Goal: Task Accomplishment & Management: Manage account settings

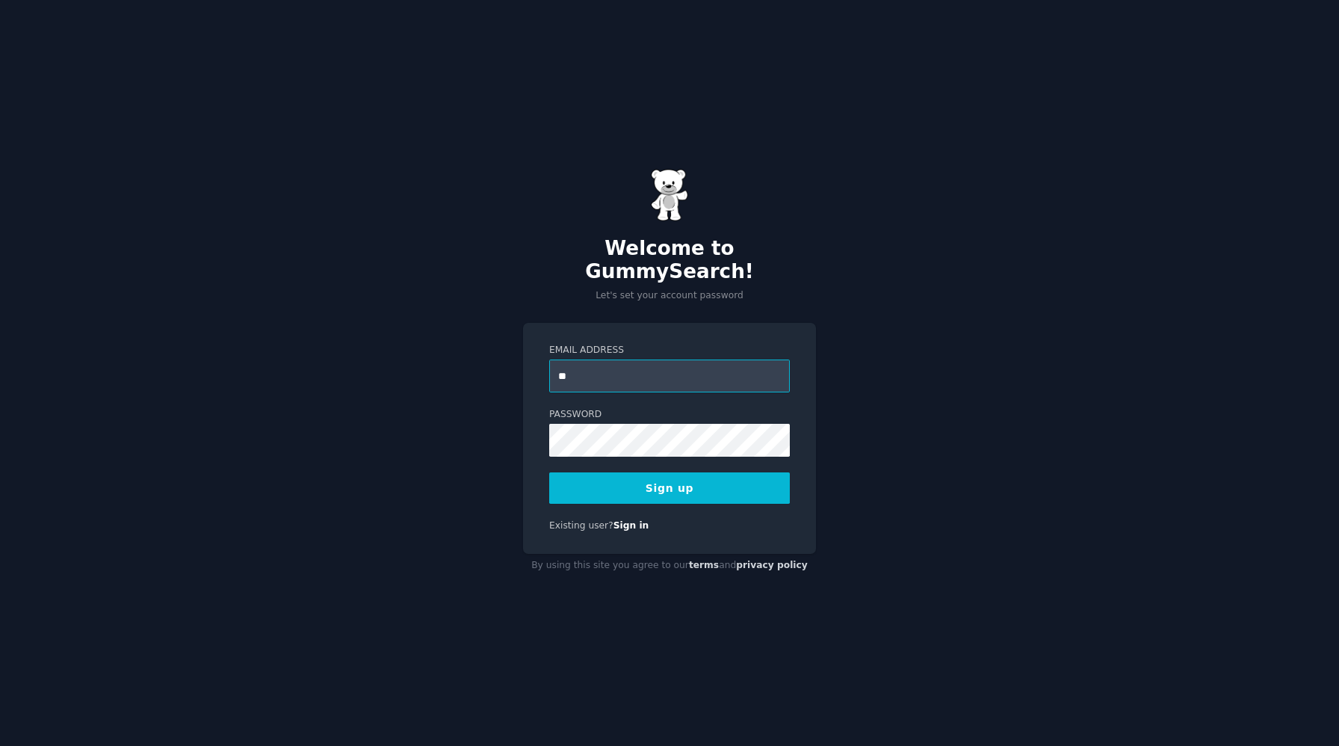
type input "**********"
click at [664, 485] on button "Sign up" at bounding box center [669, 487] width 241 height 31
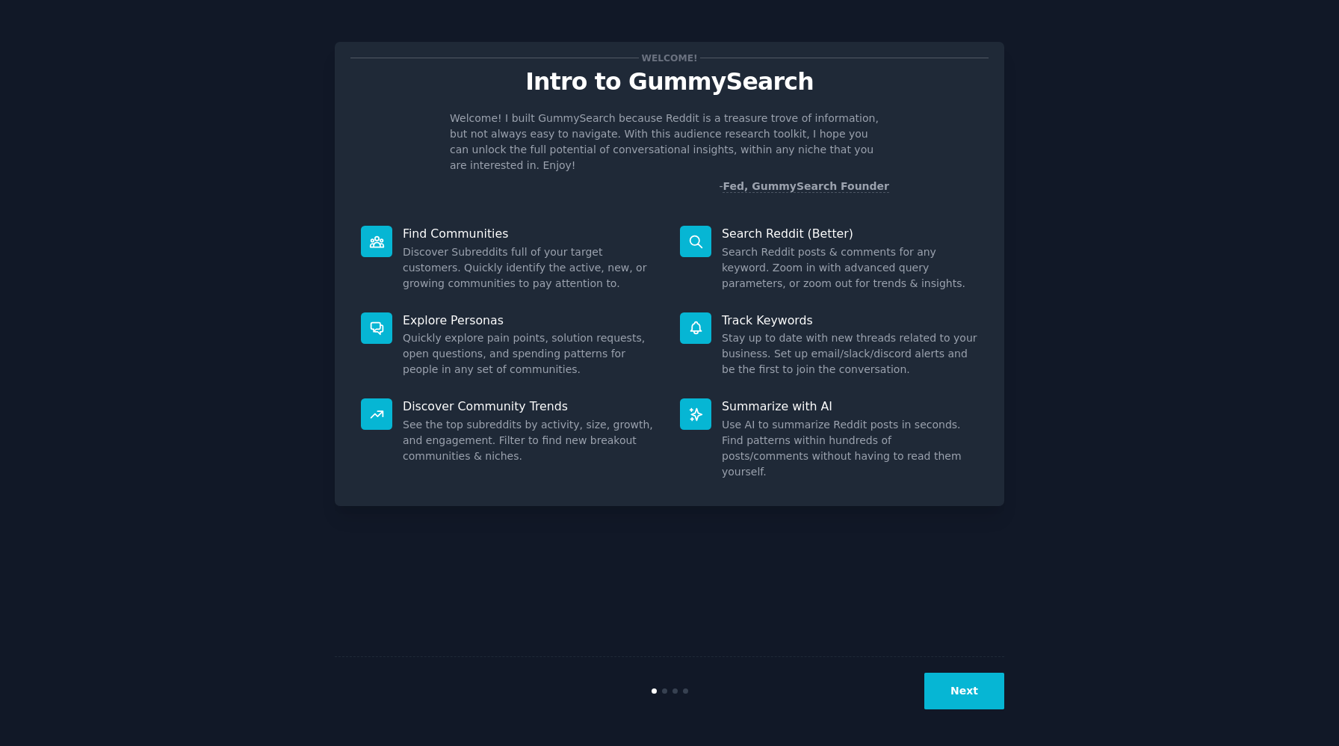
click at [972, 701] on button "Next" at bounding box center [965, 691] width 80 height 37
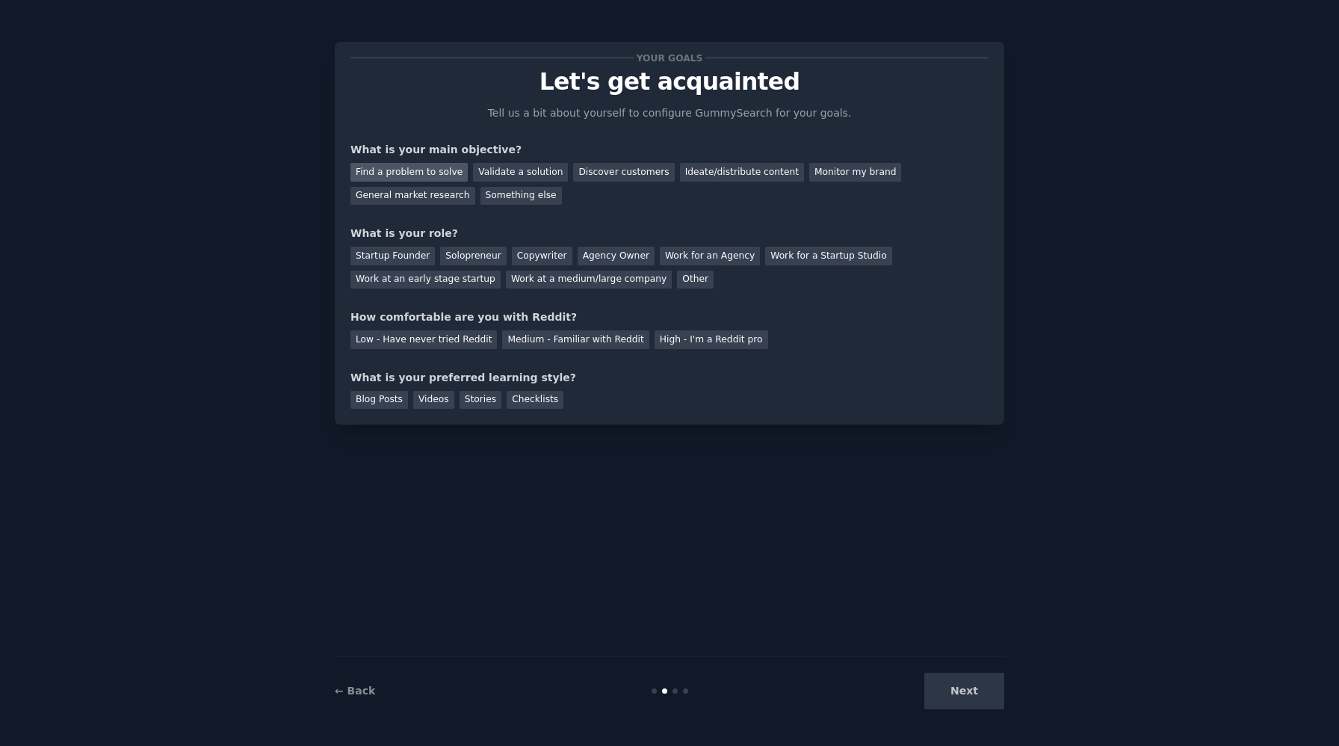
click at [383, 178] on div "Find a problem to solve" at bounding box center [409, 172] width 117 height 19
click at [540, 173] on div "Validate a solution" at bounding box center [520, 172] width 95 height 19
click at [417, 171] on div "Find a problem to solve" at bounding box center [409, 172] width 117 height 19
click at [629, 174] on div "Discover customers" at bounding box center [623, 172] width 101 height 19
click at [417, 172] on div "Find a problem to solve" at bounding box center [409, 172] width 117 height 19
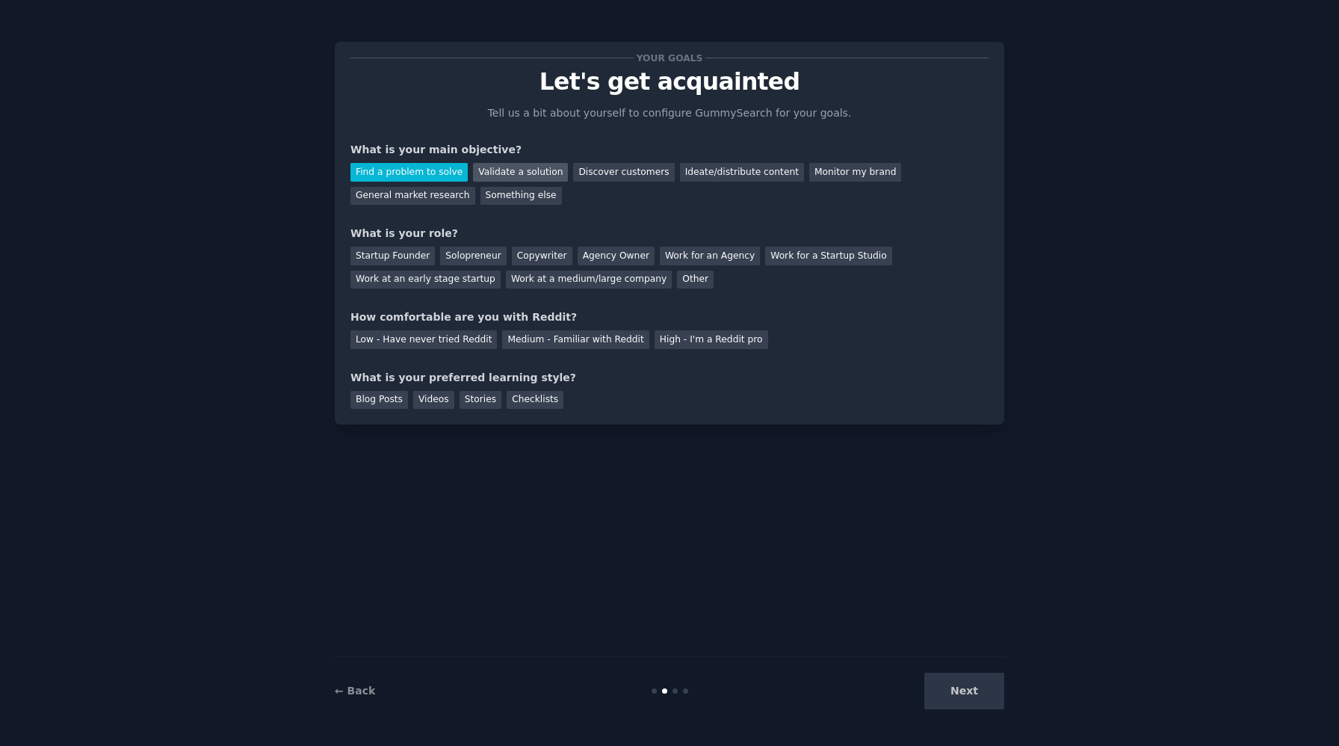
click at [554, 173] on div "Validate a solution" at bounding box center [520, 172] width 95 height 19
click at [647, 176] on div "Discover customers" at bounding box center [623, 172] width 101 height 19
click at [715, 174] on div "Ideate/distribute content" at bounding box center [742, 172] width 124 height 19
click at [405, 164] on div "Find a problem to solve" at bounding box center [409, 172] width 117 height 19
click at [424, 256] on div "Startup Founder" at bounding box center [393, 256] width 84 height 19
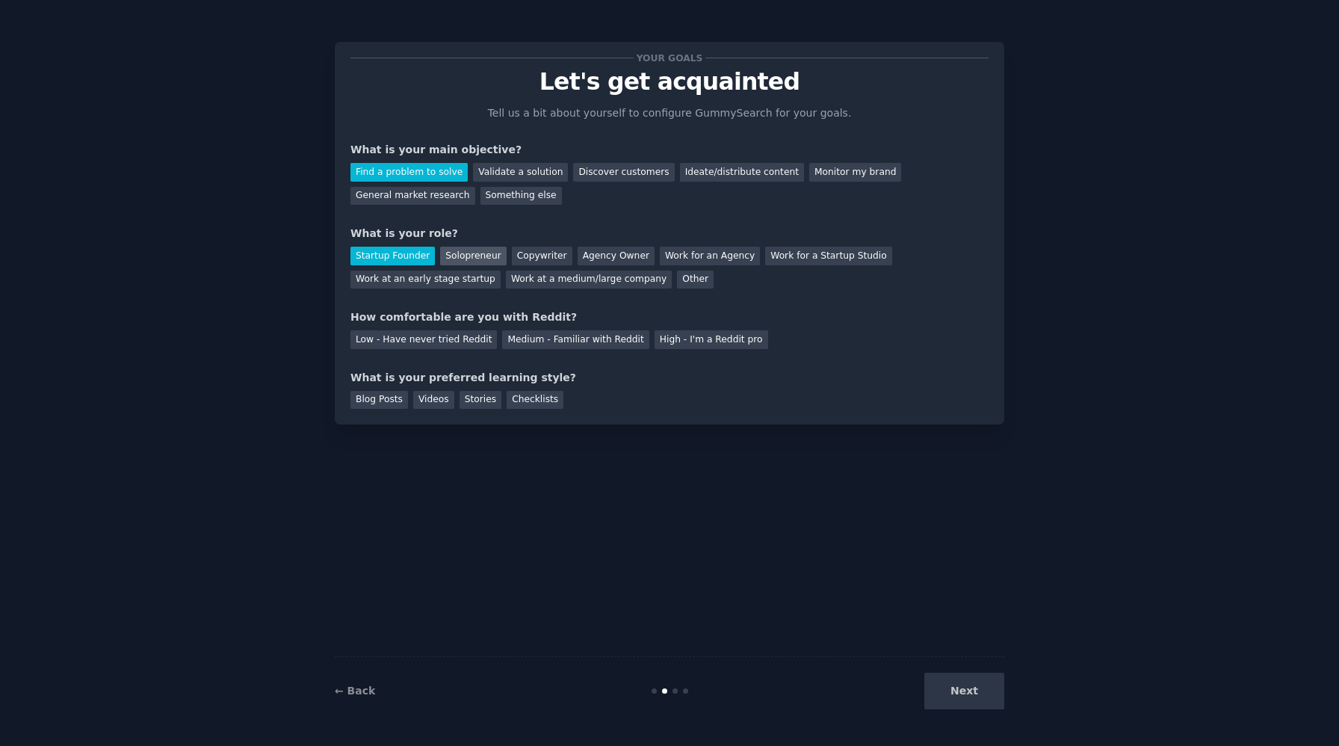
click at [484, 263] on div "Solopreneur" at bounding box center [473, 256] width 66 height 19
click at [582, 341] on div "Medium - Familiar with Reddit" at bounding box center [575, 339] width 146 height 19
click at [366, 402] on div "Blog Posts" at bounding box center [380, 400] width 58 height 19
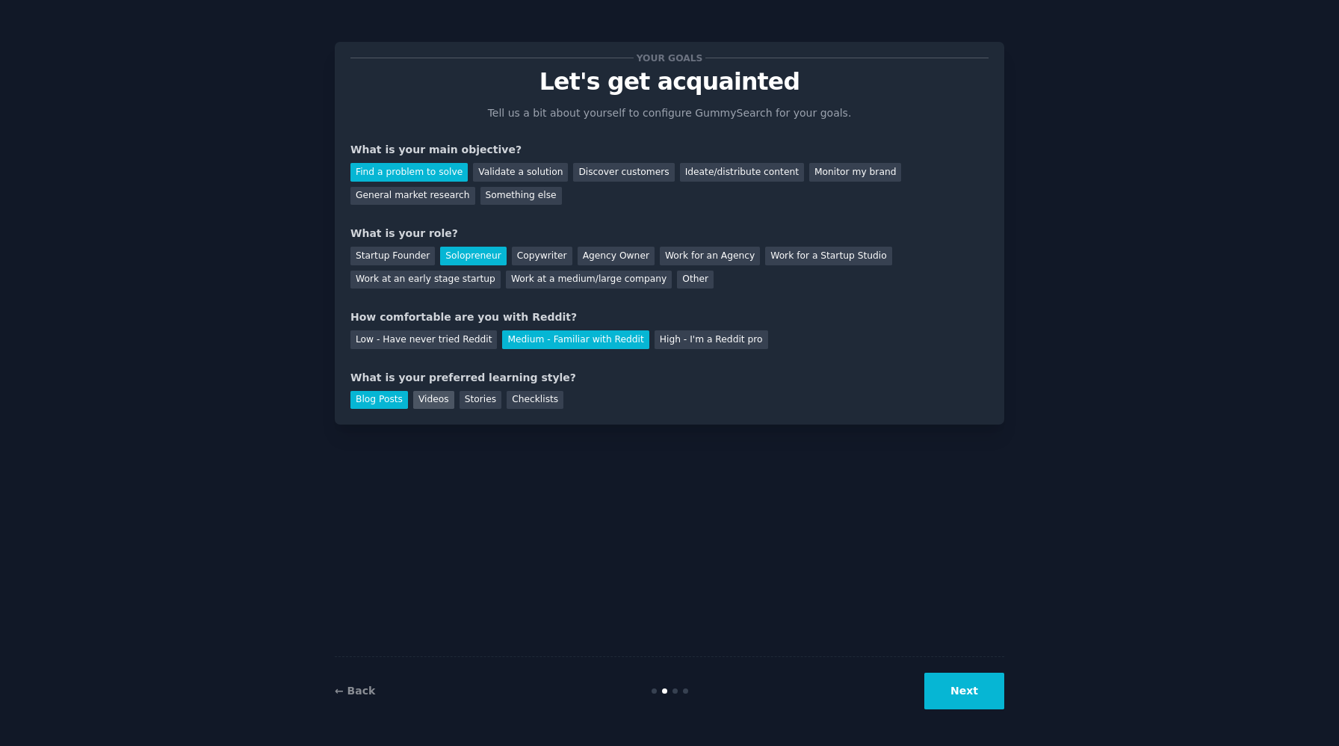
click at [421, 402] on div "Videos" at bounding box center [433, 400] width 41 height 19
click at [476, 402] on div "Stories" at bounding box center [481, 400] width 42 height 19
click at [522, 404] on div "Checklists" at bounding box center [535, 400] width 57 height 19
click at [417, 399] on div "Videos" at bounding box center [433, 400] width 41 height 19
click at [398, 407] on div "Blog Posts" at bounding box center [380, 400] width 58 height 19
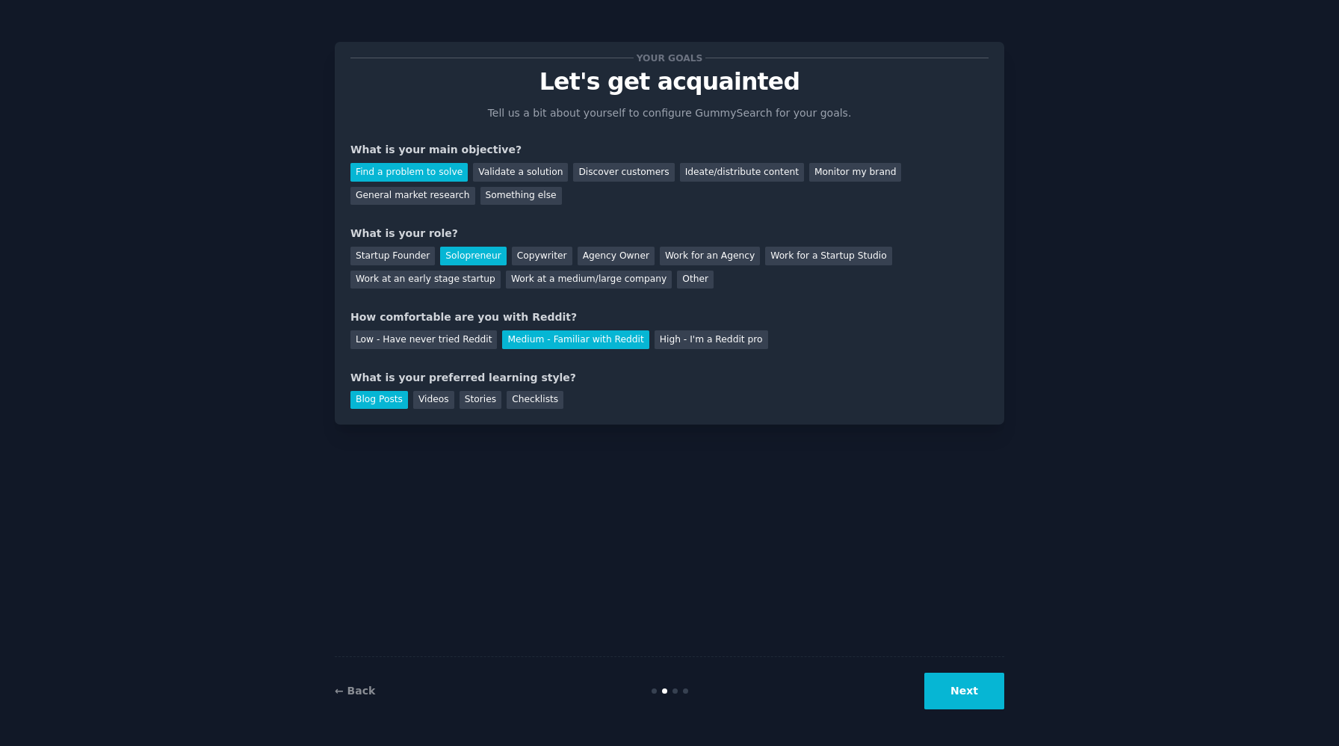
click at [960, 681] on button "Next" at bounding box center [965, 691] width 80 height 37
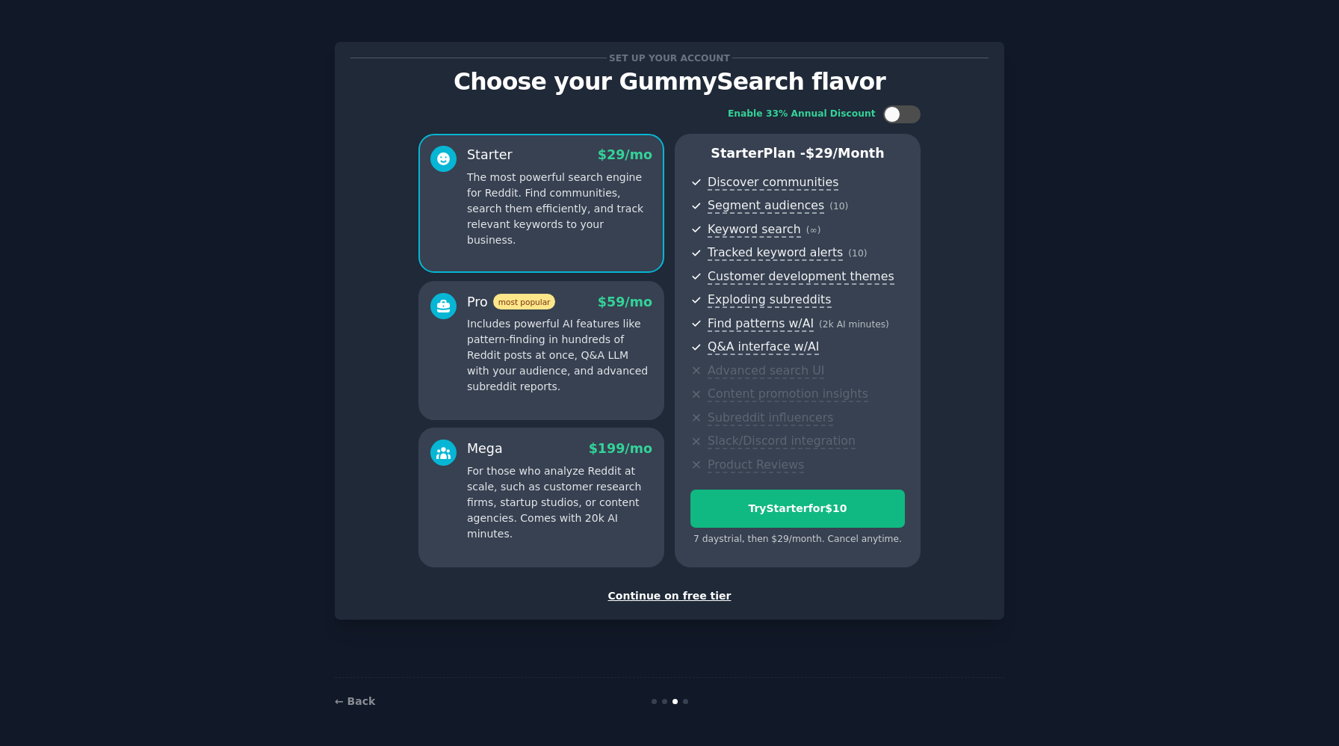
click at [567, 357] on p "Includes powerful AI features like pattern-finding in hundreds of Reddit posts …" at bounding box center [559, 355] width 185 height 78
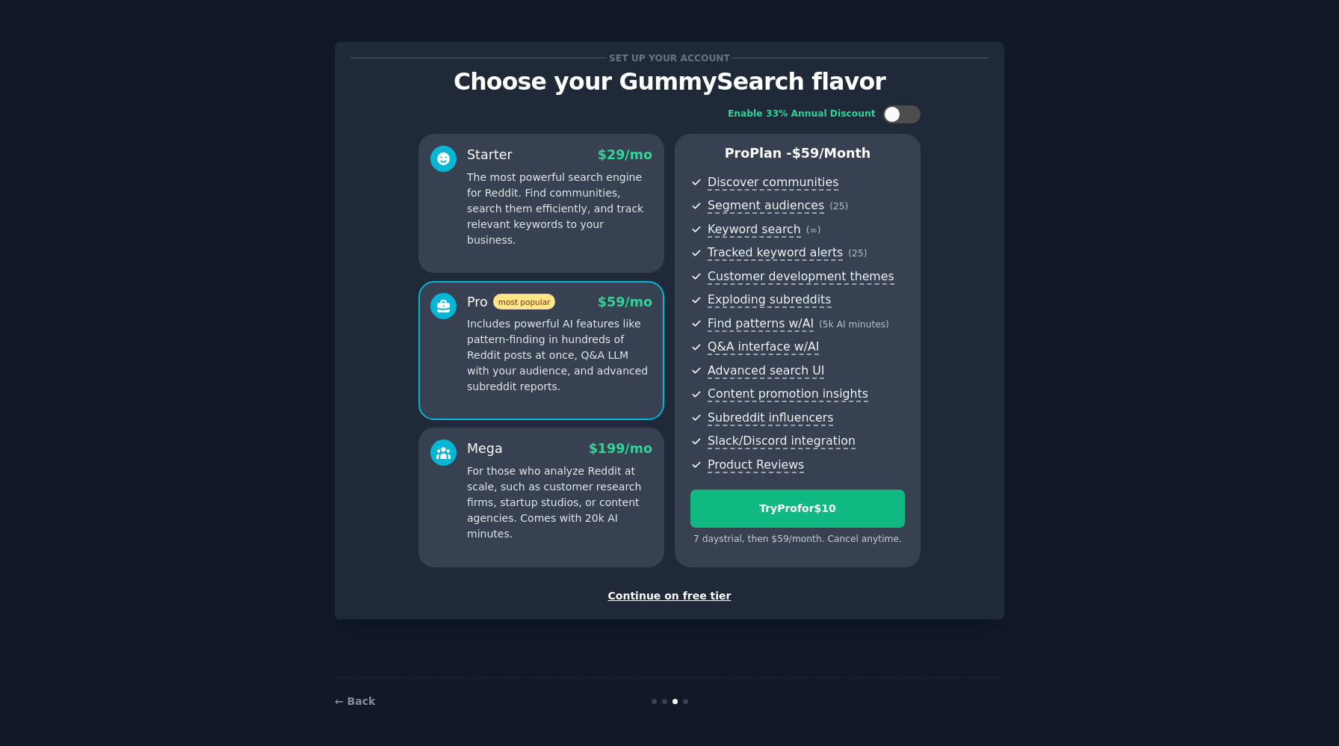
click at [543, 253] on div "Starter $ 29 /mo The most powerful search engine for Reddit. Find communities, …" at bounding box center [542, 203] width 246 height 139
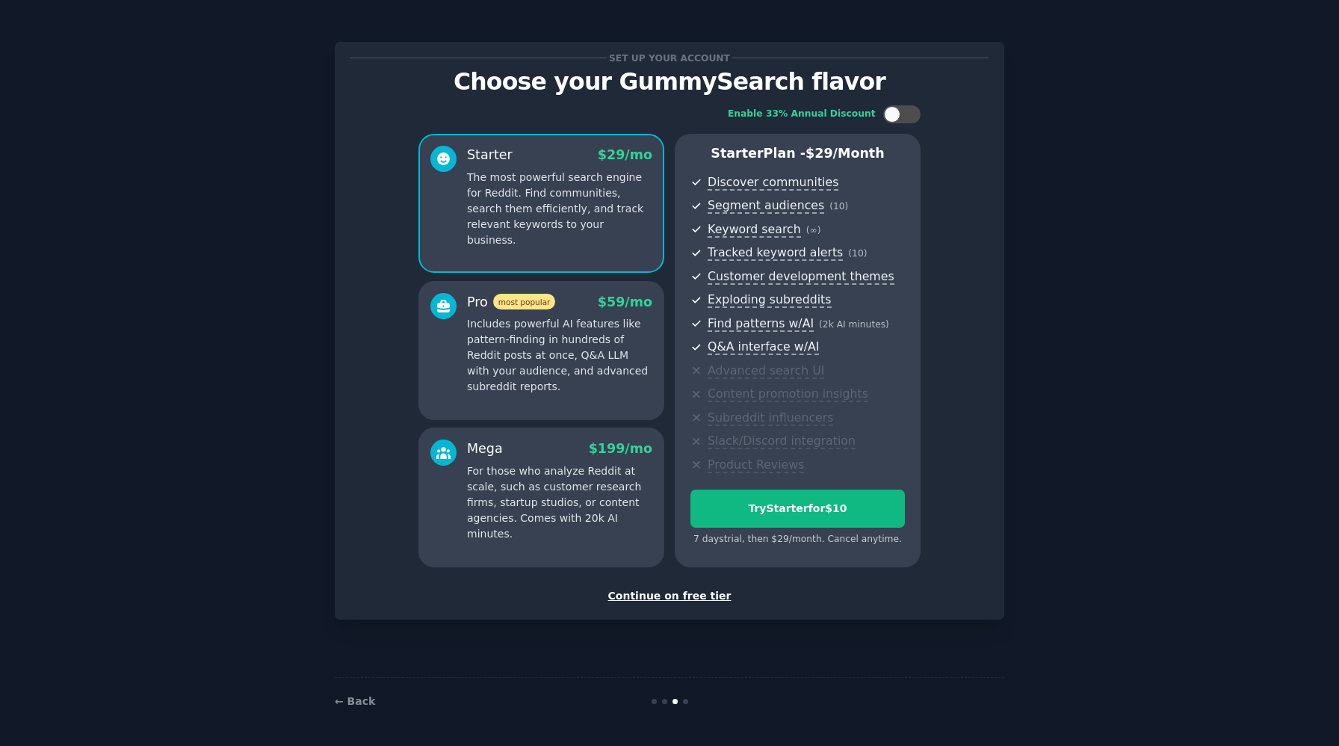
click at [566, 343] on p "Includes powerful AI features like pattern-finding in hundreds of Reddit posts …" at bounding box center [559, 355] width 185 height 78
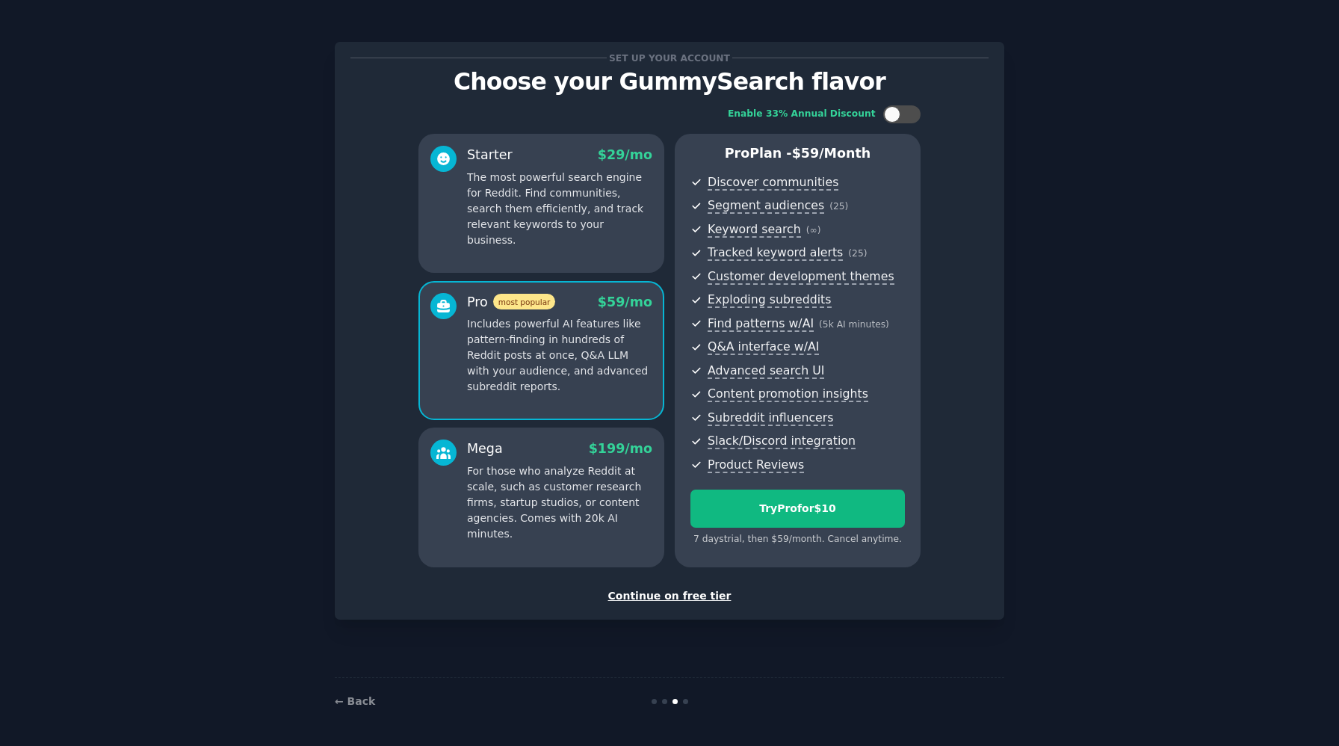
click at [582, 501] on p "For those who analyze Reddit at scale, such as customer research firms, startup…" at bounding box center [559, 502] width 185 height 78
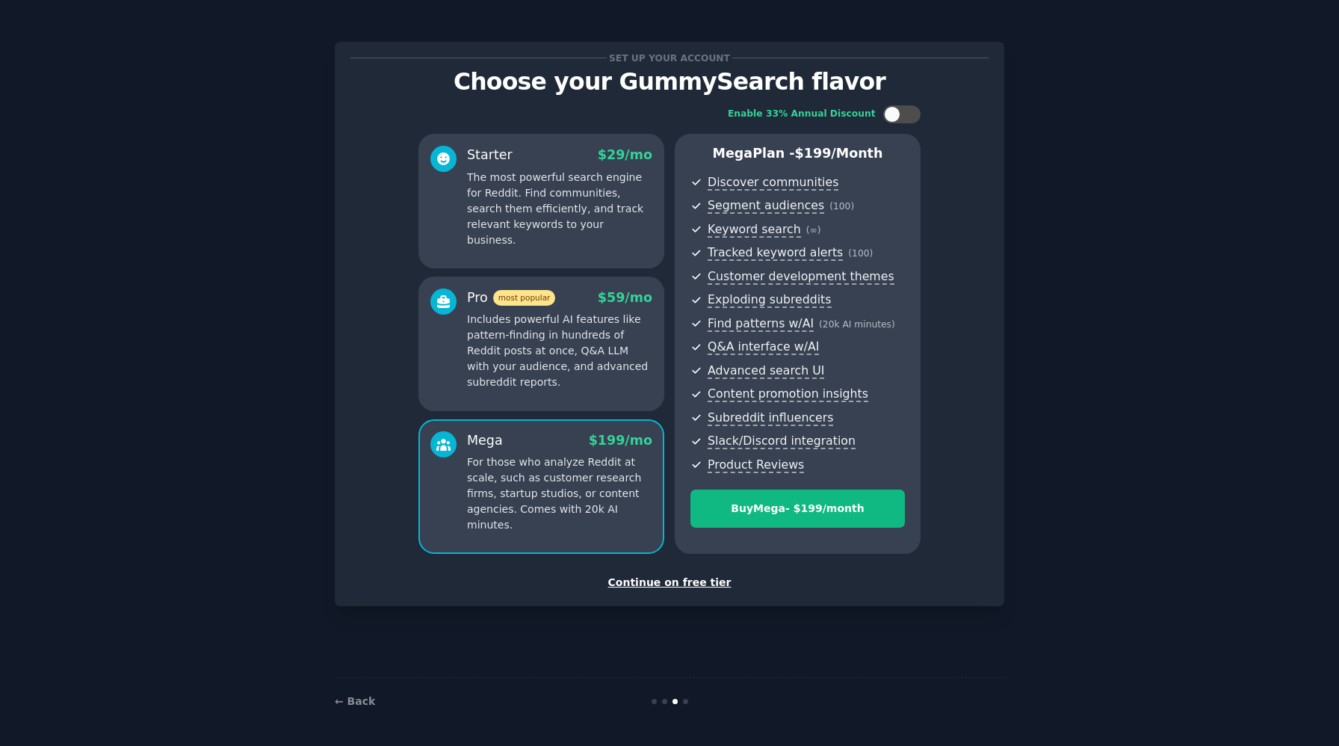
click at [558, 350] on p "Includes powerful AI features like pattern-finding in hundreds of Reddit posts …" at bounding box center [559, 351] width 185 height 78
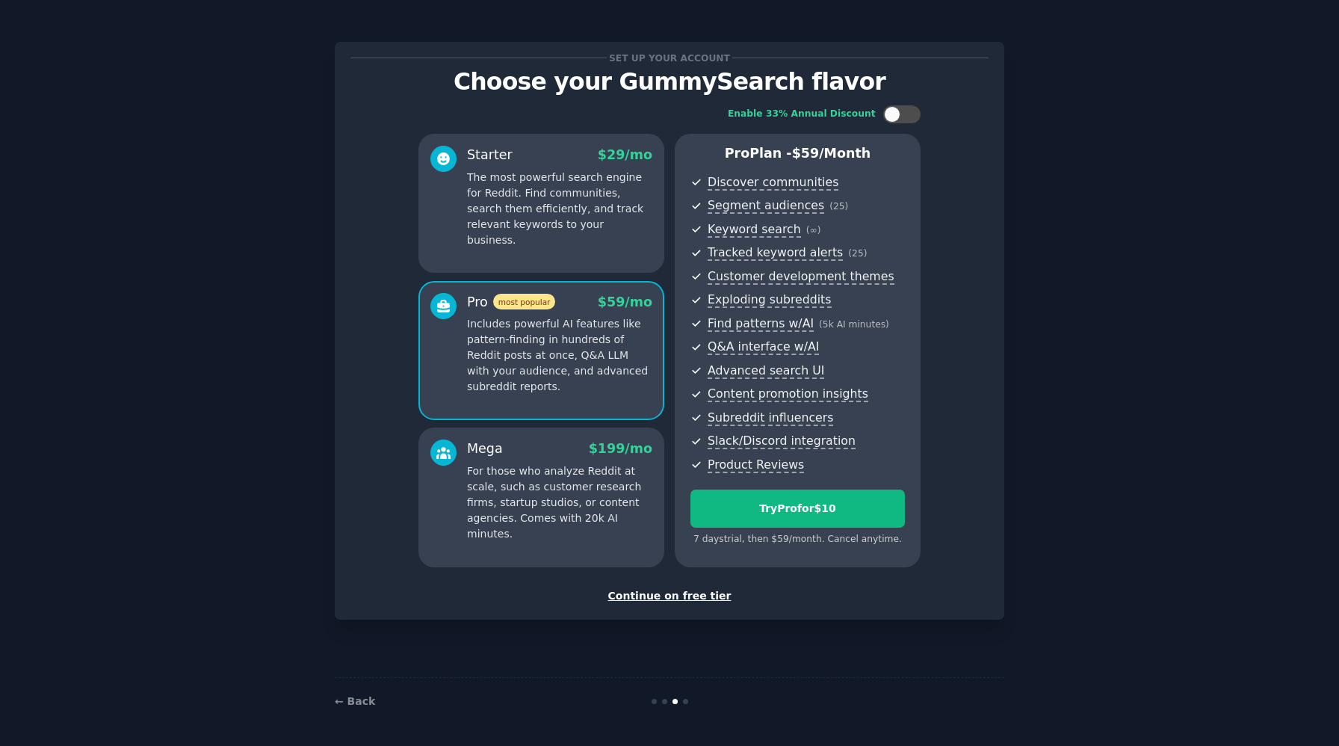
click at [579, 526] on div "Mega $ 199 /mo For those who analyze Reddit at scale, such as customer research…" at bounding box center [542, 497] width 246 height 139
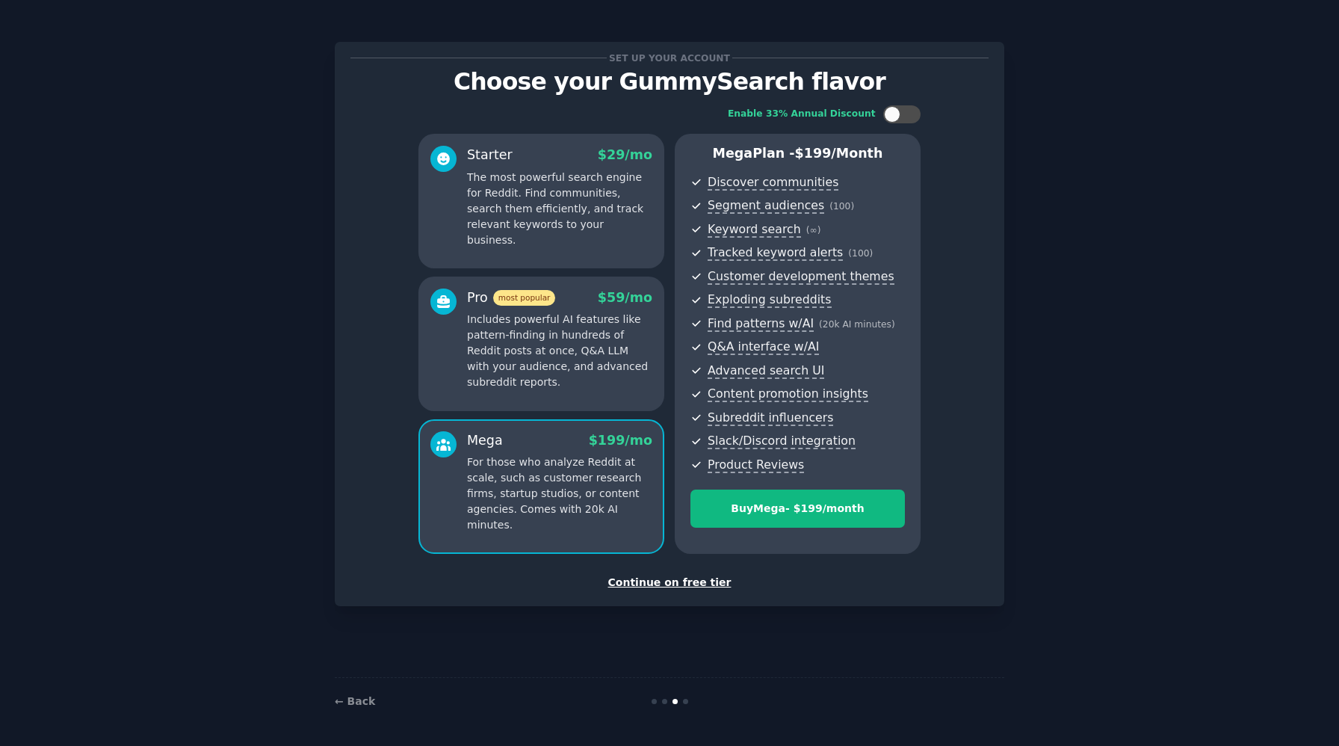
click at [560, 347] on p "Includes powerful AI features like pattern-finding in hundreds of Reddit posts …" at bounding box center [559, 351] width 185 height 78
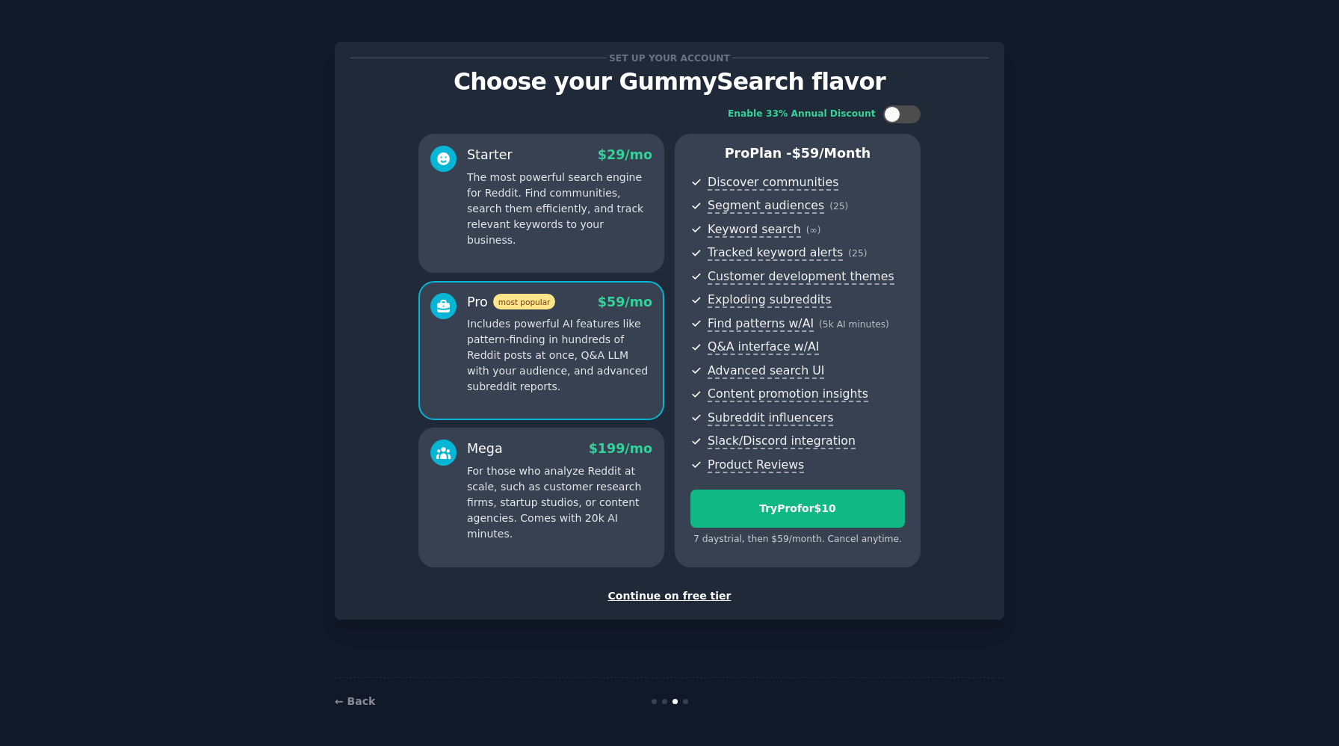
click at [446, 219] on div at bounding box center [444, 197] width 26 height 102
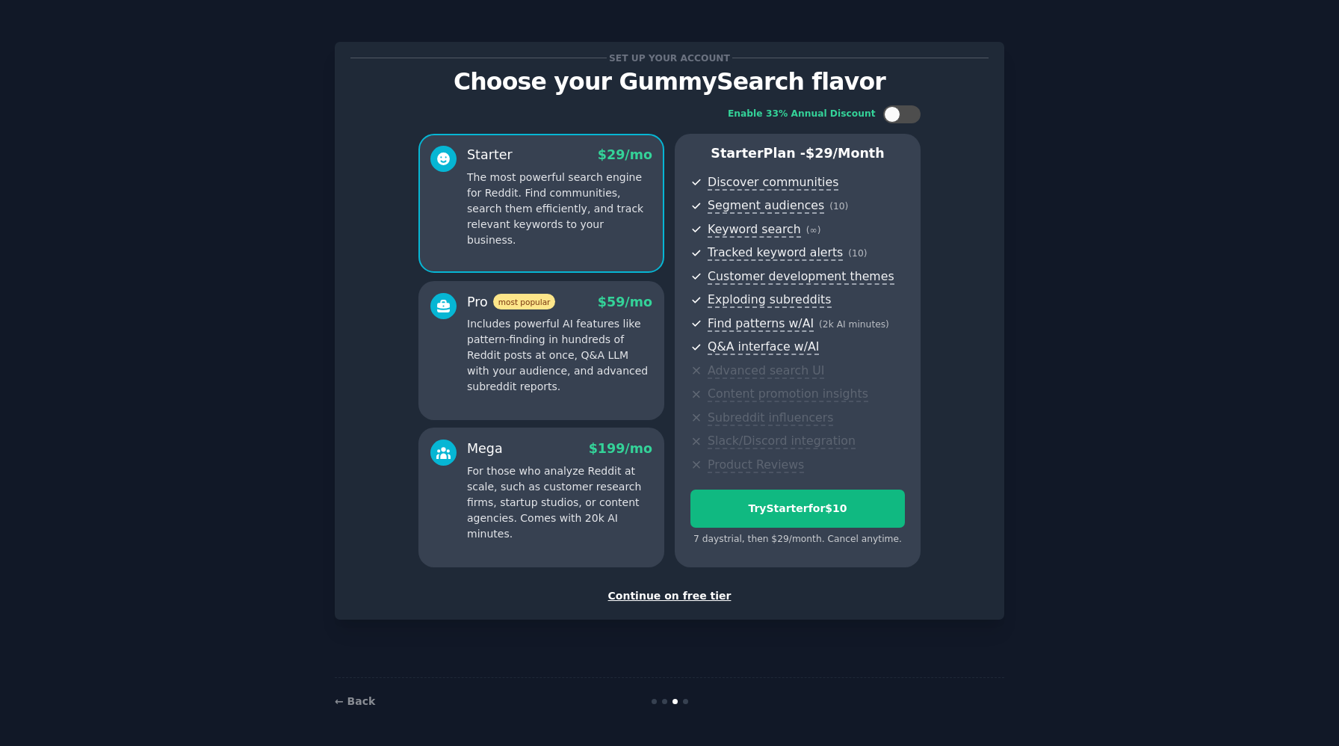
click at [606, 370] on p "Includes powerful AI features like pattern-finding in hundreds of Reddit posts …" at bounding box center [559, 355] width 185 height 78
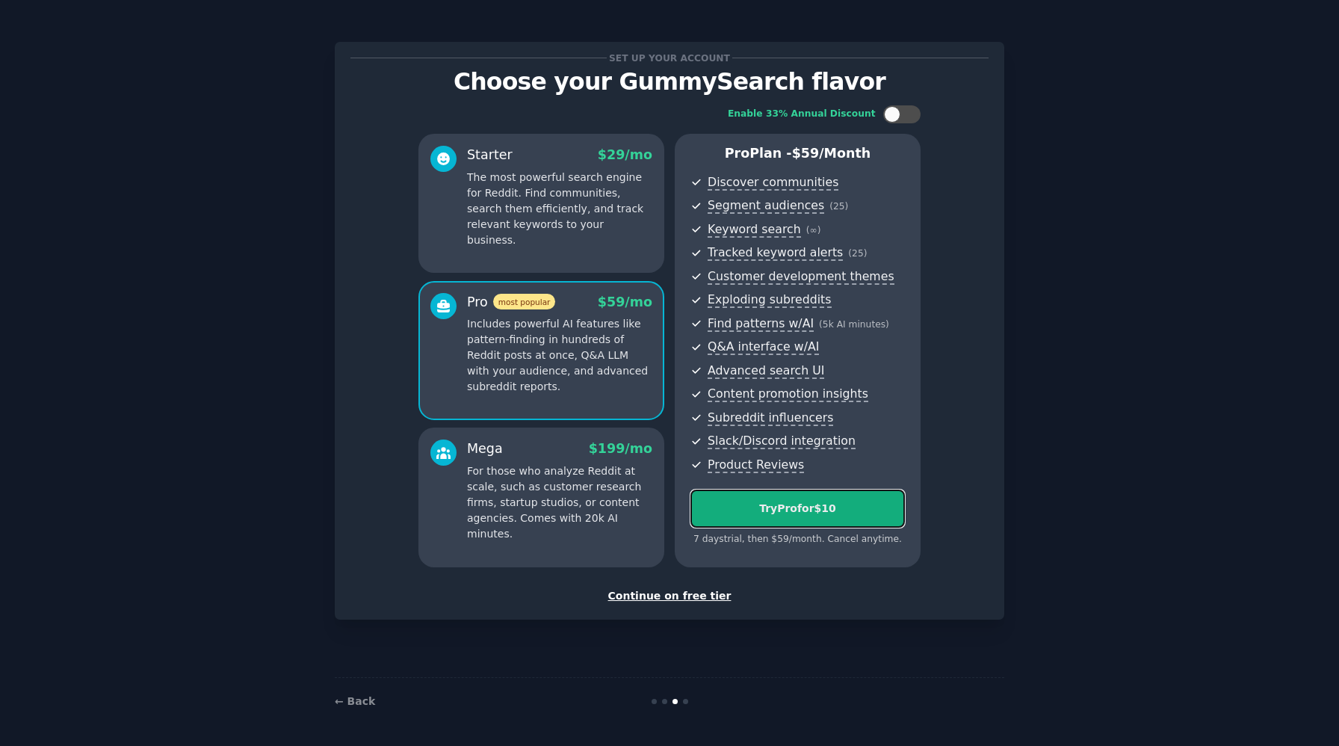
click at [849, 516] on div "Try Pro for $10" at bounding box center [797, 509] width 213 height 16
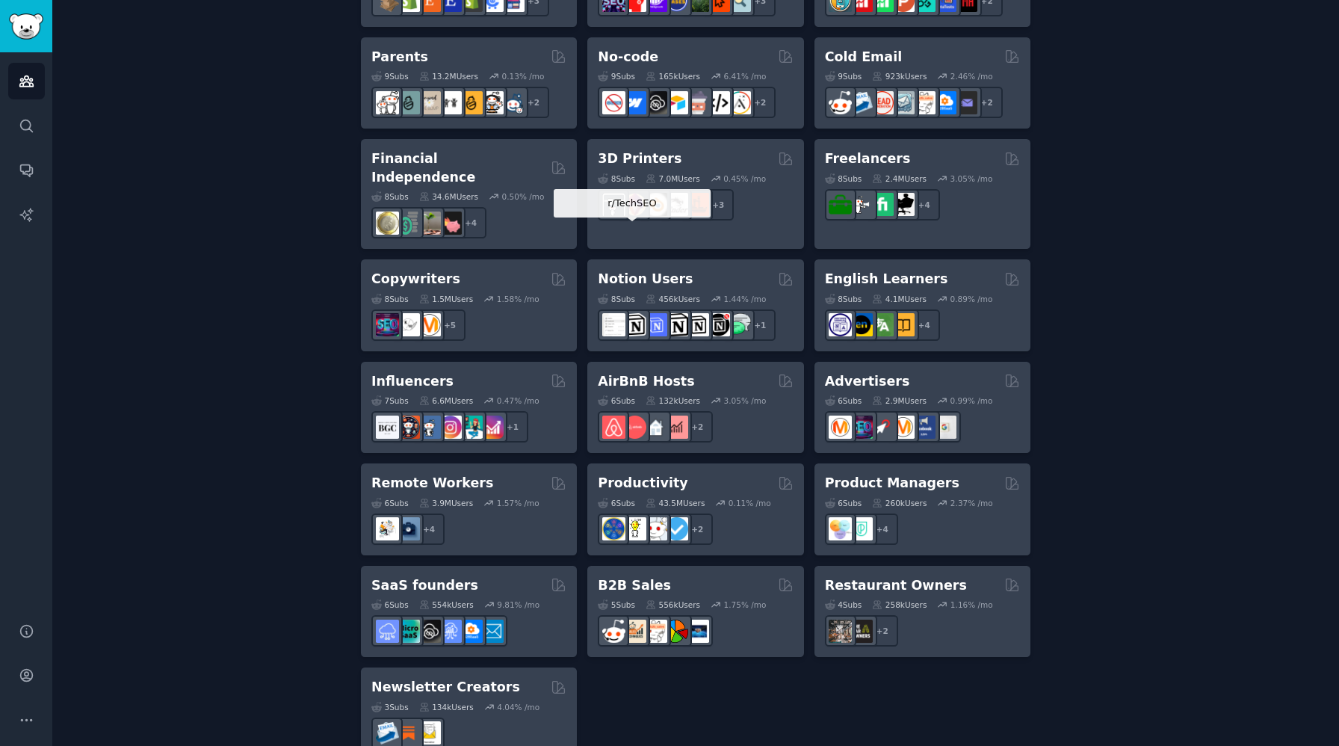
scroll to position [978, 0]
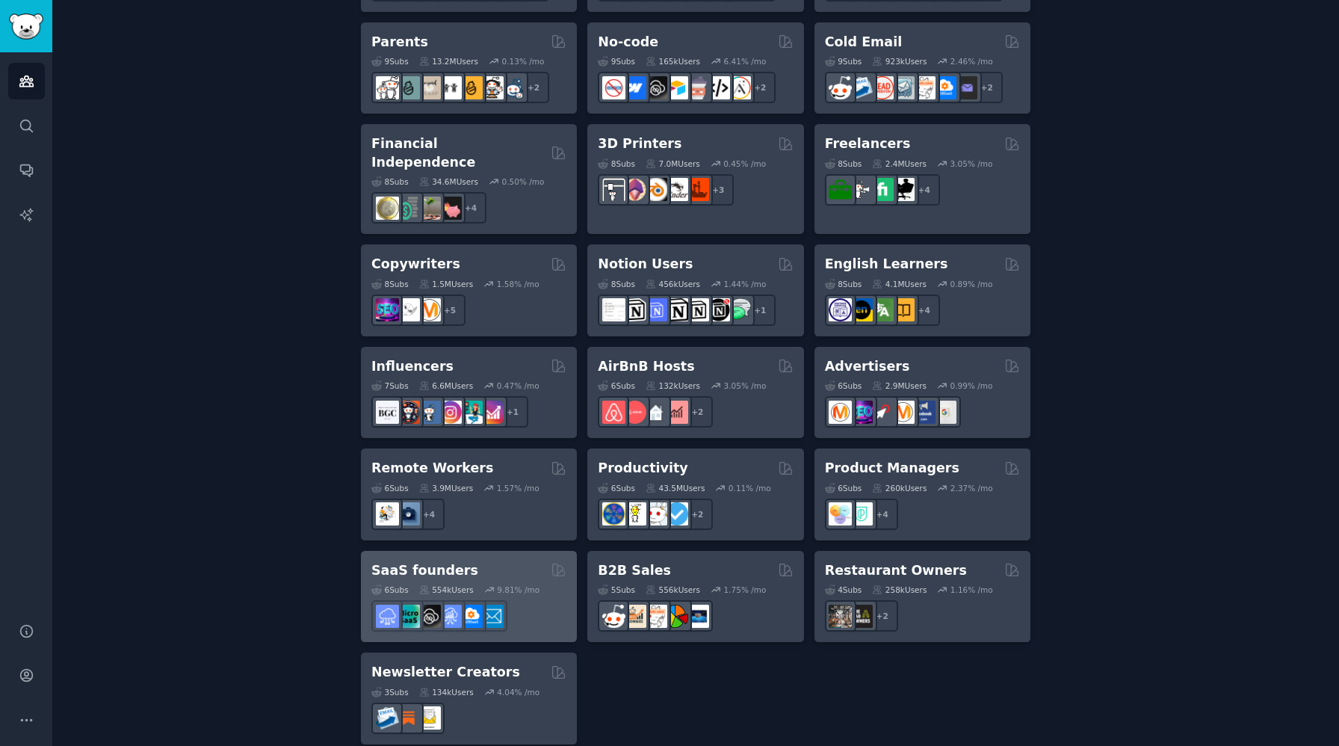
click at [510, 561] on div "SaaS founders" at bounding box center [468, 570] width 195 height 19
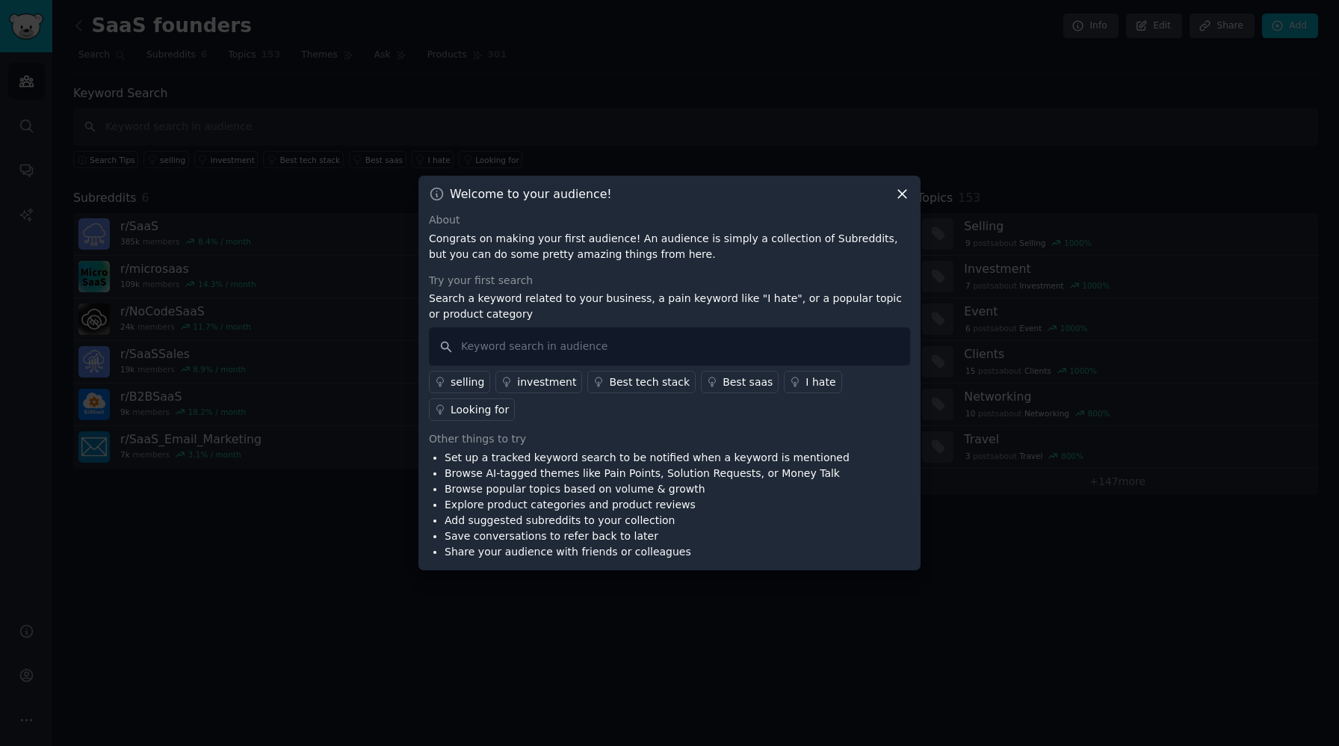
click at [900, 191] on icon at bounding box center [902, 195] width 8 height 8
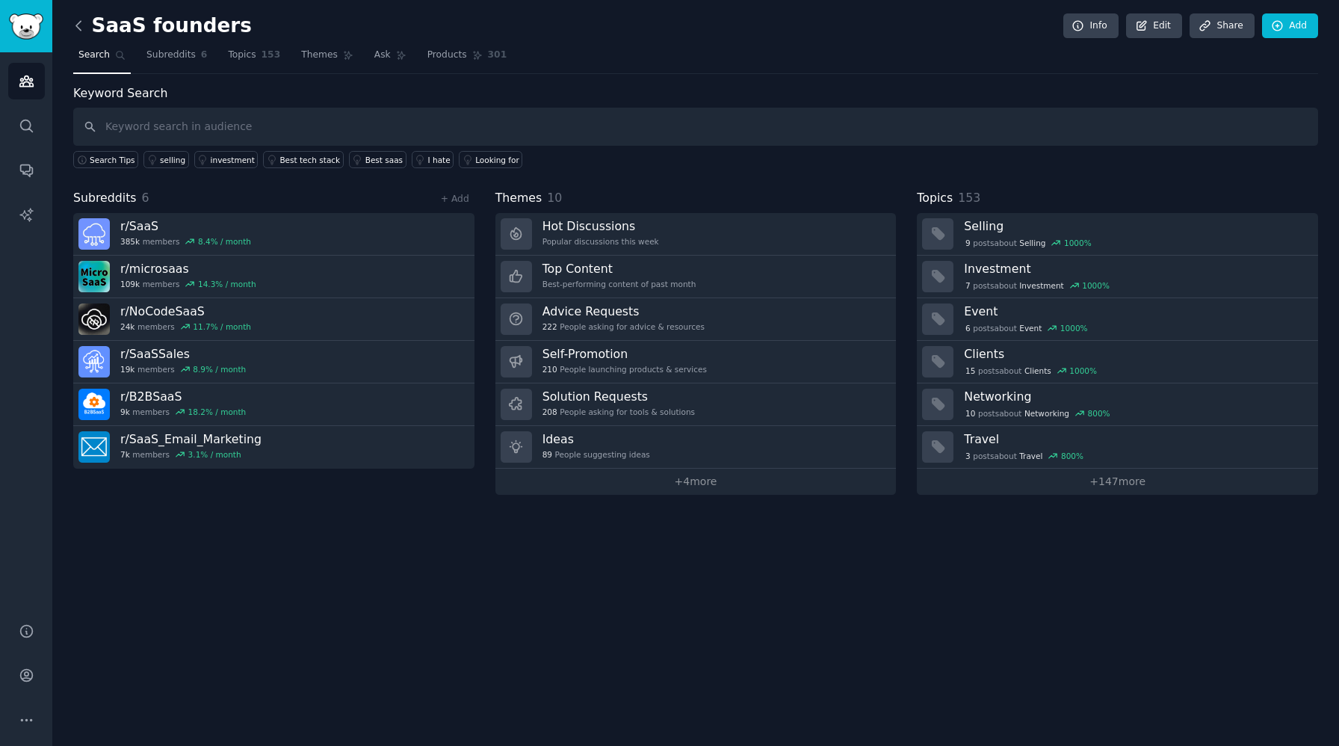
click at [77, 26] on icon at bounding box center [78, 25] width 4 height 9
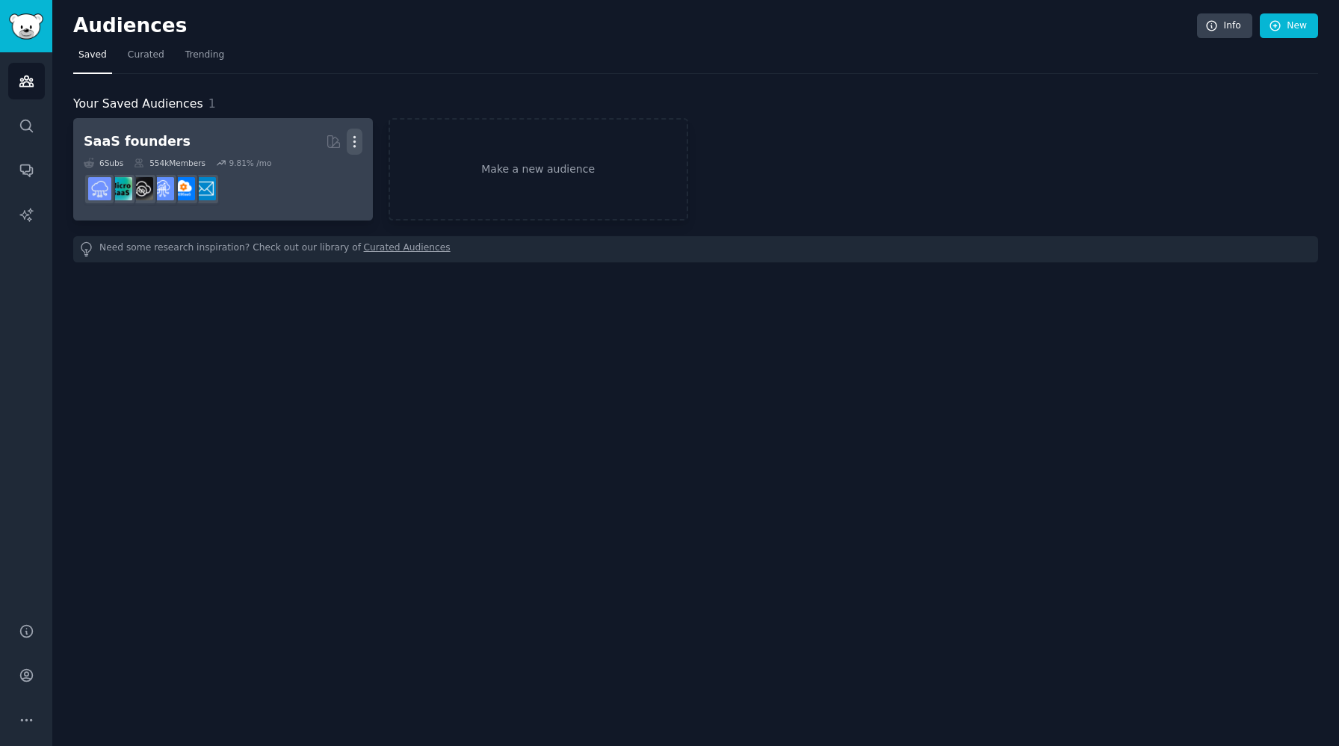
click at [355, 134] on icon "button" at bounding box center [355, 142] width 16 height 16
click at [321, 177] on p "Delete" at bounding box center [314, 173] width 34 height 16
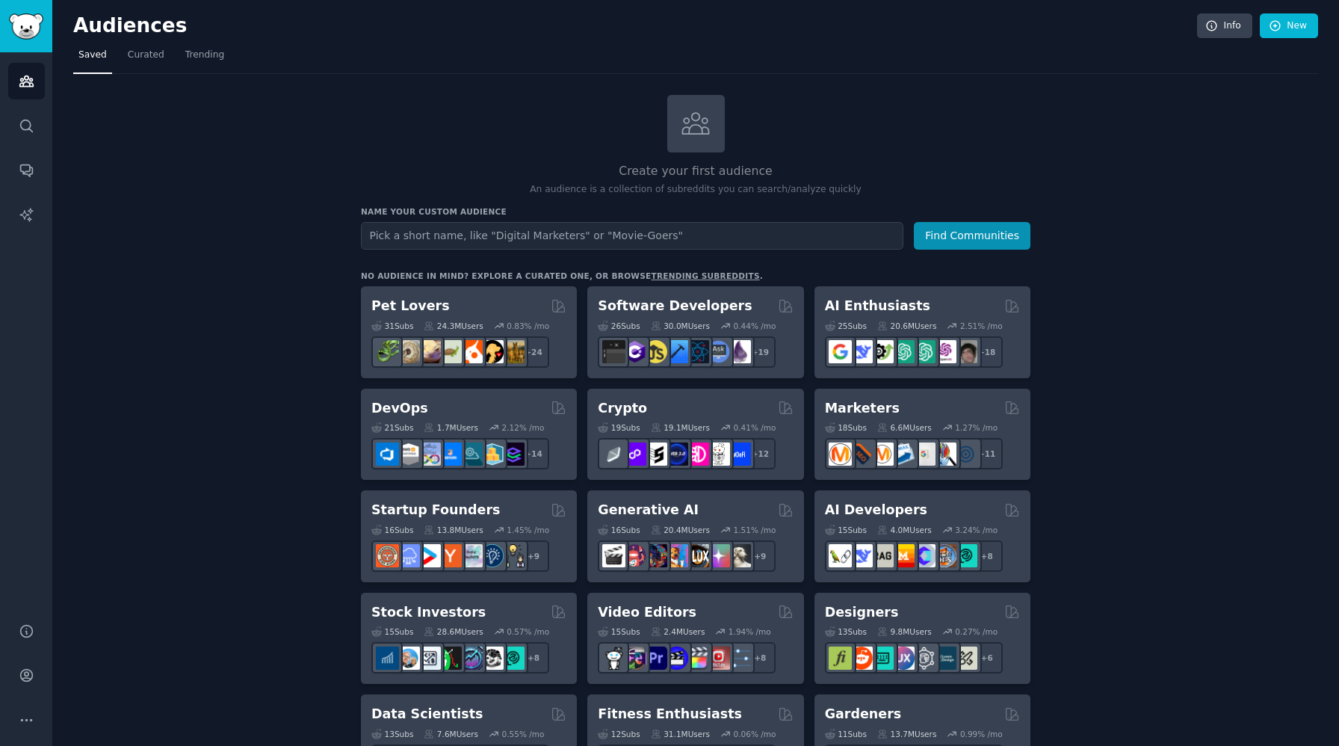
click at [693, 271] on link "trending subreddits" at bounding box center [705, 275] width 108 height 9
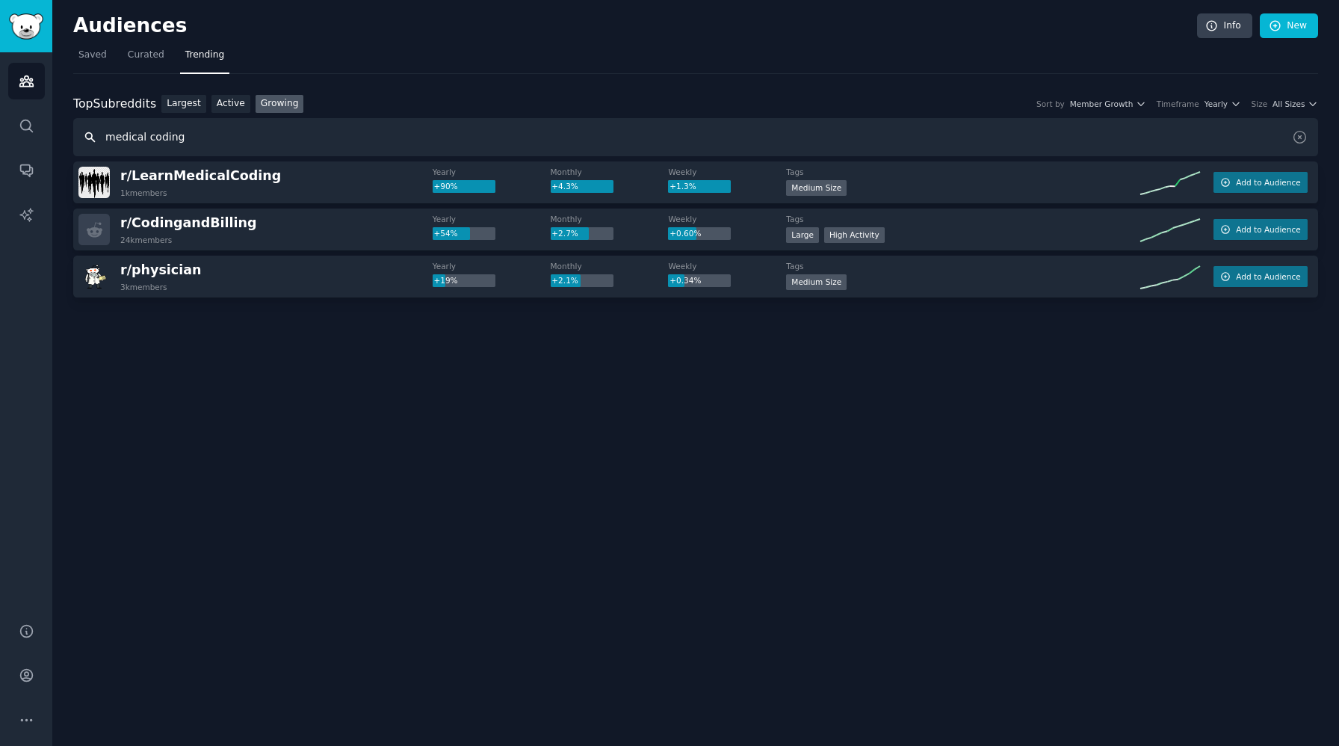
click at [146, 138] on input "medical coding" at bounding box center [695, 137] width 1245 height 38
type input "medicalcoding"
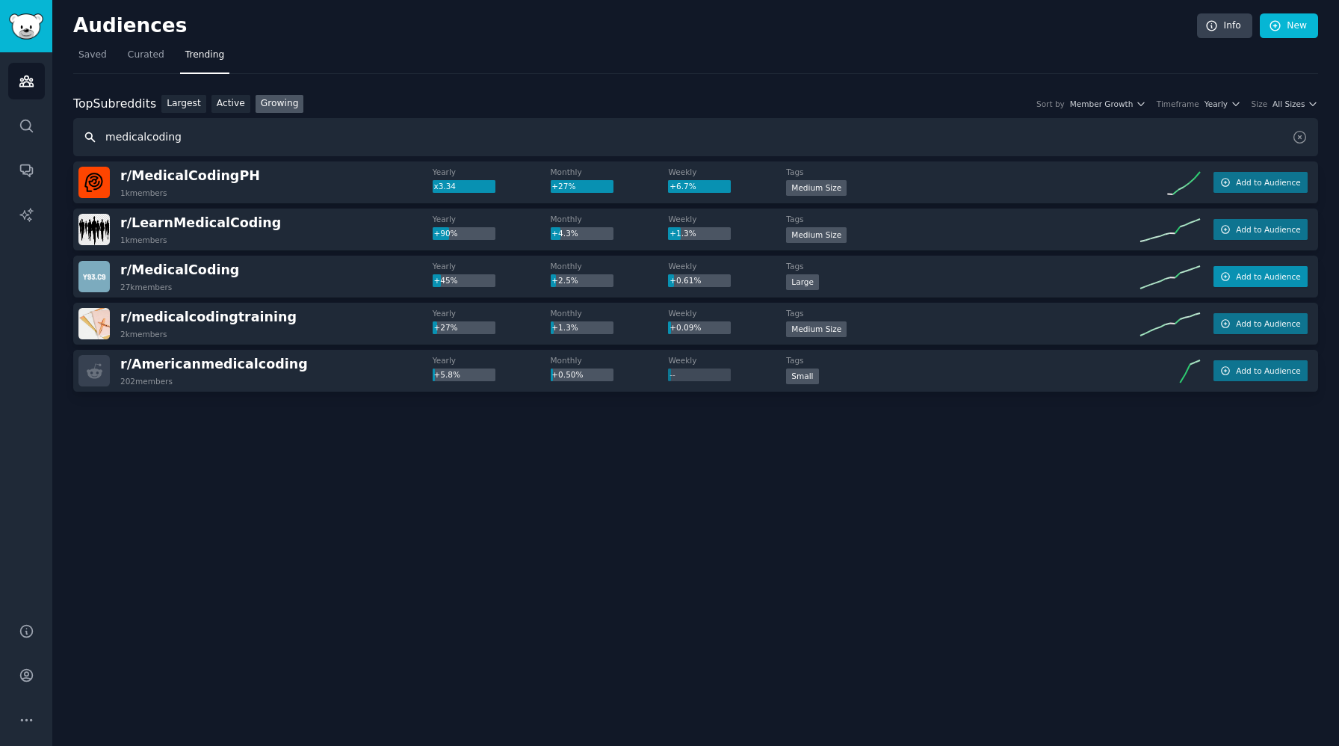
click at [1278, 274] on span "Add to Audience" at bounding box center [1268, 276] width 64 height 10
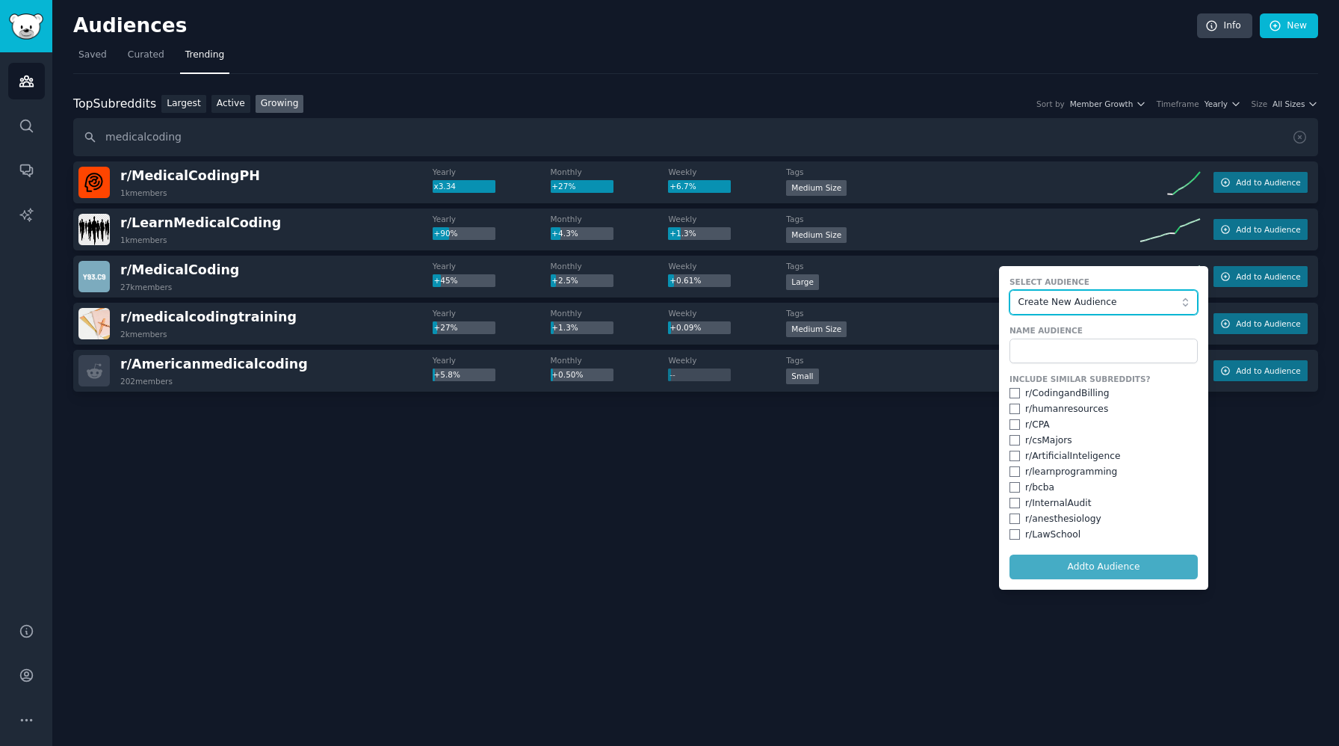
click at [1085, 309] on button "Create New Audience" at bounding box center [1104, 302] width 188 height 25
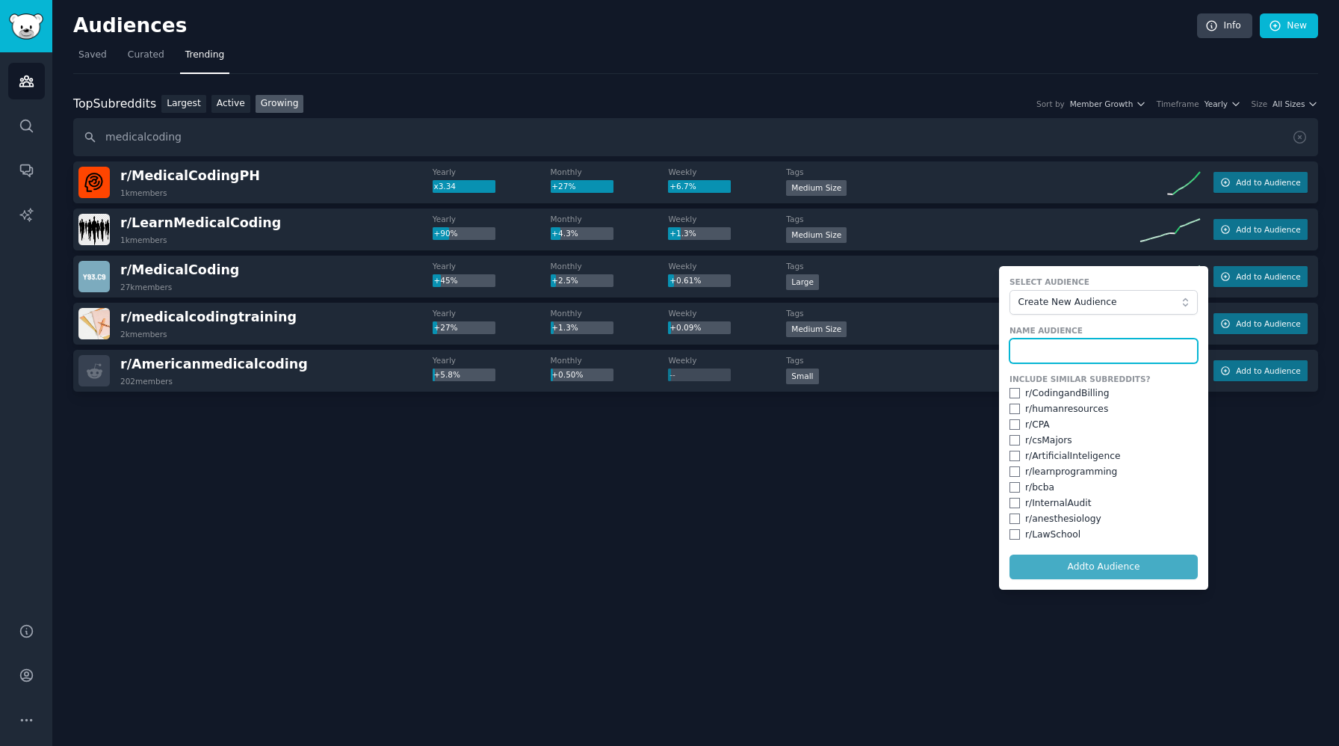
click at [1090, 347] on input "text" at bounding box center [1104, 351] width 188 height 25
type input "veille médical USA"
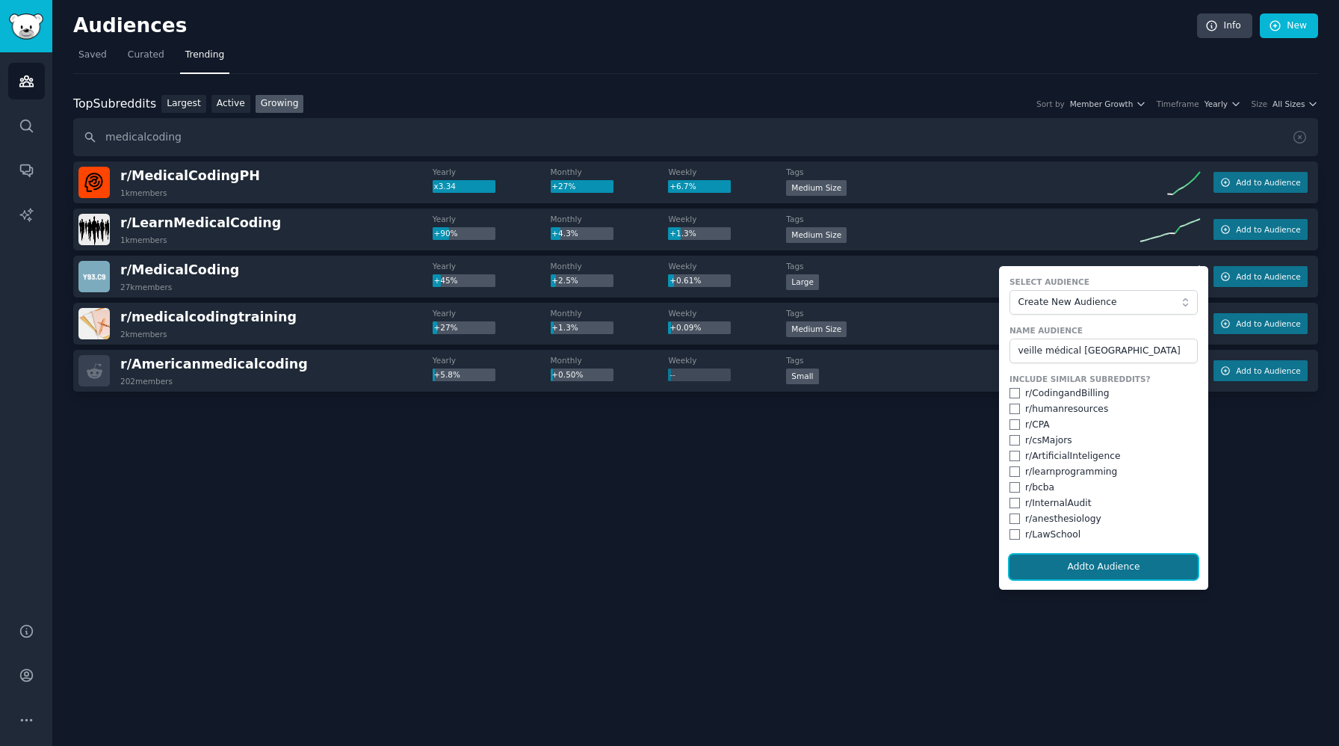
click at [1134, 565] on button "Add to Audience" at bounding box center [1104, 567] width 188 height 25
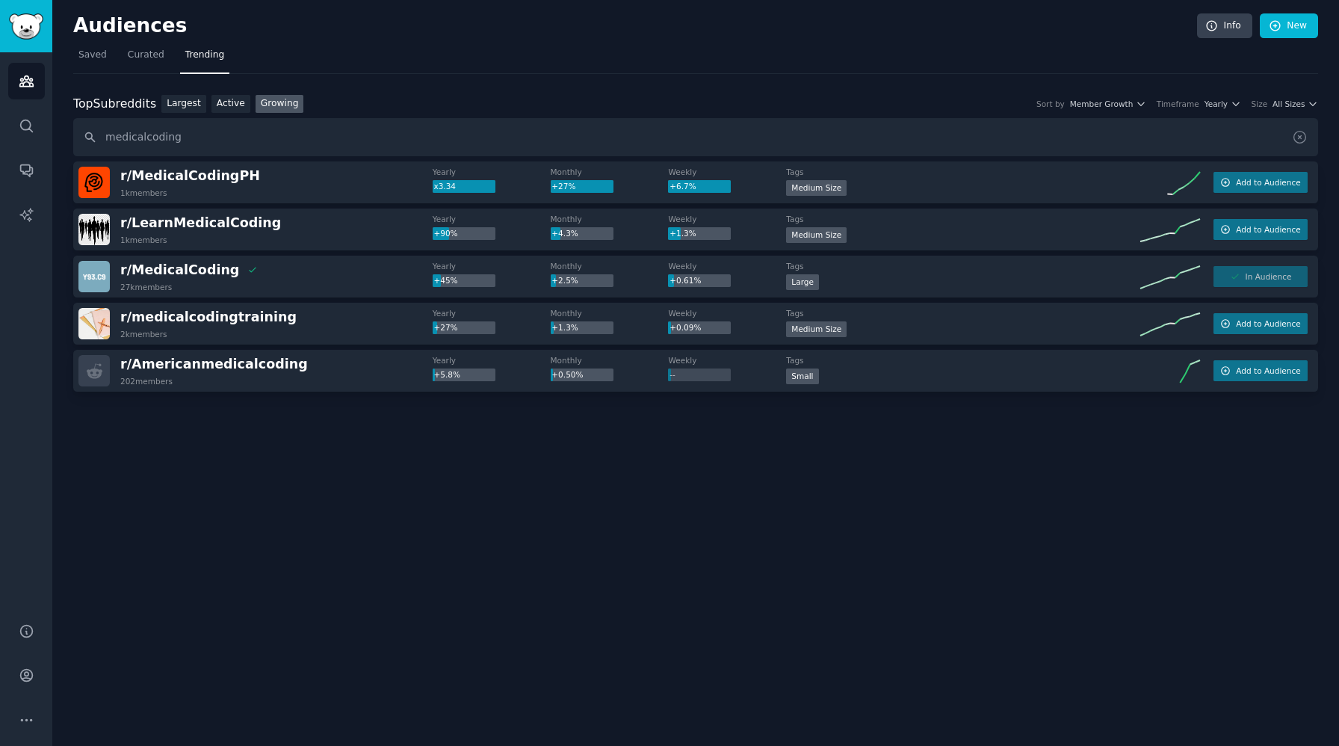
click at [1296, 138] on icon at bounding box center [1300, 137] width 16 height 16
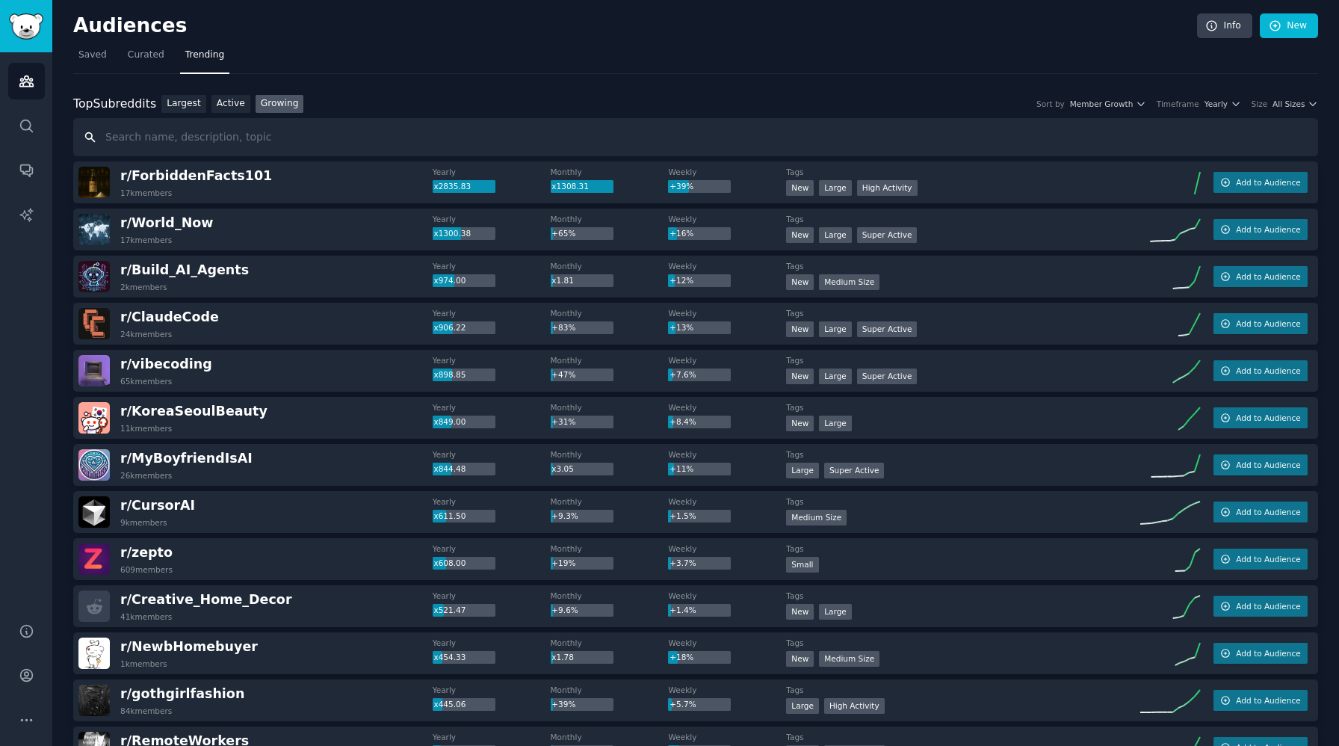
click at [178, 137] on input "text" at bounding box center [695, 137] width 1245 height 38
paste input "CodingandBilling"
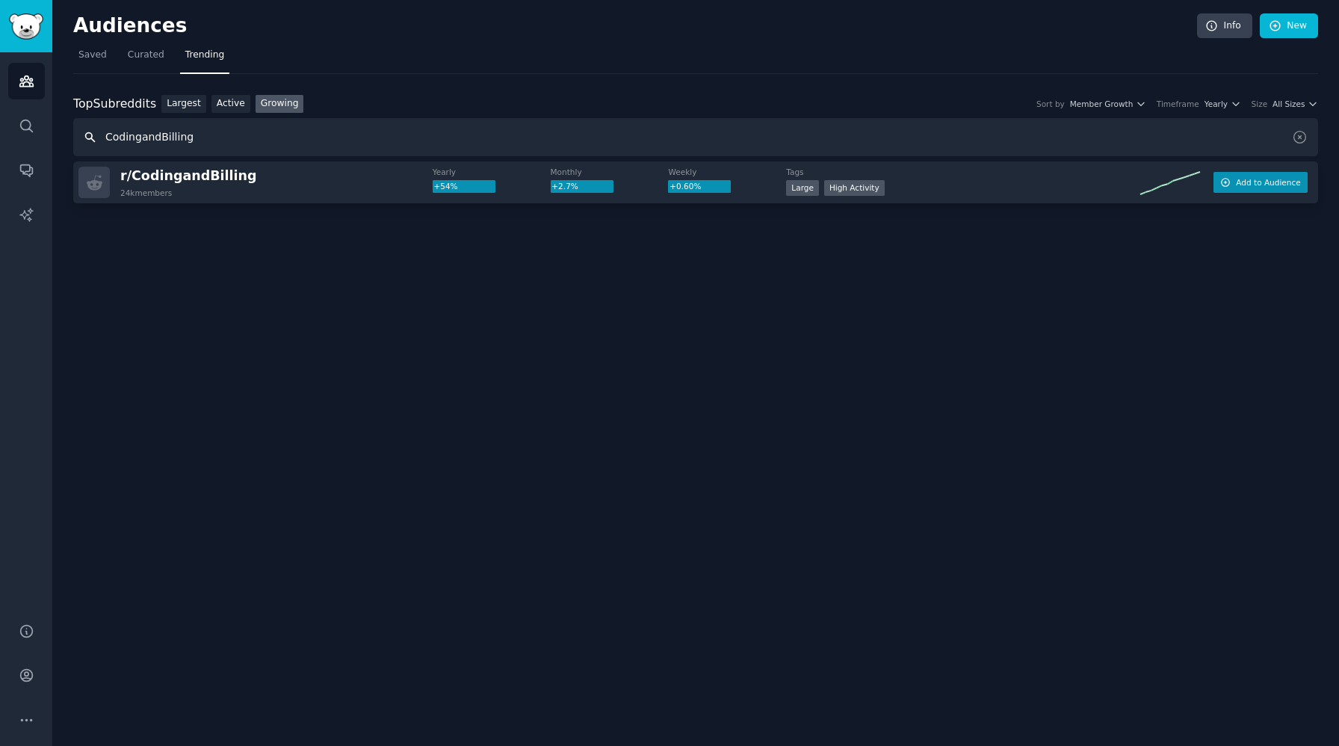
click at [1281, 184] on span "Add to Audience" at bounding box center [1268, 182] width 64 height 10
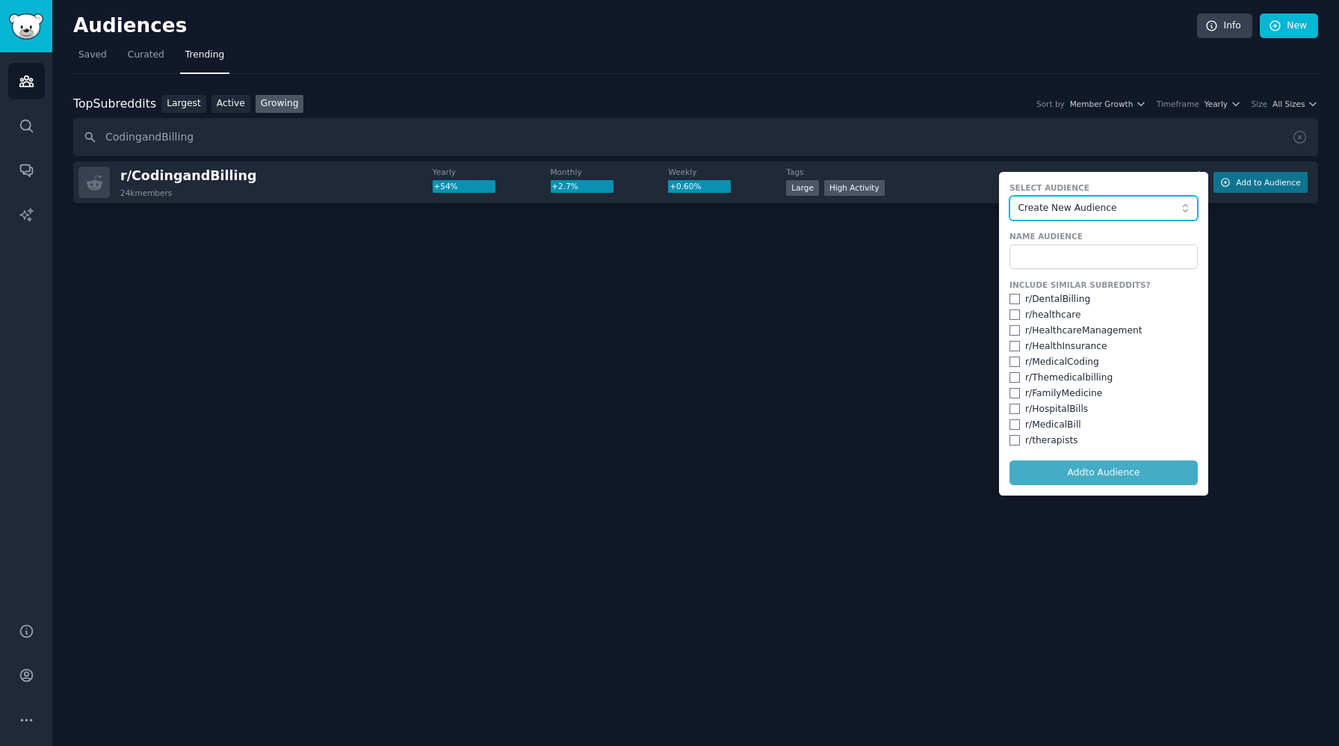
click at [1107, 213] on span "Create New Audience" at bounding box center [1101, 208] width 164 height 13
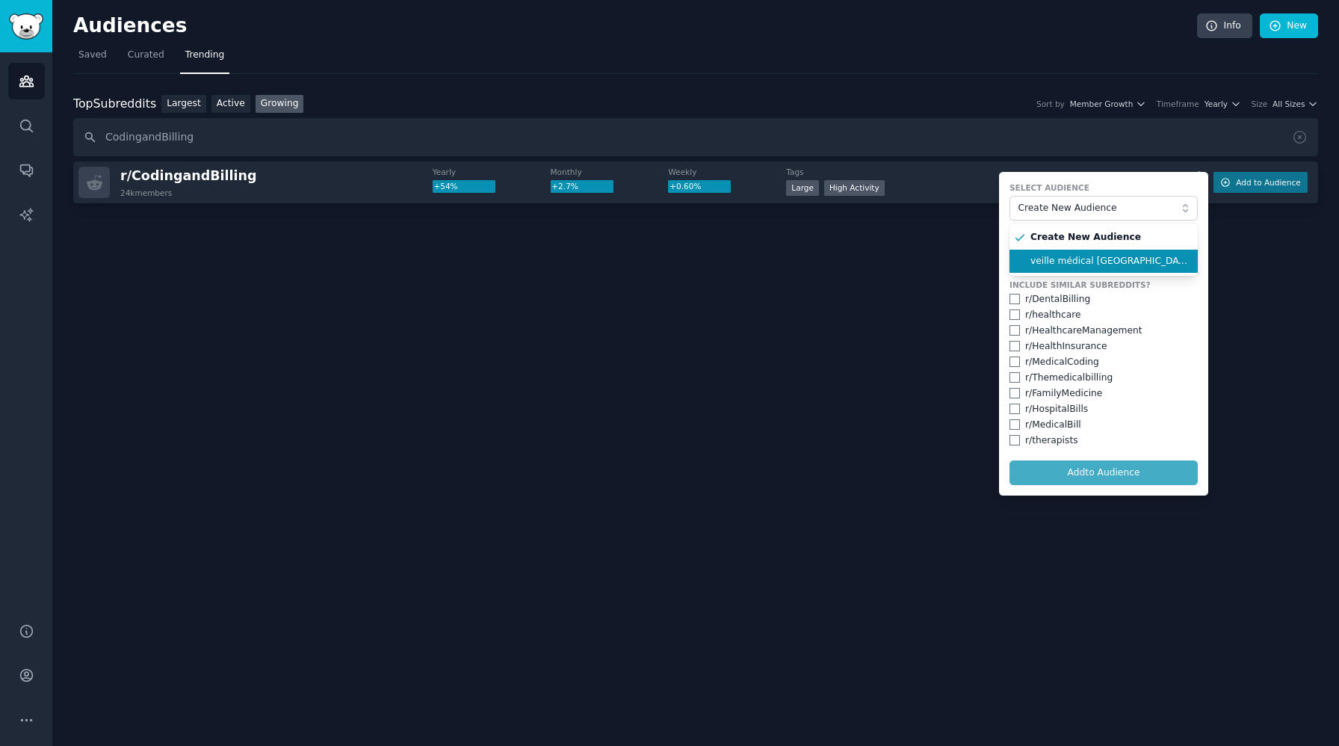
click at [1087, 265] on span "veille médical USA" at bounding box center [1109, 261] width 157 height 13
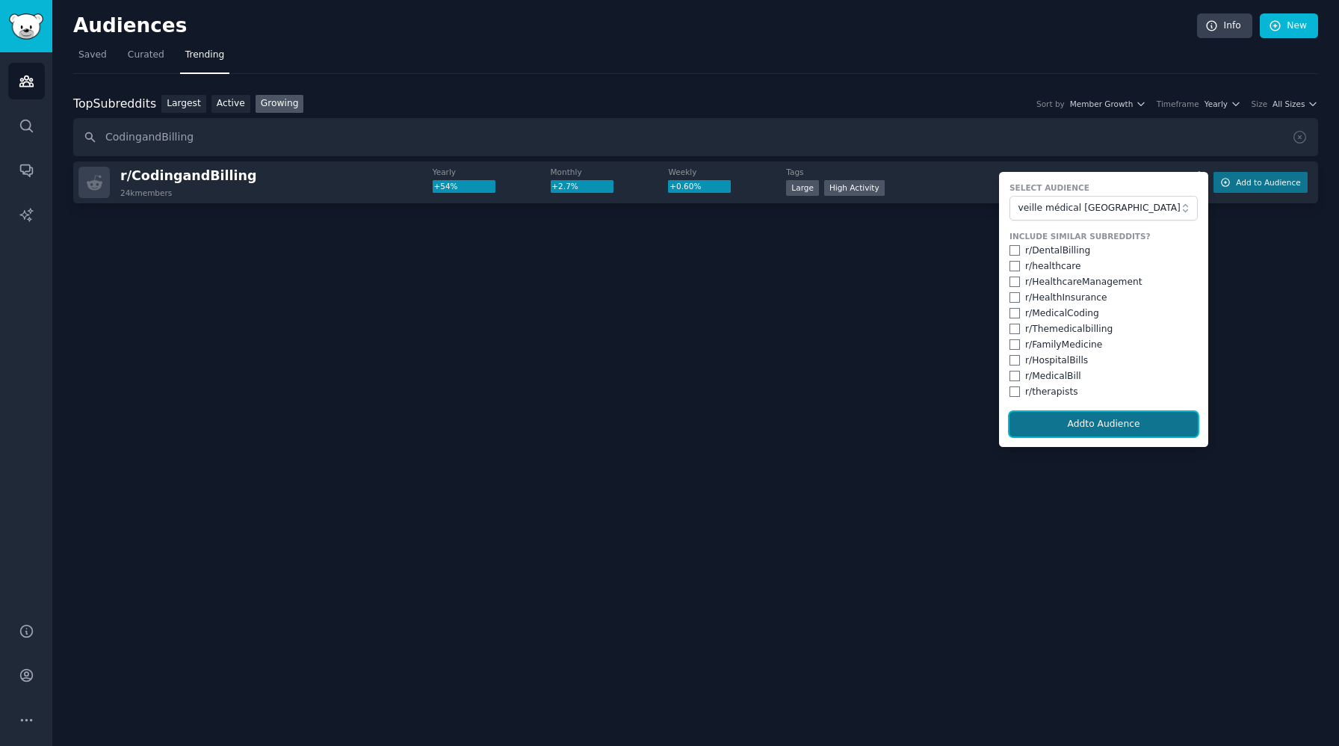
click at [1102, 416] on button "Add to Audience" at bounding box center [1104, 424] width 188 height 25
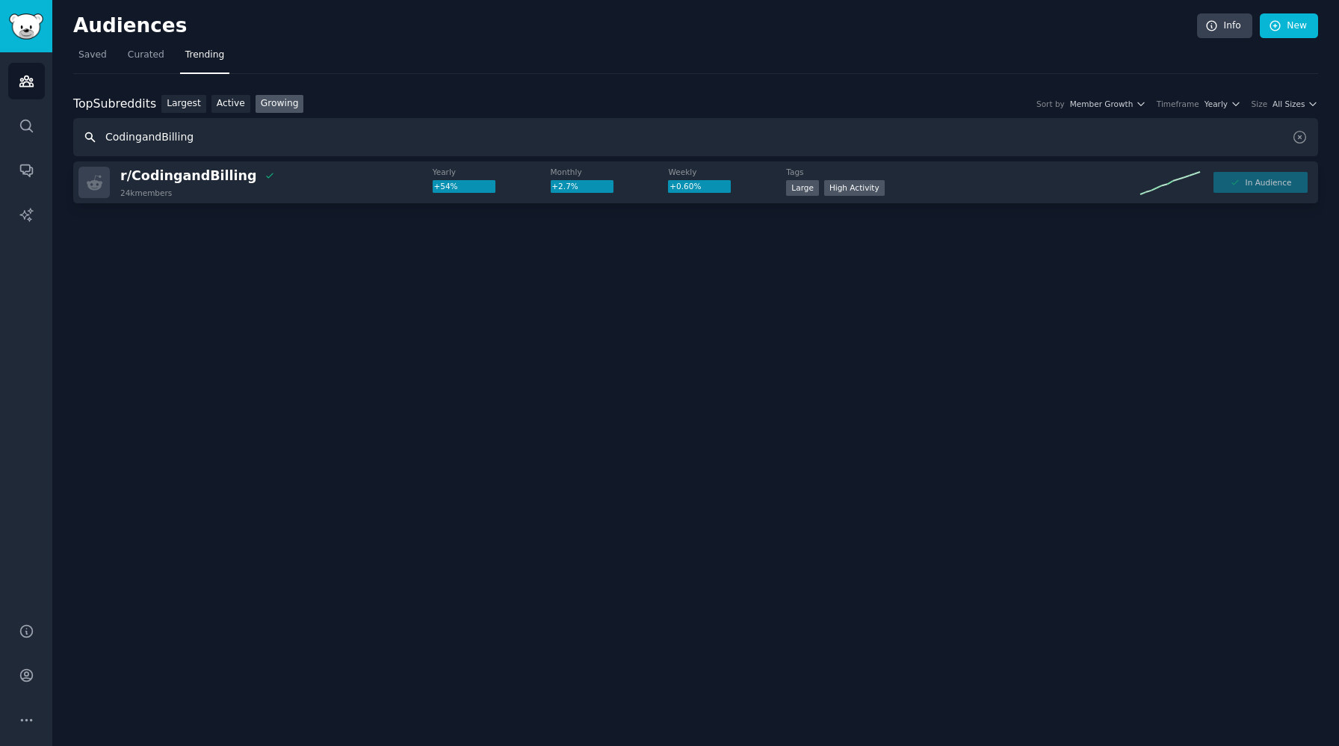
click at [153, 133] on input "CodingandBilling" at bounding box center [695, 137] width 1245 height 38
paste input "healthIT"
type input "healthIT"
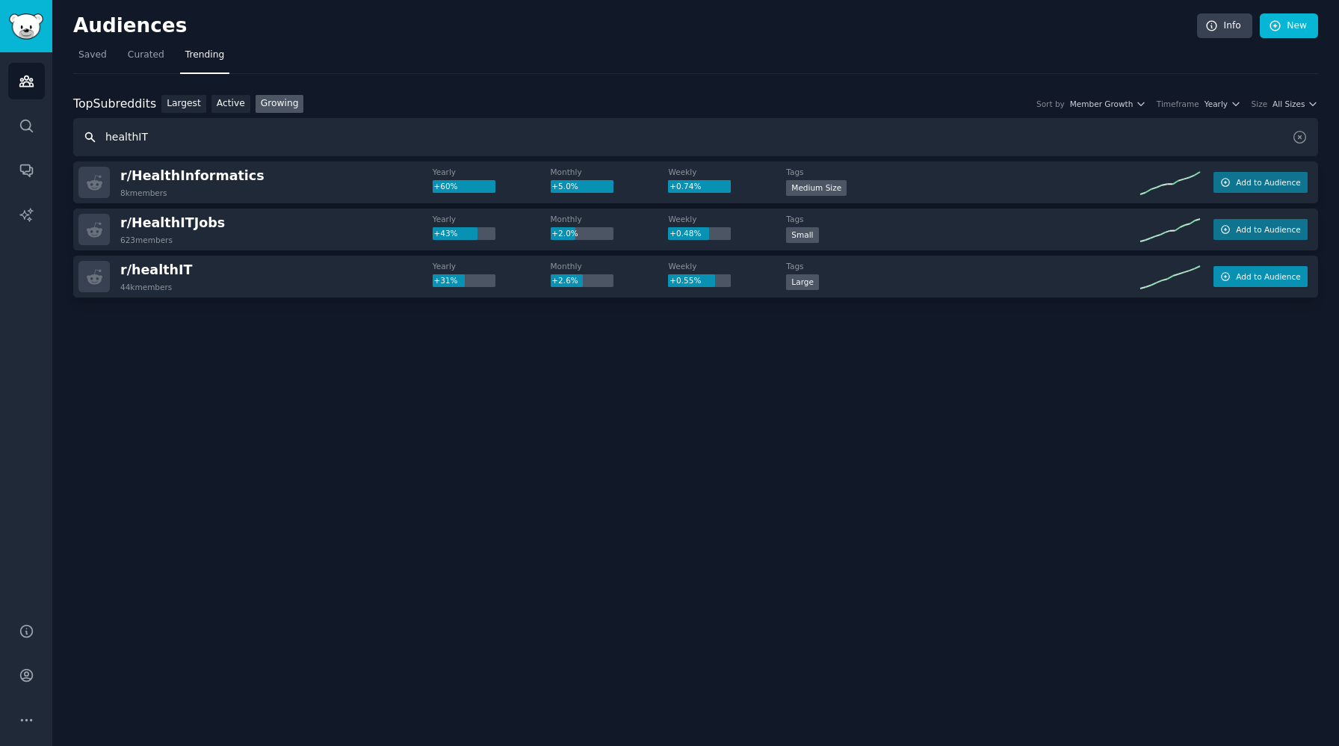
click at [1241, 280] on span "Add to Audience" at bounding box center [1268, 276] width 64 height 10
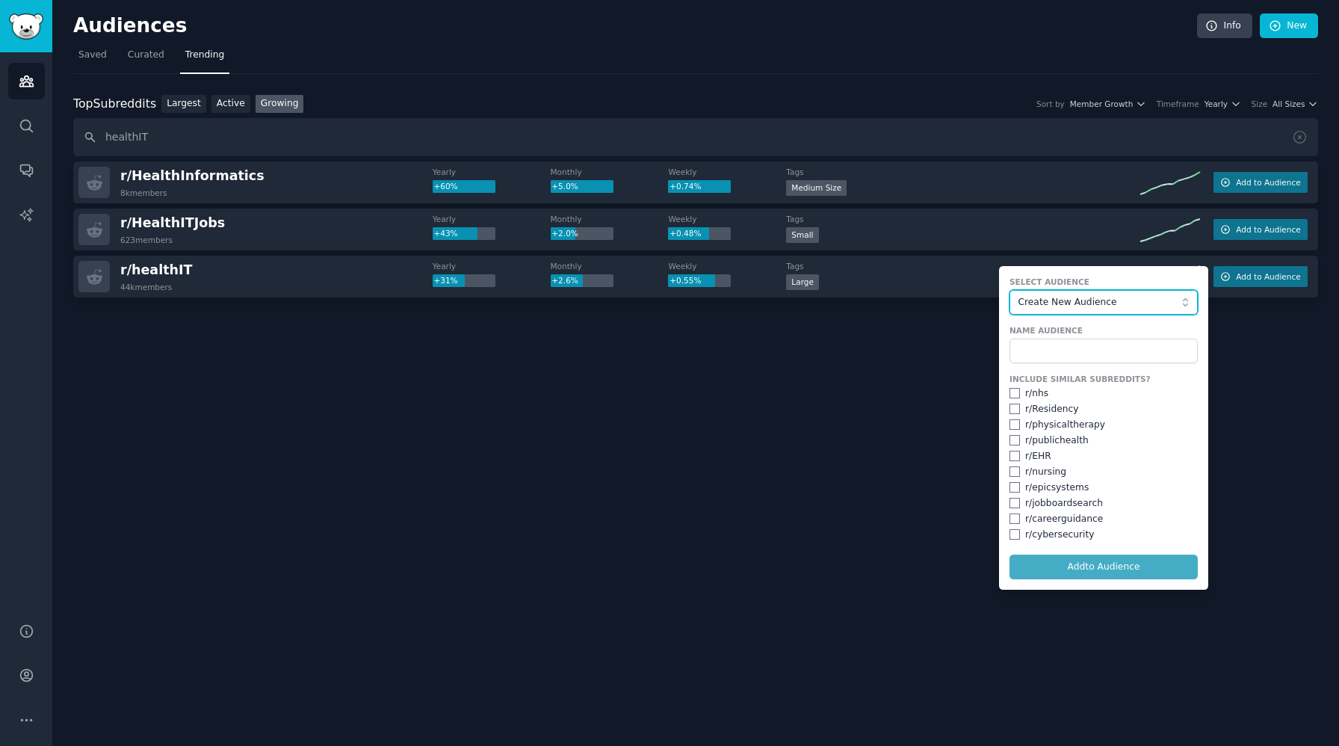
click at [1144, 302] on span "Create New Audience" at bounding box center [1101, 302] width 164 height 13
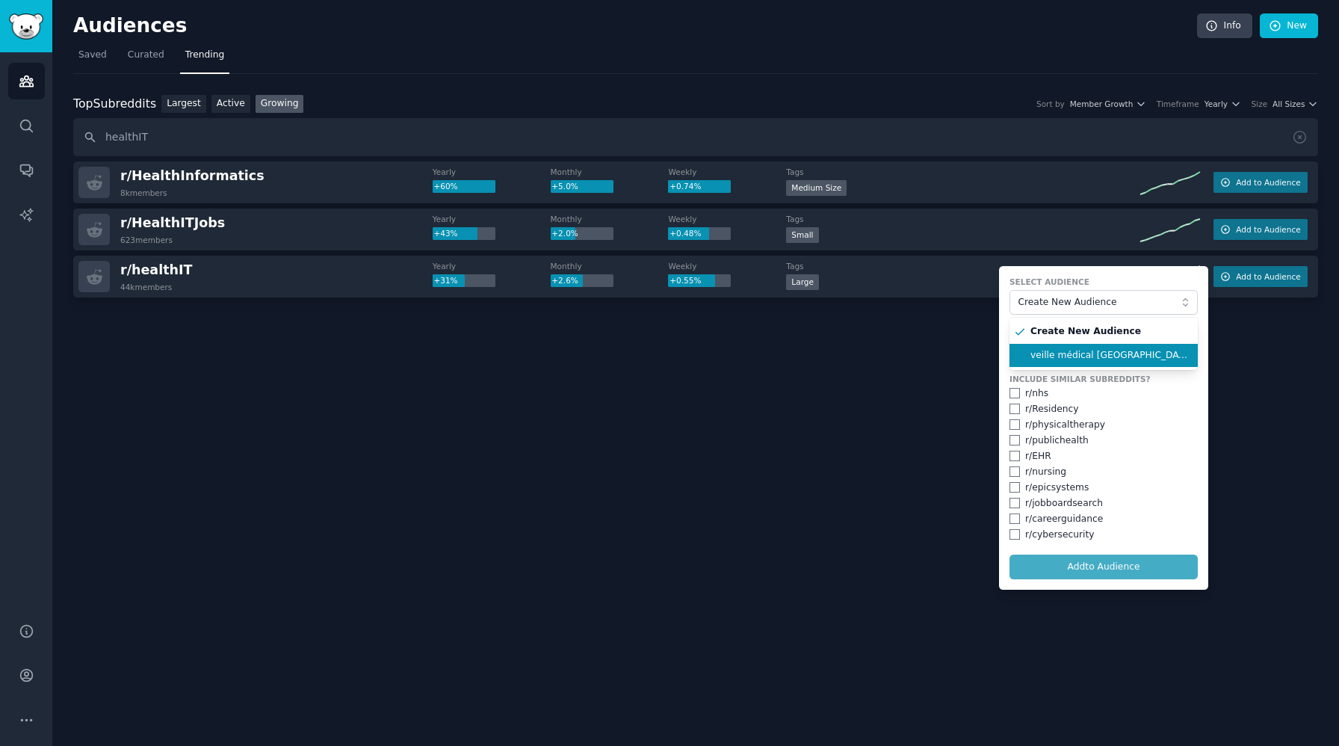
click at [1076, 347] on li "veille médical USA" at bounding box center [1104, 356] width 188 height 24
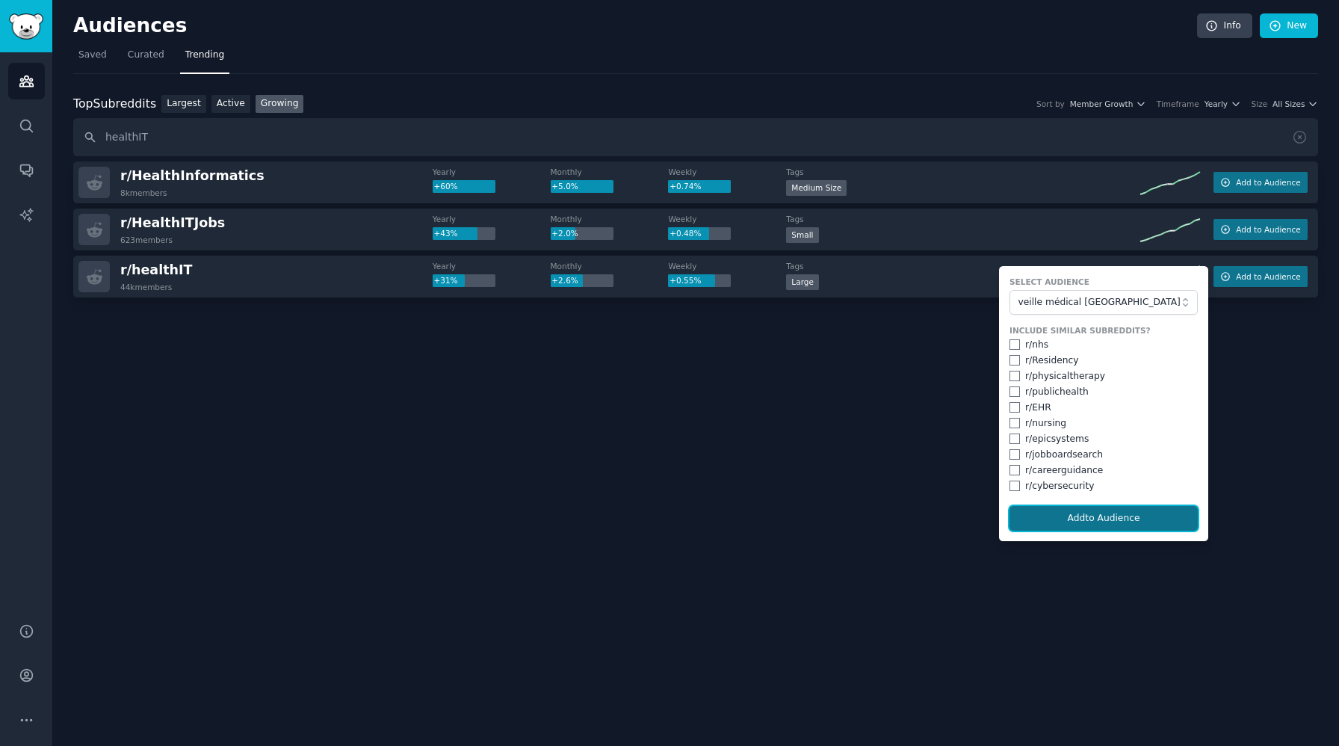
click at [1103, 519] on button "Add to Audience" at bounding box center [1104, 518] width 188 height 25
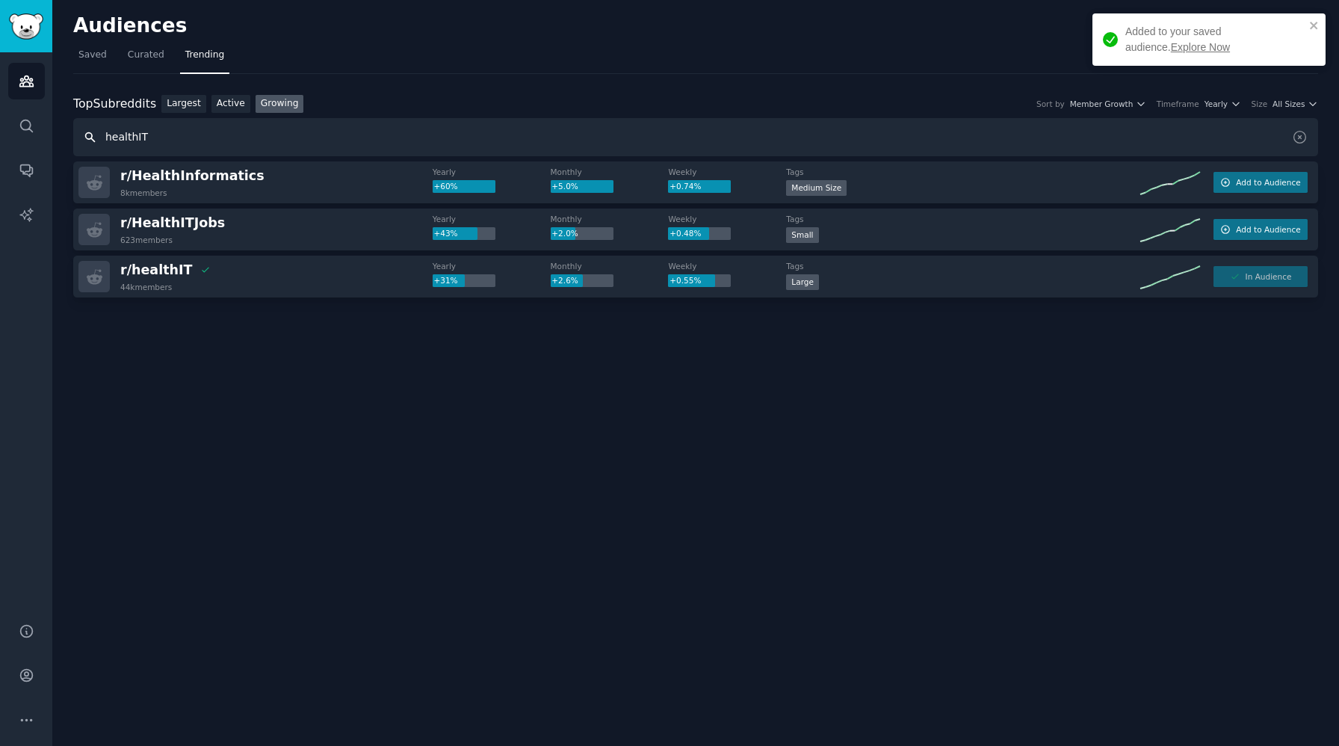
click at [106, 138] on input "healthIT" at bounding box center [695, 137] width 1245 height 38
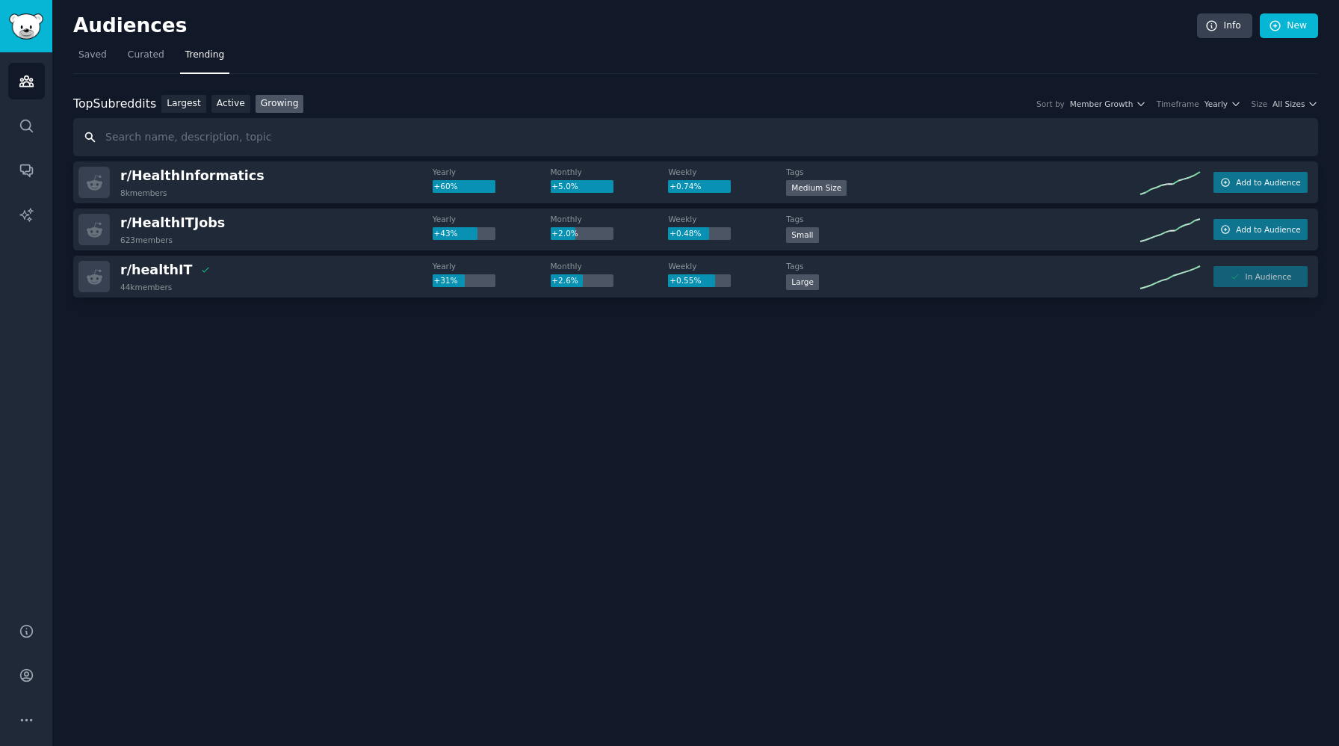
paste input "epicsystems"
type input "epicsystems"
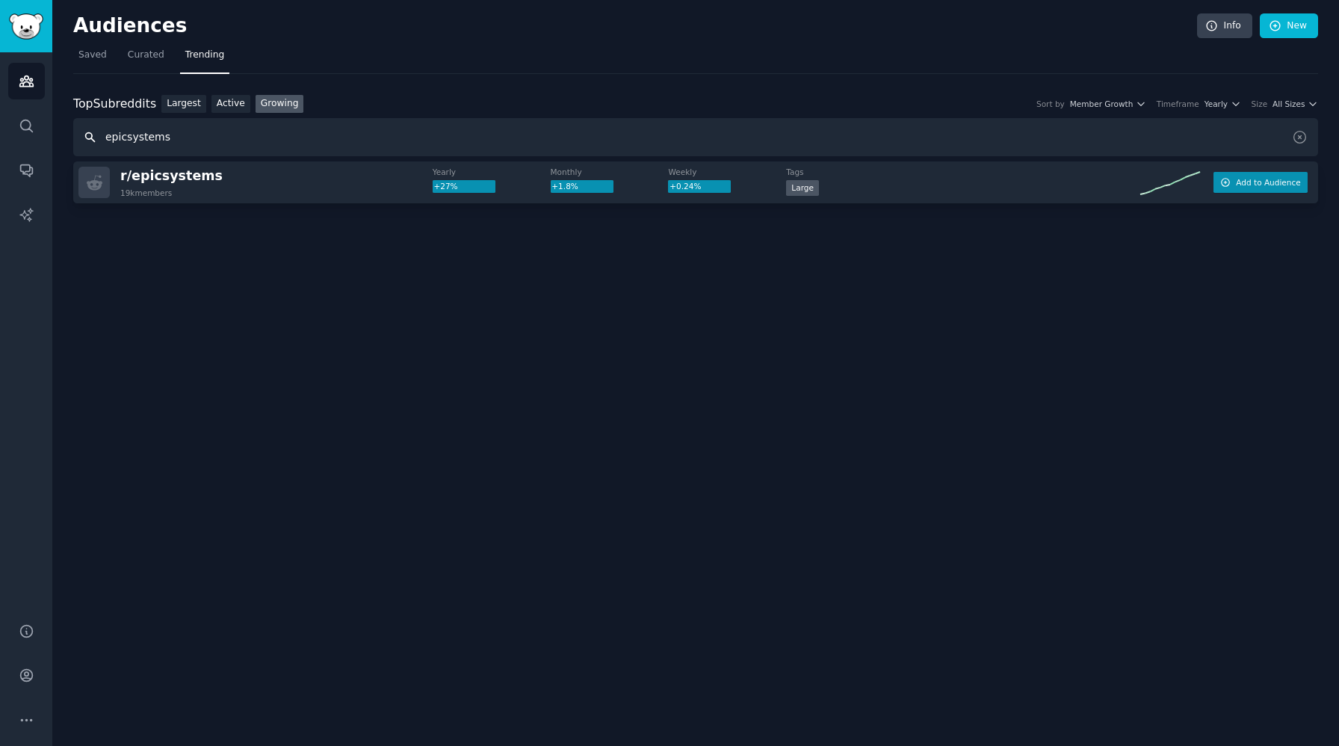
click at [1275, 179] on span "Add to Audience" at bounding box center [1268, 182] width 64 height 10
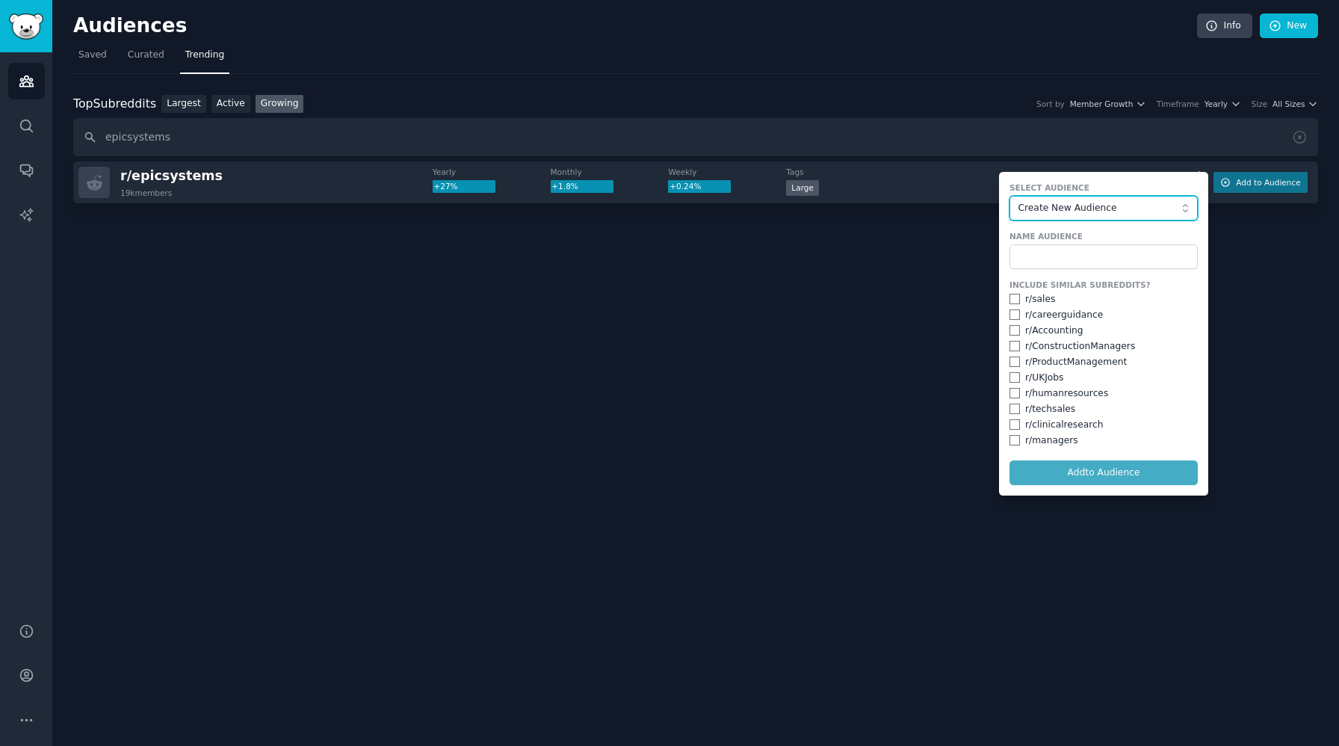
click at [1086, 211] on span "Create New Audience" at bounding box center [1101, 208] width 164 height 13
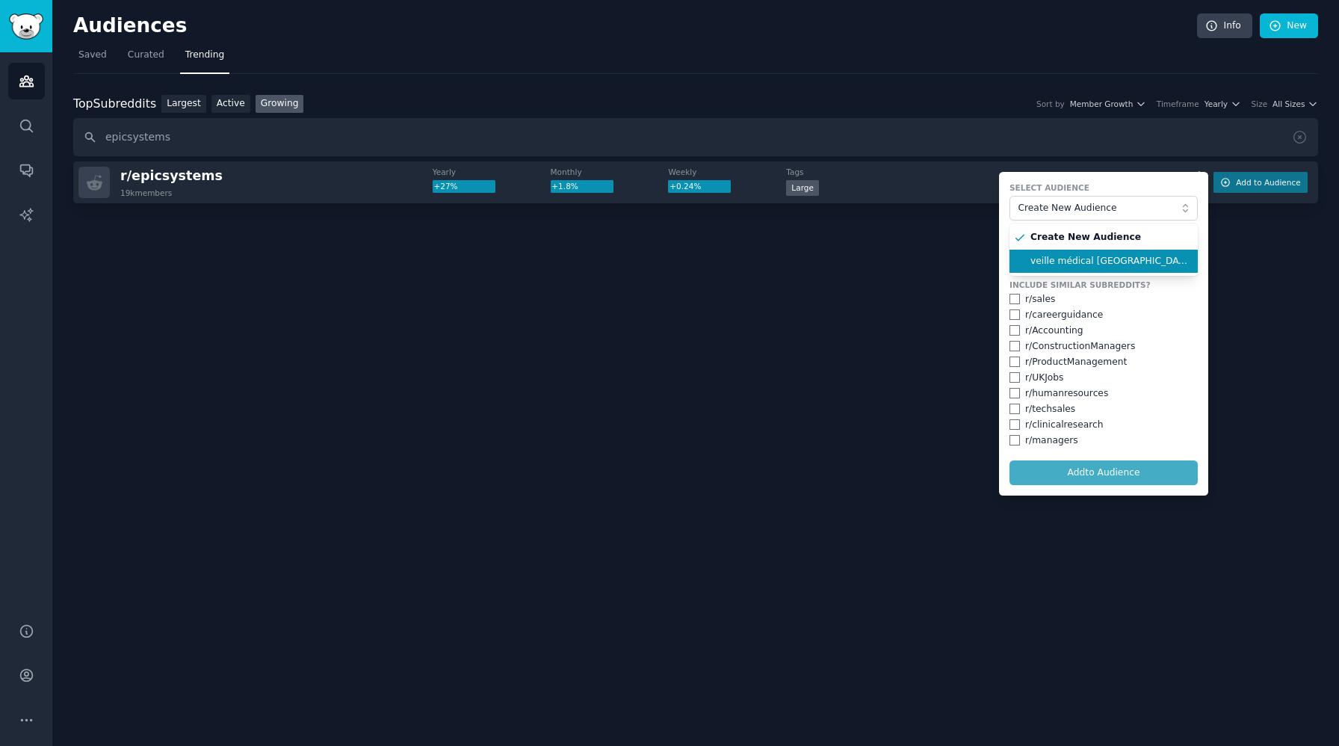
click at [1076, 255] on span "veille médical USA" at bounding box center [1109, 261] width 157 height 13
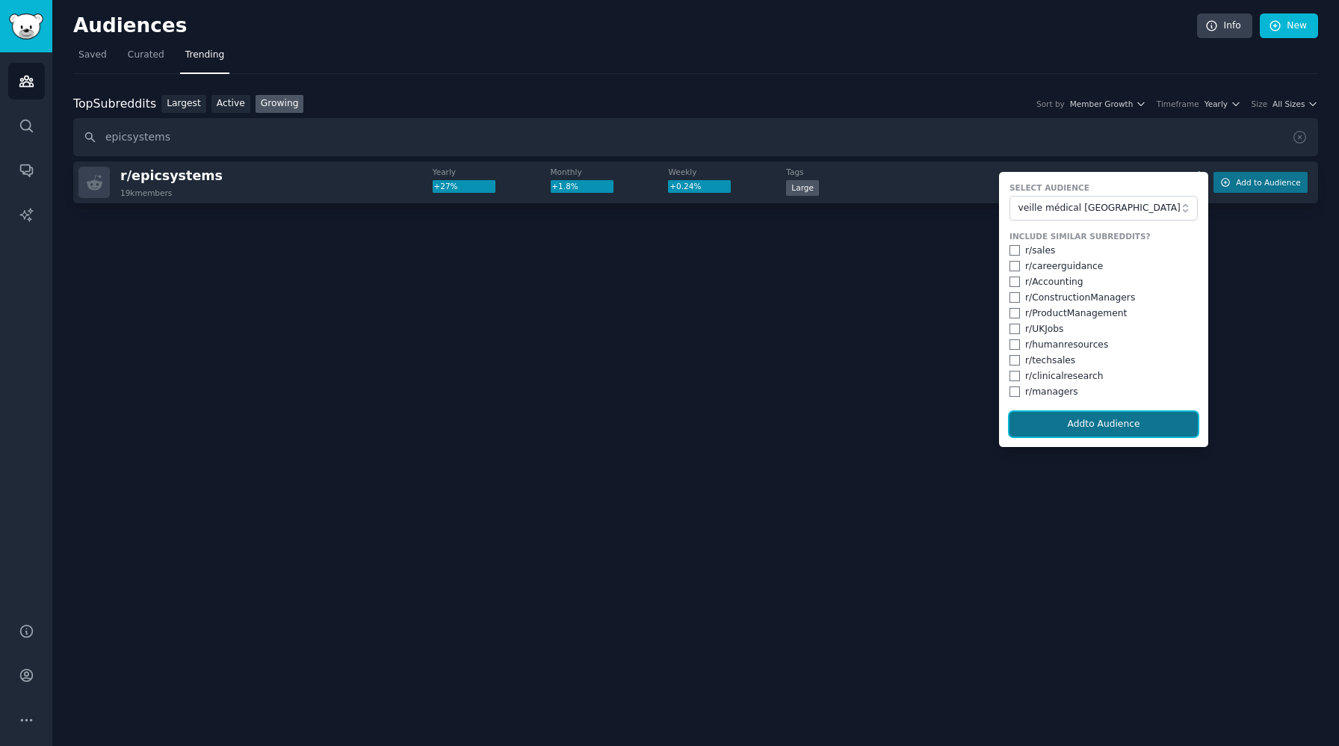
click at [1085, 430] on button "Add to Audience" at bounding box center [1104, 424] width 188 height 25
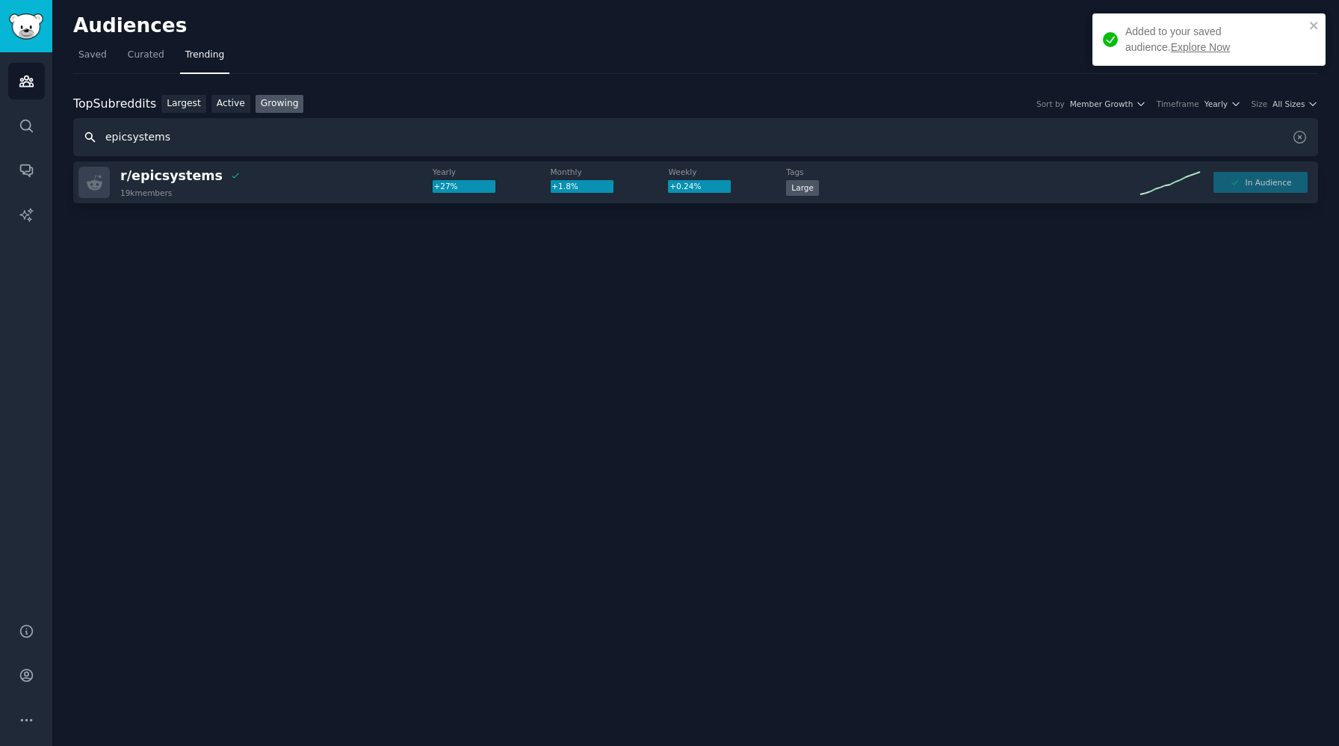
click at [144, 146] on input "epicsystems" at bounding box center [695, 137] width 1245 height 38
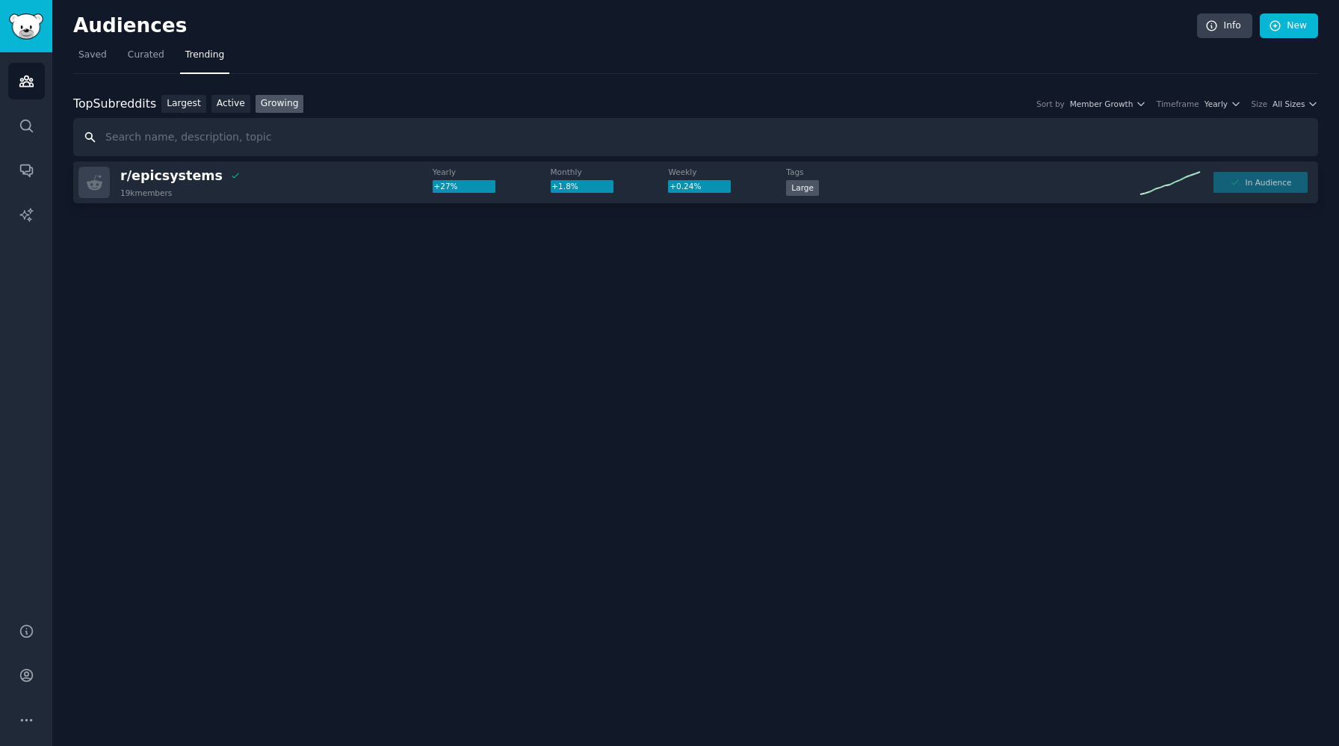
click at [243, 135] on input "text" at bounding box center [695, 137] width 1245 height 38
paste input "eClinicalWorks"
click at [1233, 187] on button "Add to Audience" at bounding box center [1261, 182] width 94 height 21
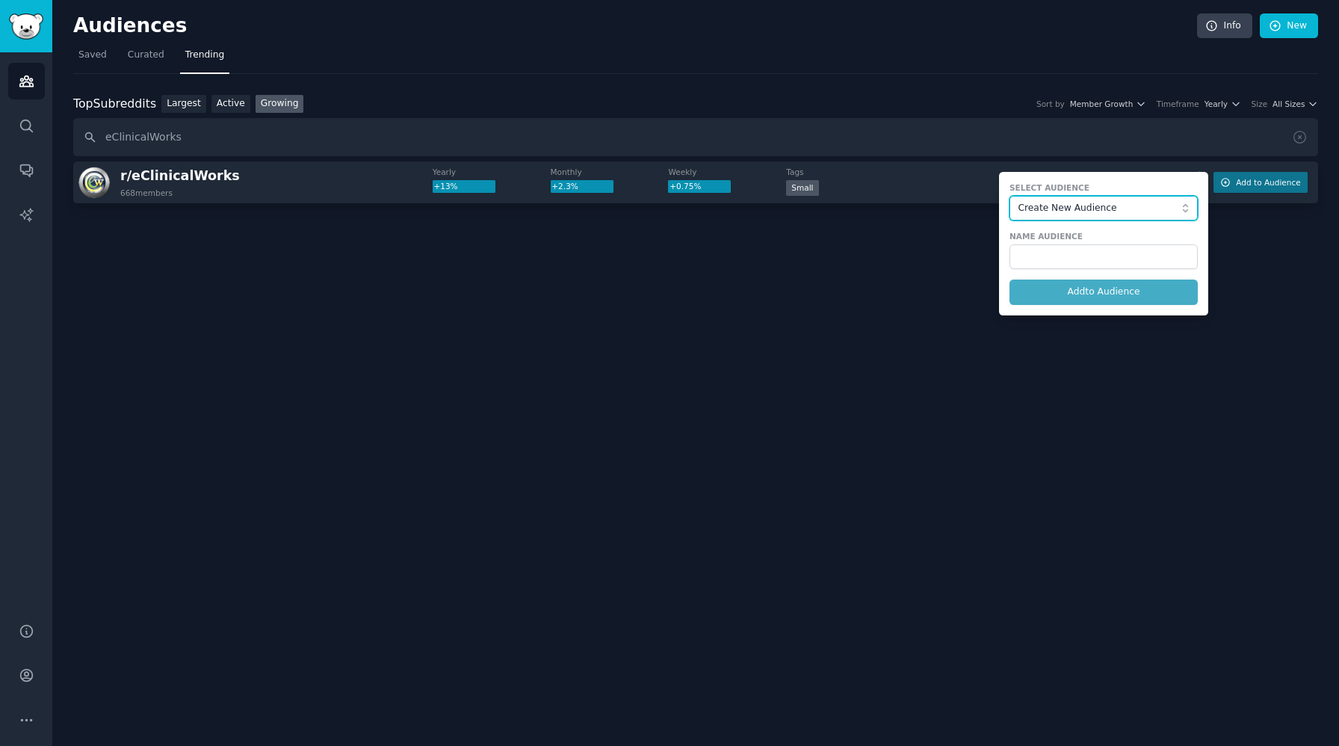
click at [1131, 212] on span "Create New Audience" at bounding box center [1101, 208] width 164 height 13
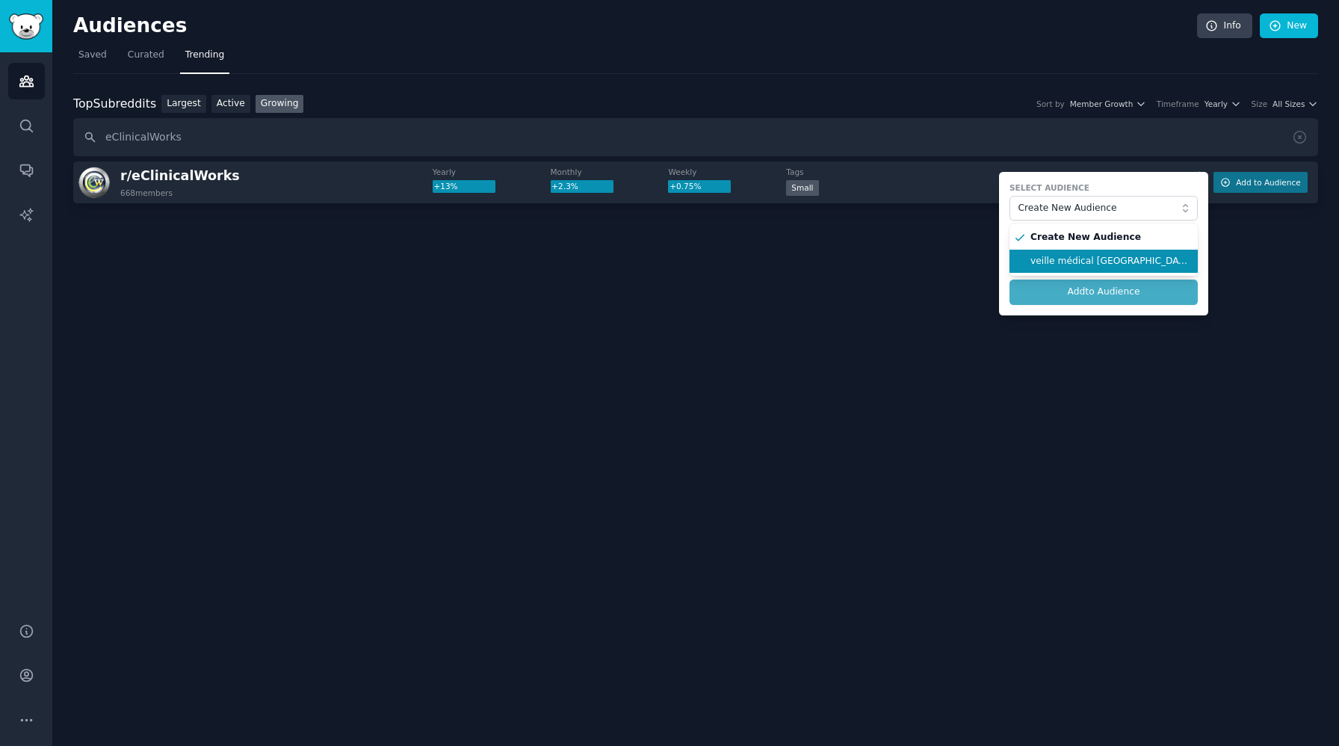
click at [1031, 266] on span "veille médical USA" at bounding box center [1109, 261] width 157 height 13
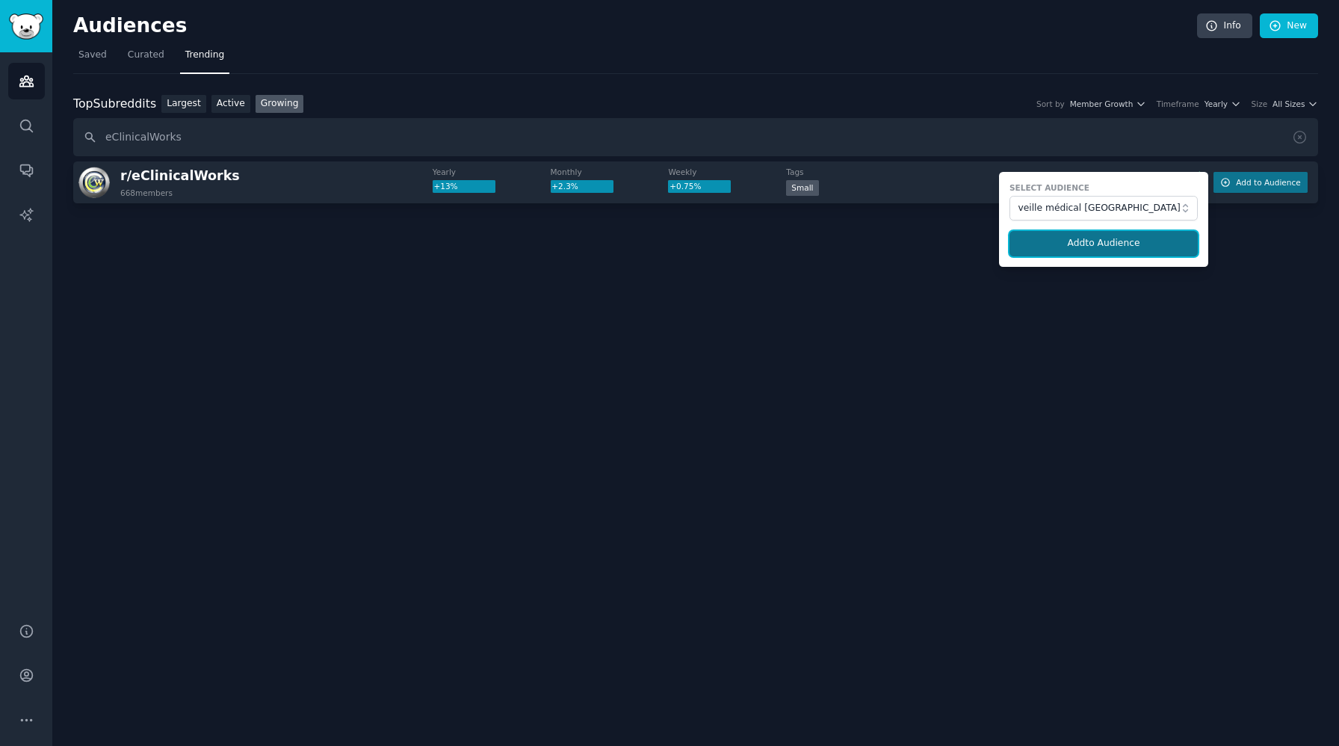
click at [1068, 244] on button "Add to Audience" at bounding box center [1104, 243] width 188 height 25
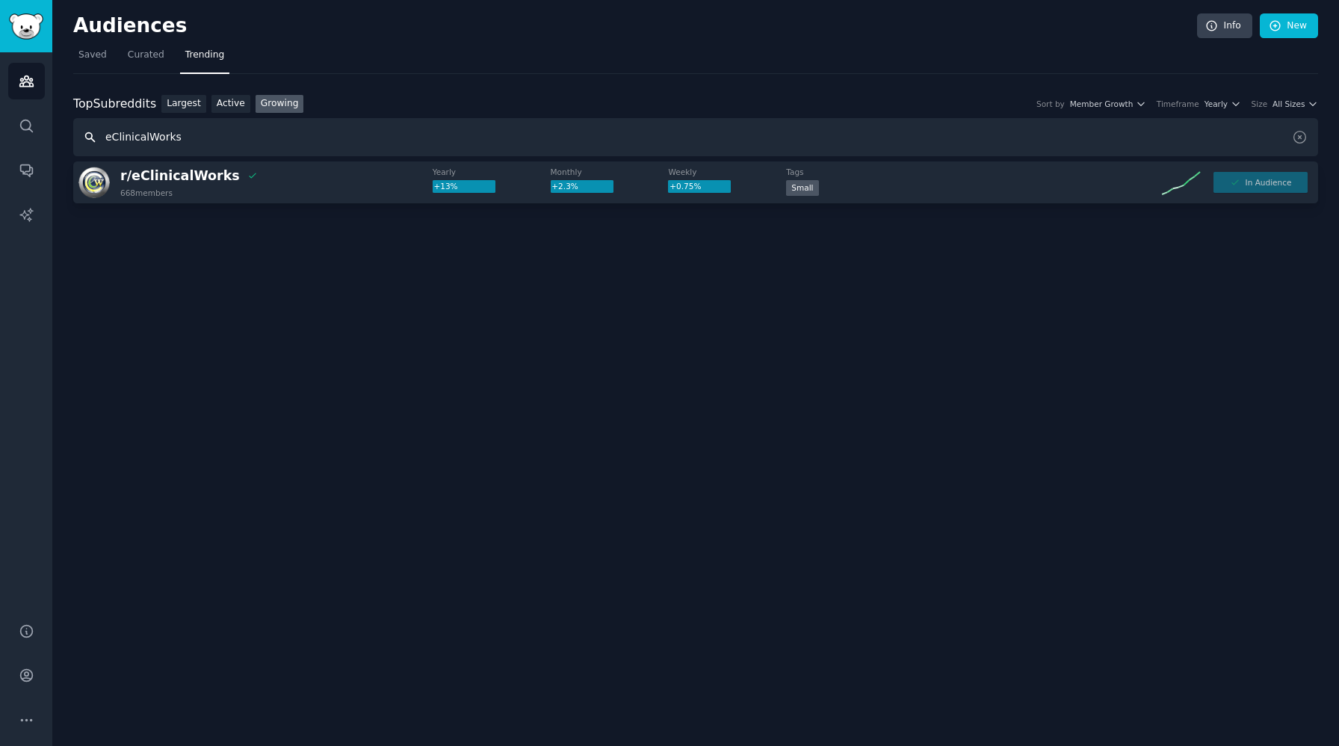
click at [166, 139] on input "eClinicalWorks" at bounding box center [695, 137] width 1245 height 38
paste input "athenahealth"
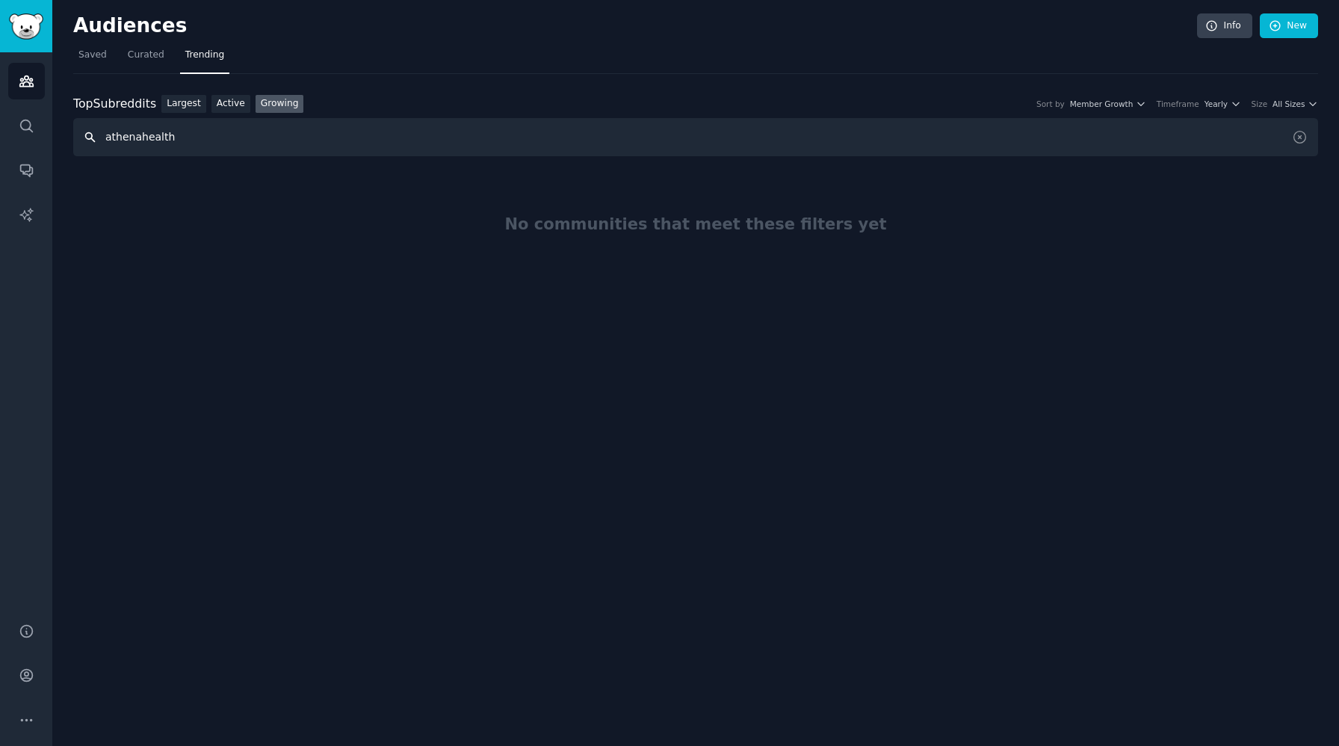
click at [117, 140] on input "athenahealth" at bounding box center [695, 137] width 1245 height 38
paste input "cernercorporation"
type input "cernercorporation"
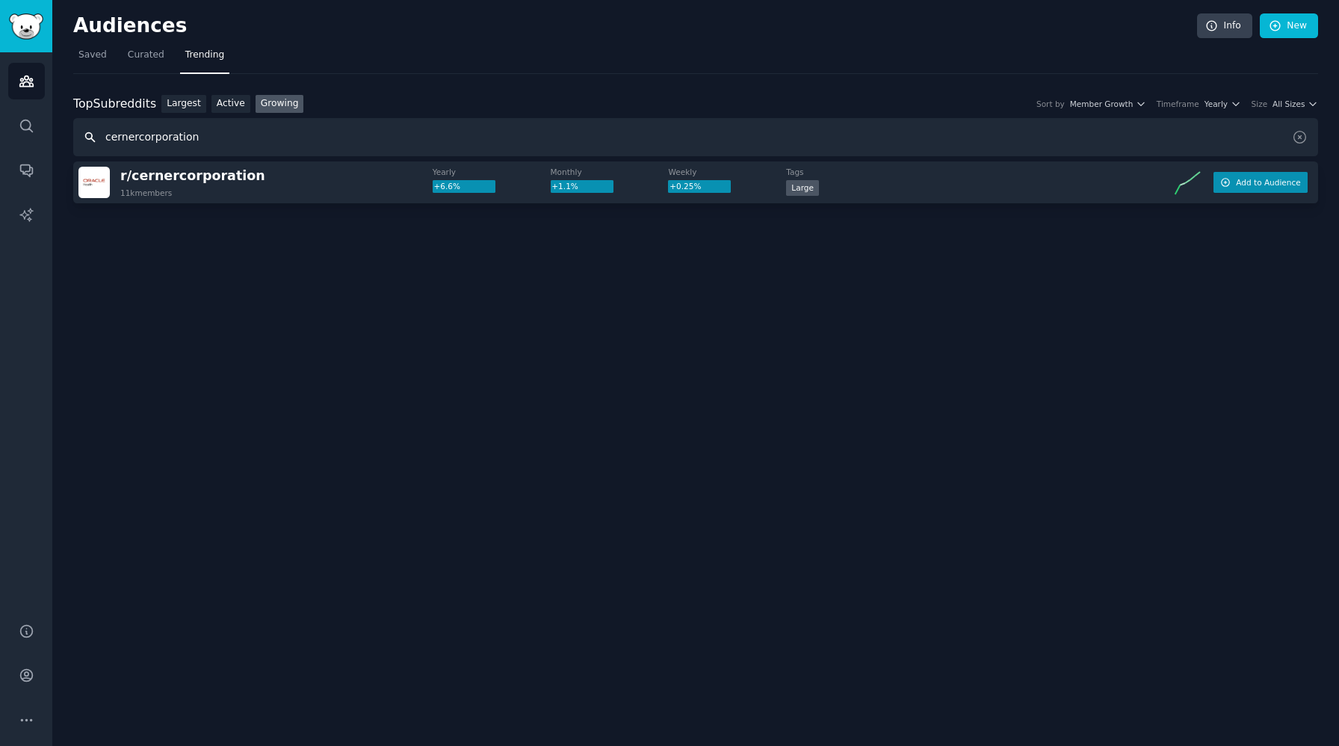
click at [1285, 188] on button "Add to Audience" at bounding box center [1261, 182] width 94 height 21
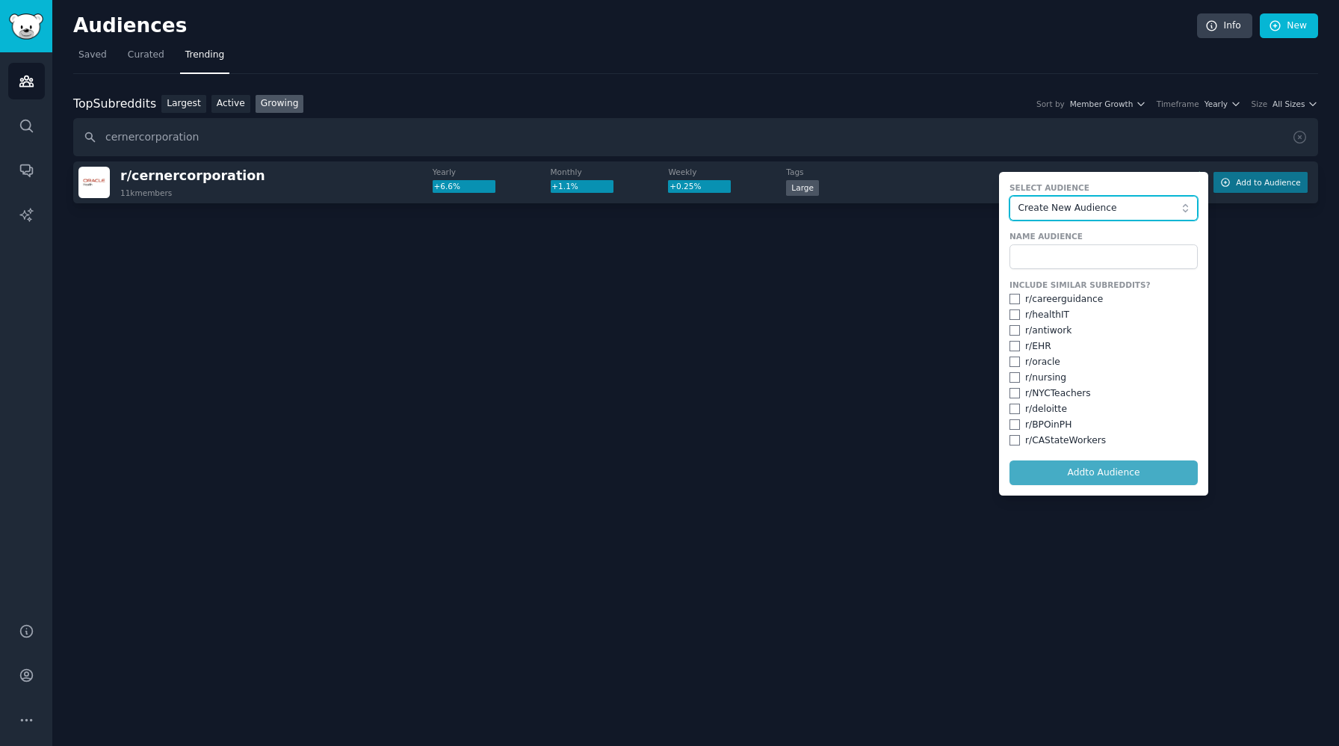
click at [1108, 209] on span "Create New Audience" at bounding box center [1101, 208] width 164 height 13
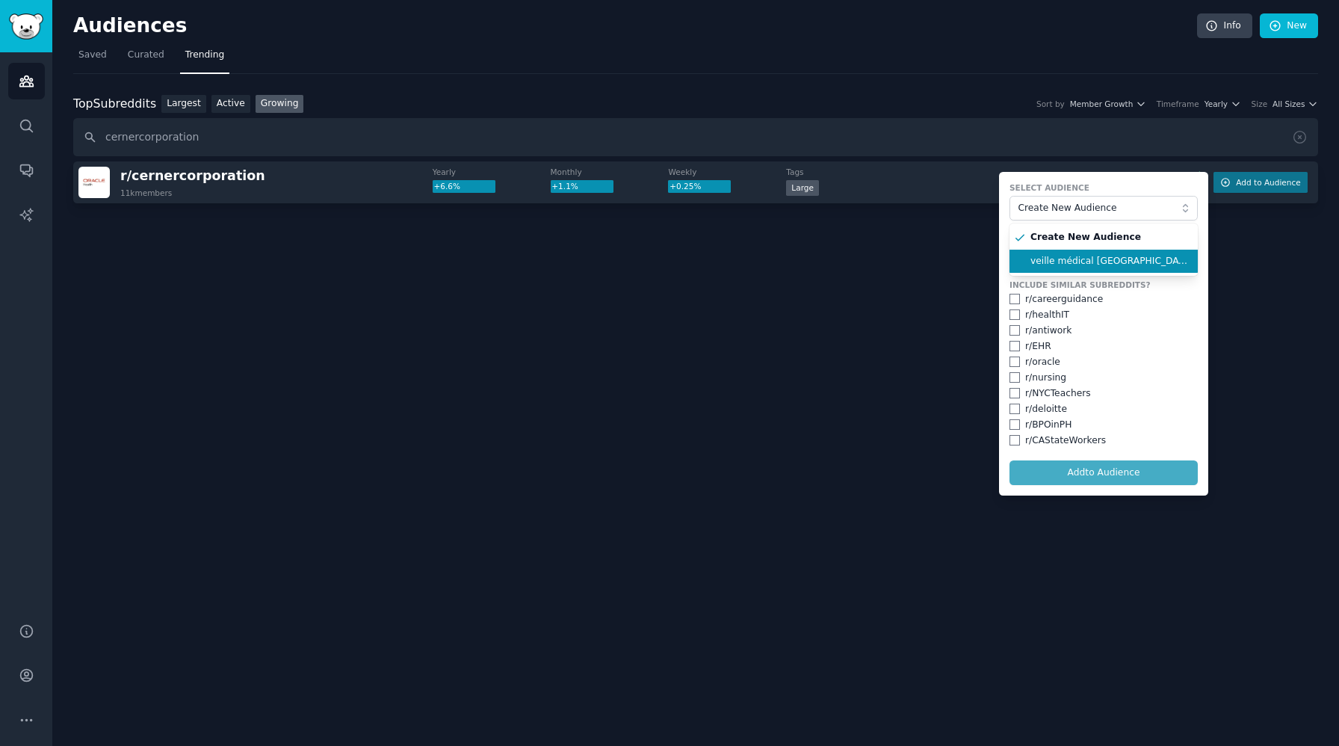
click at [1058, 268] on li "veille médical USA" at bounding box center [1104, 262] width 188 height 24
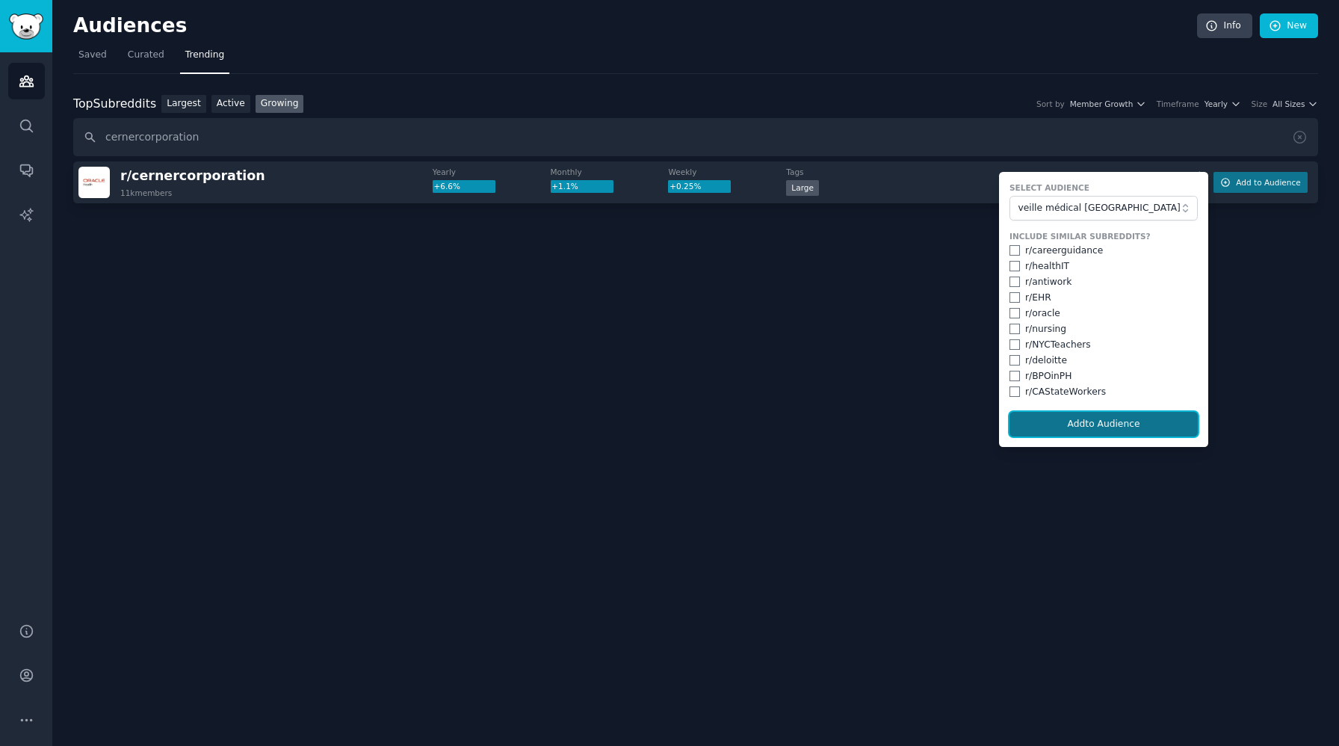
click at [1106, 416] on button "Add to Audience" at bounding box center [1104, 424] width 188 height 25
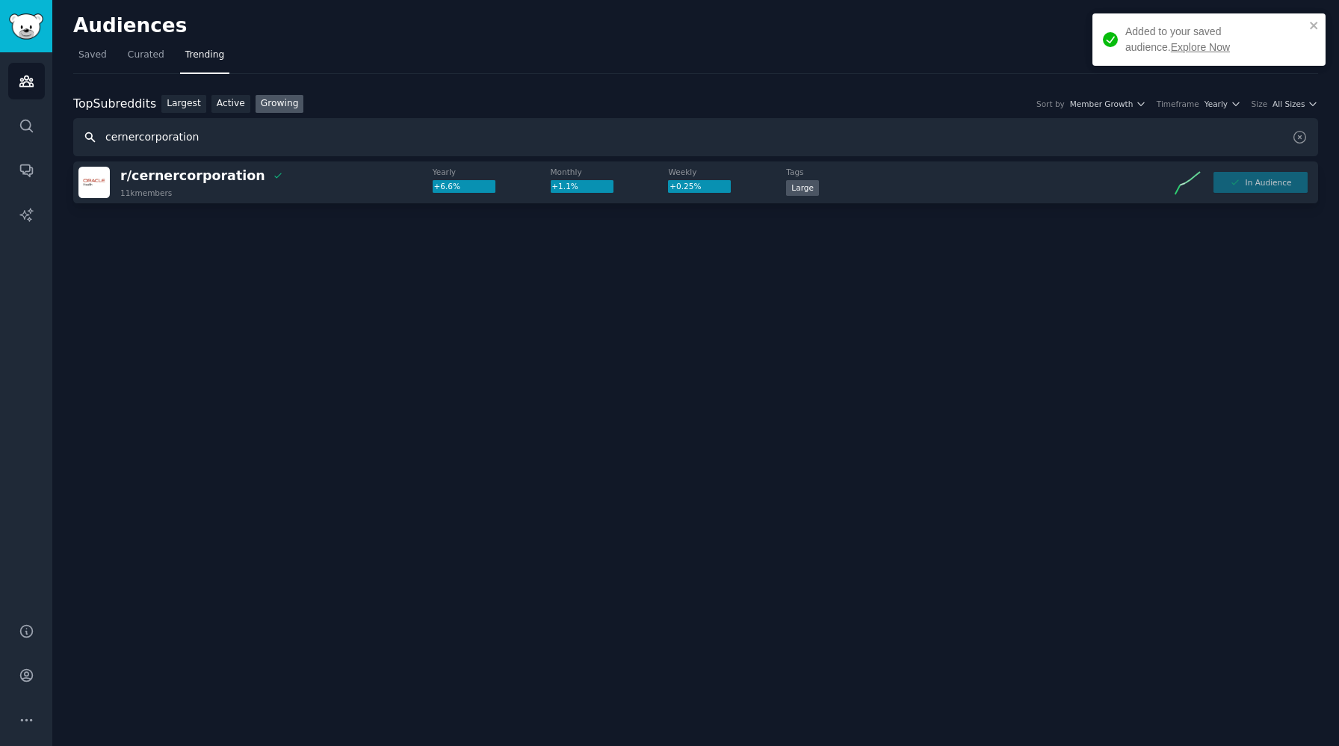
click at [169, 138] on input "cernercorporation" at bounding box center [695, 137] width 1245 height 38
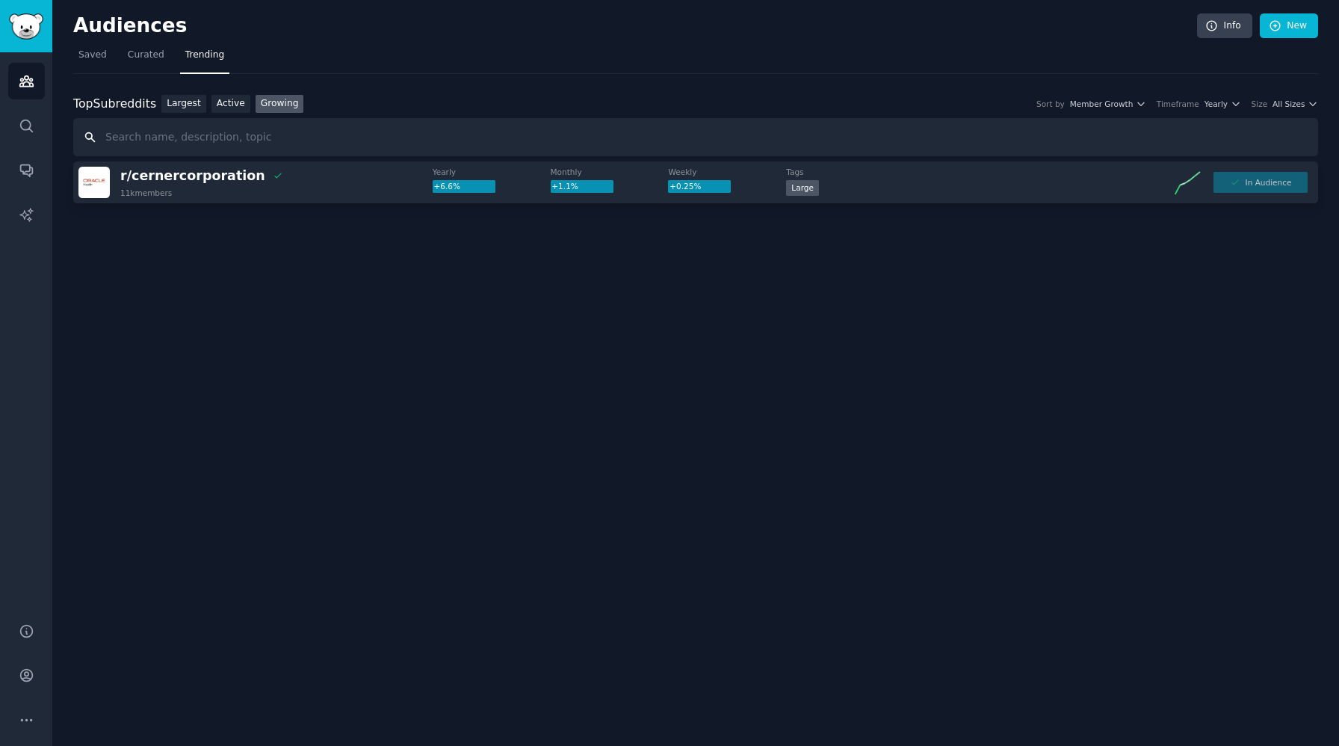
click at [155, 135] on input "text" at bounding box center [695, 137] width 1245 height 38
paste input "Meditech"
click at [1235, 178] on button "Add to Audience" at bounding box center [1261, 182] width 94 height 21
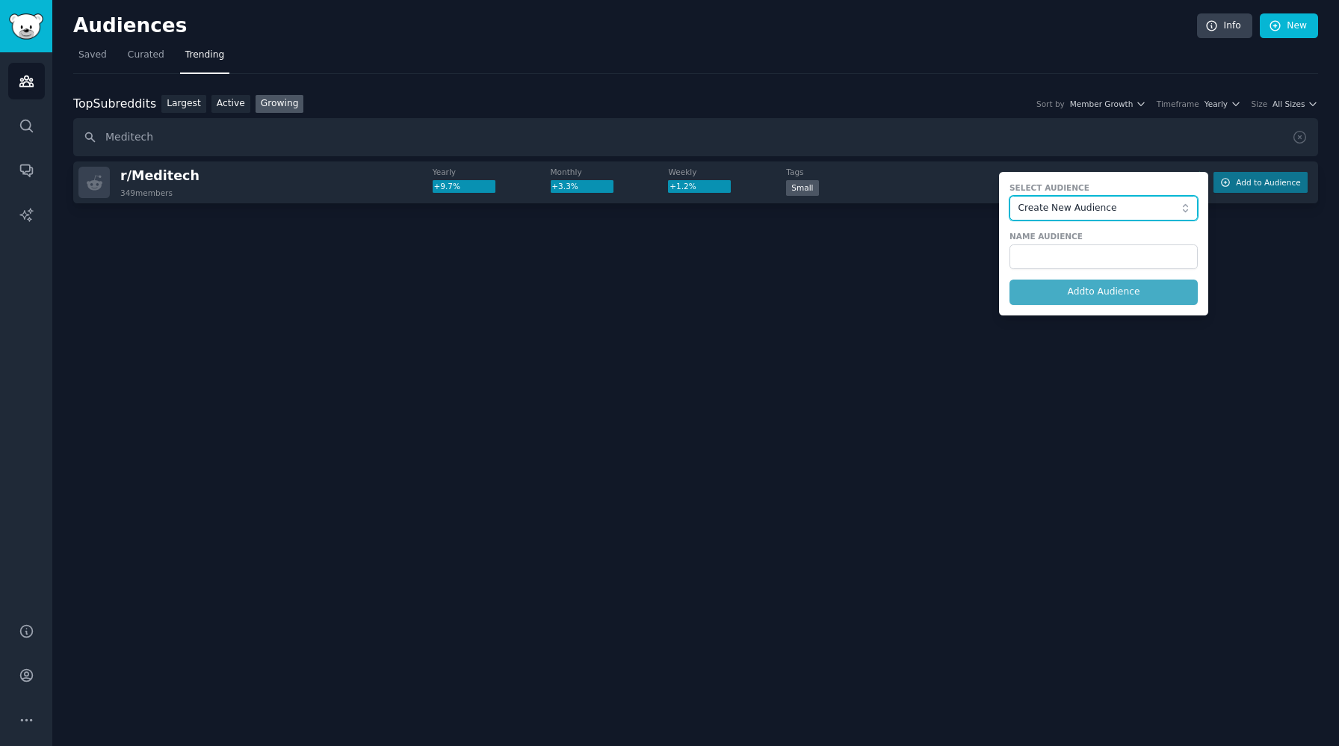
click at [1060, 213] on span "Create New Audience" at bounding box center [1101, 208] width 164 height 13
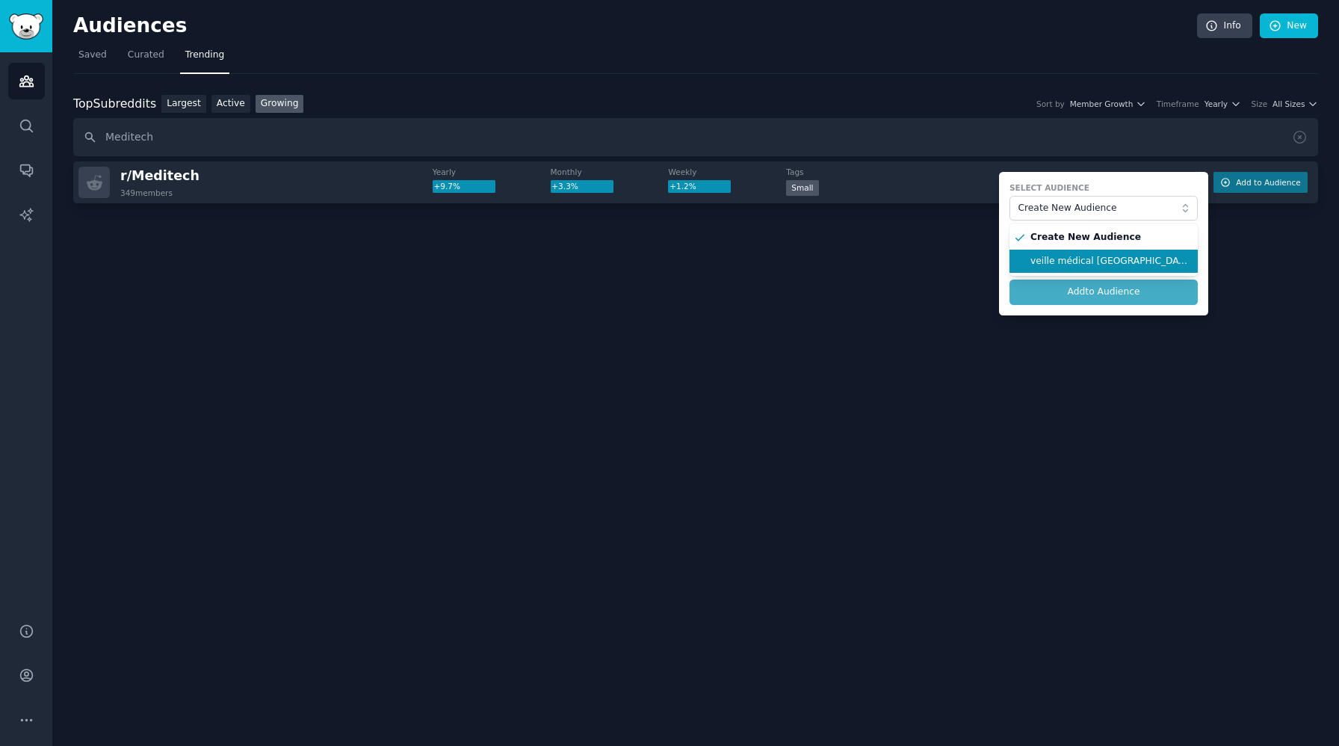
click at [1062, 255] on span "veille médical USA" at bounding box center [1109, 261] width 157 height 13
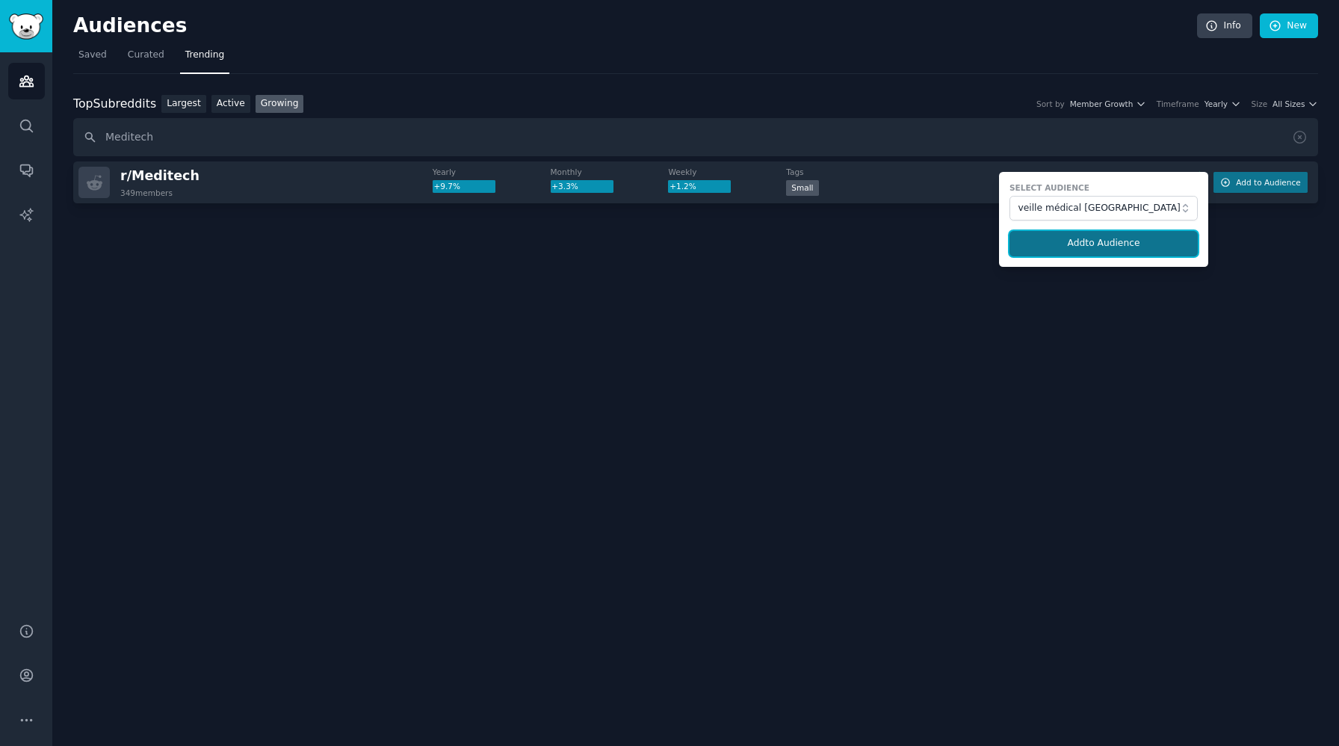
click at [1057, 241] on button "Add to Audience" at bounding box center [1104, 243] width 188 height 25
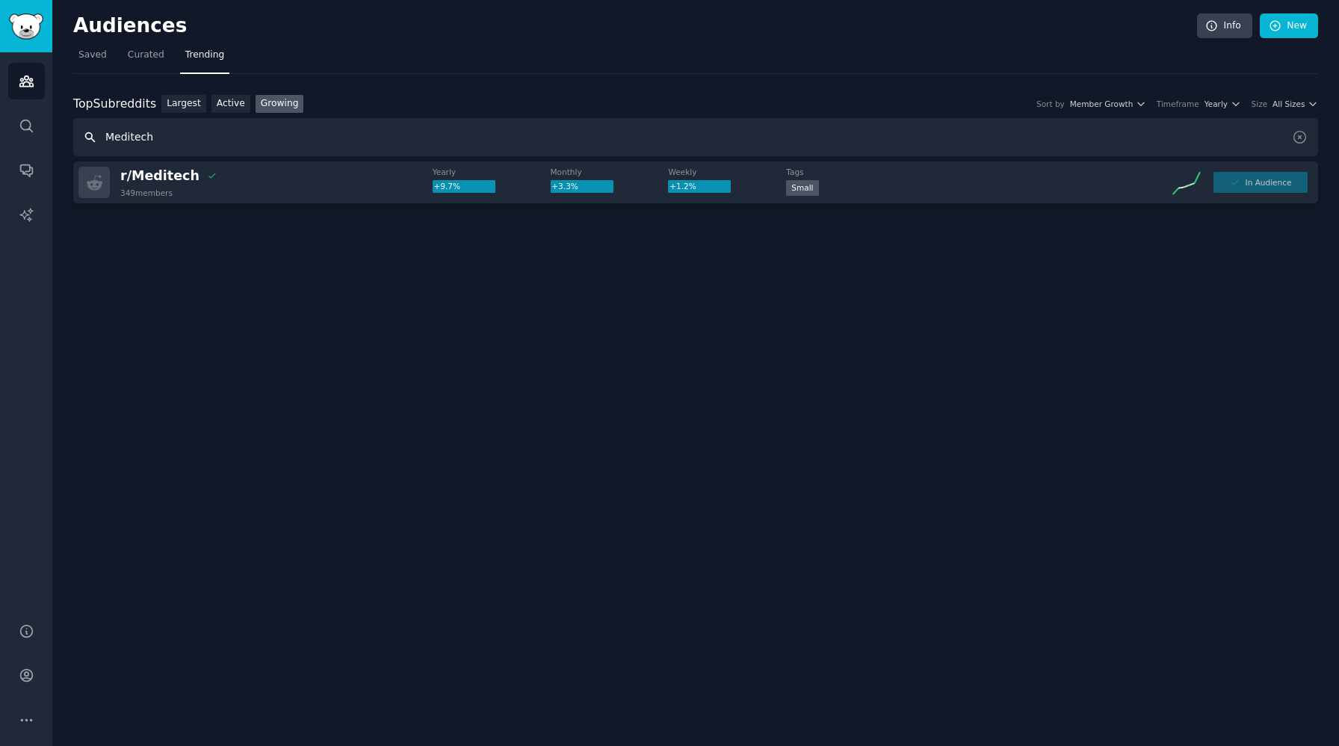
click at [127, 134] on input "Meditech" at bounding box center [695, 137] width 1245 height 38
paste input "medlabprofessionals"
type input "medlabprofessionals"
click at [1284, 184] on span "Add to Audience" at bounding box center [1268, 182] width 64 height 10
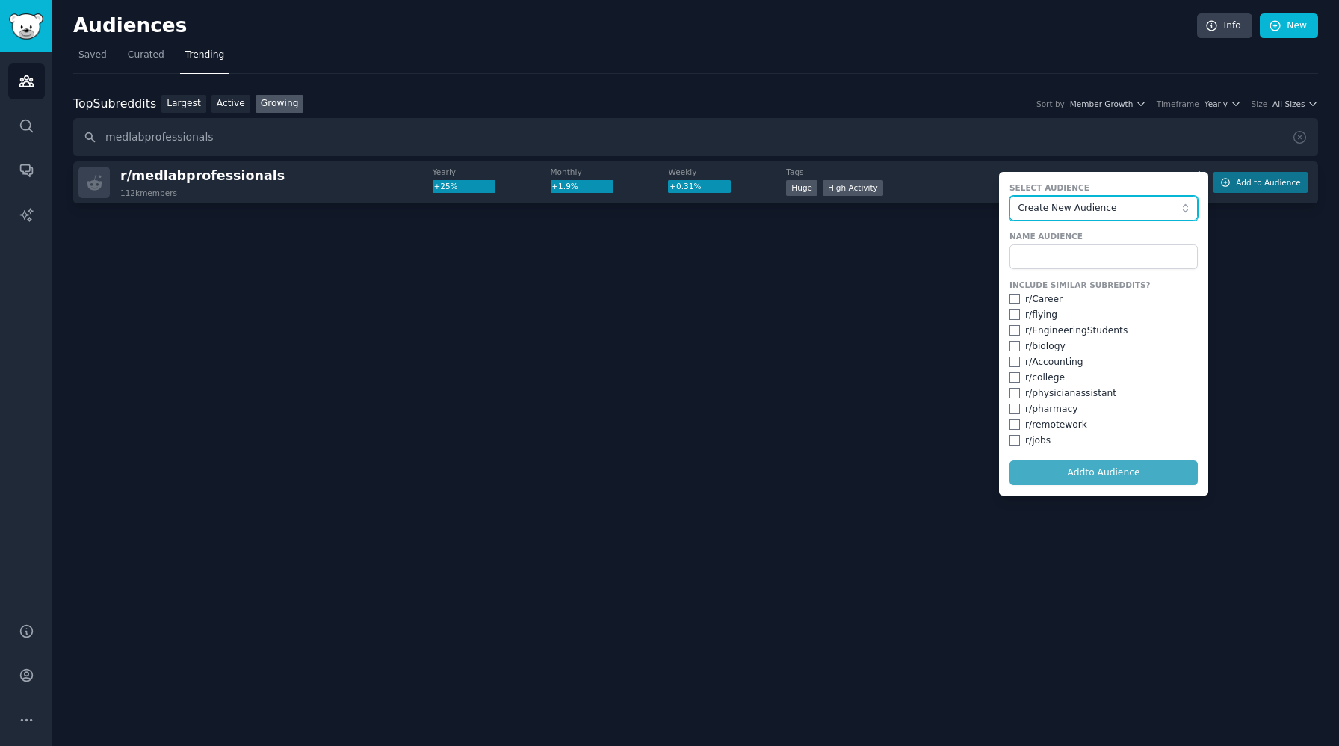
click at [1077, 207] on span "Create New Audience" at bounding box center [1101, 208] width 164 height 13
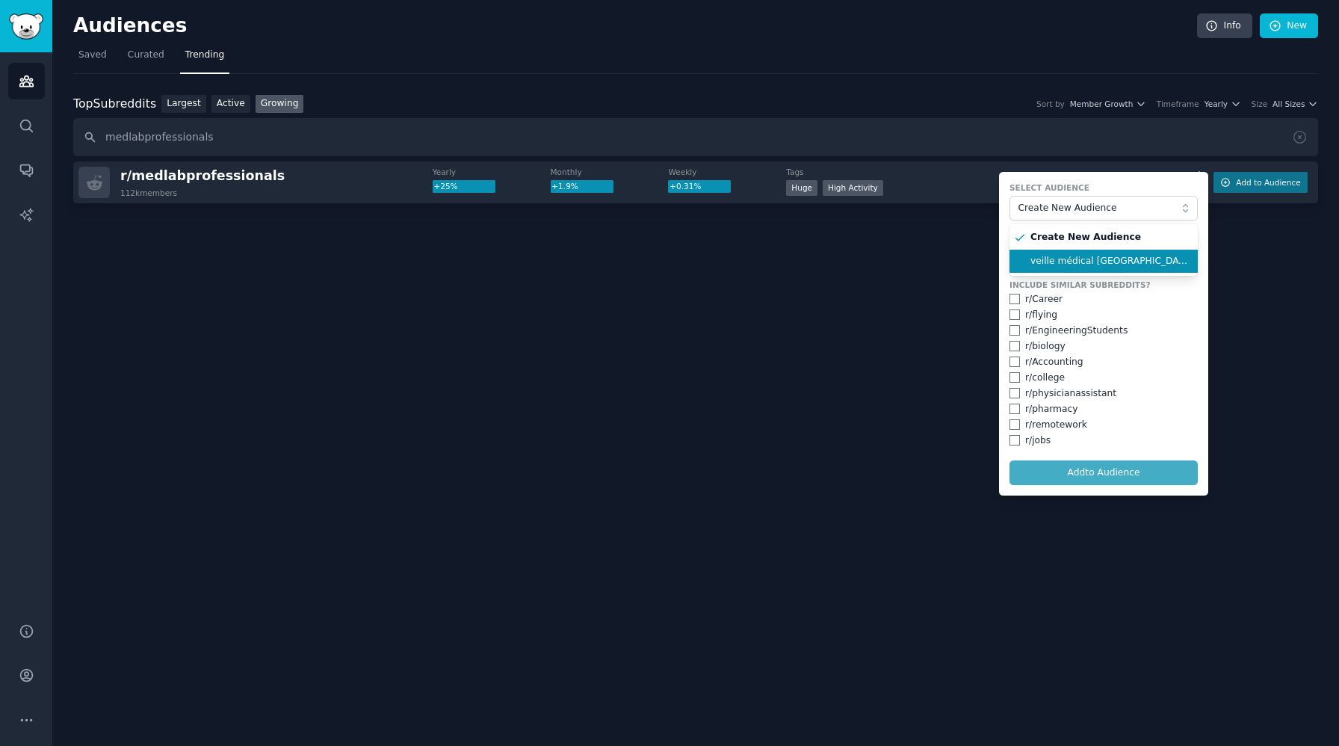
click at [1076, 258] on span "veille médical USA" at bounding box center [1109, 261] width 157 height 13
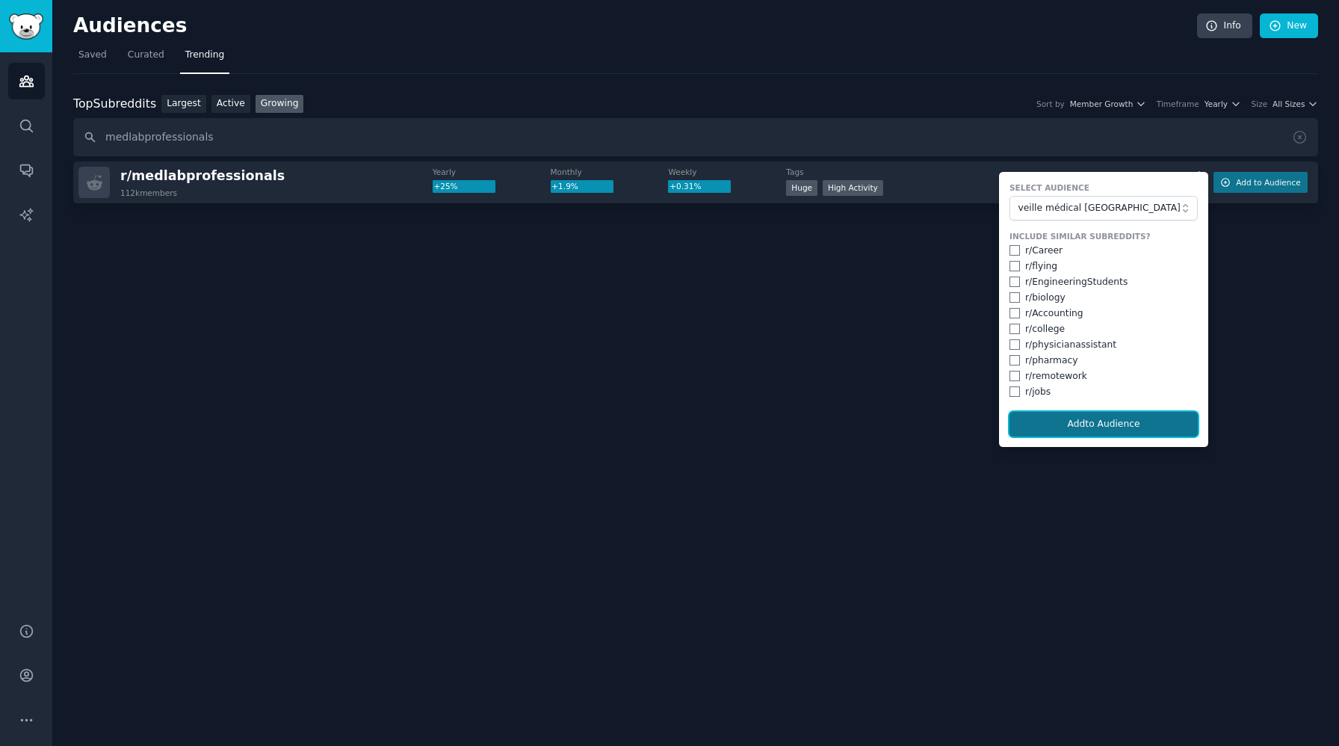
click at [1119, 420] on button "Add to Audience" at bounding box center [1104, 424] width 188 height 25
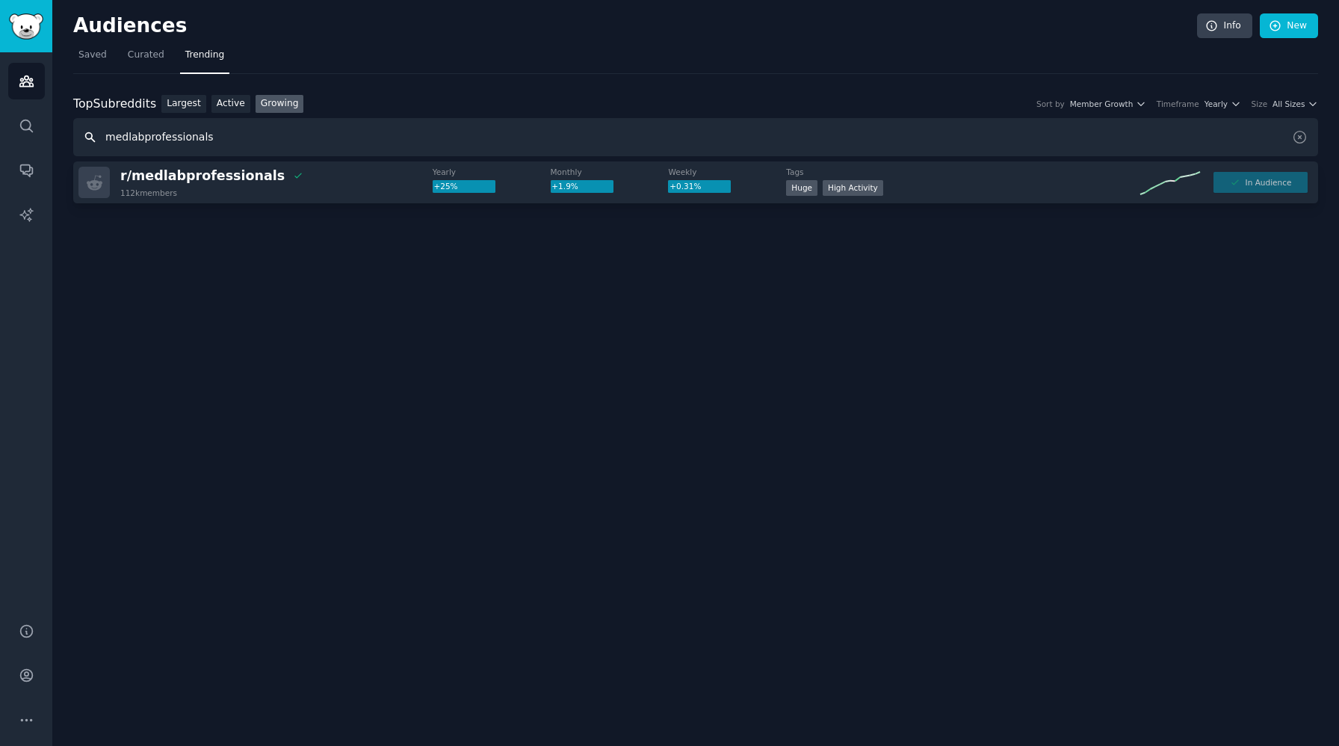
click at [183, 132] on input "medlabprofessionals" at bounding box center [695, 137] width 1245 height 38
paste input "telehealth"
click at [91, 138] on input "telehealth" at bounding box center [695, 137] width 1245 height 38
click at [190, 130] on input "telehealth" at bounding box center [695, 137] width 1245 height 38
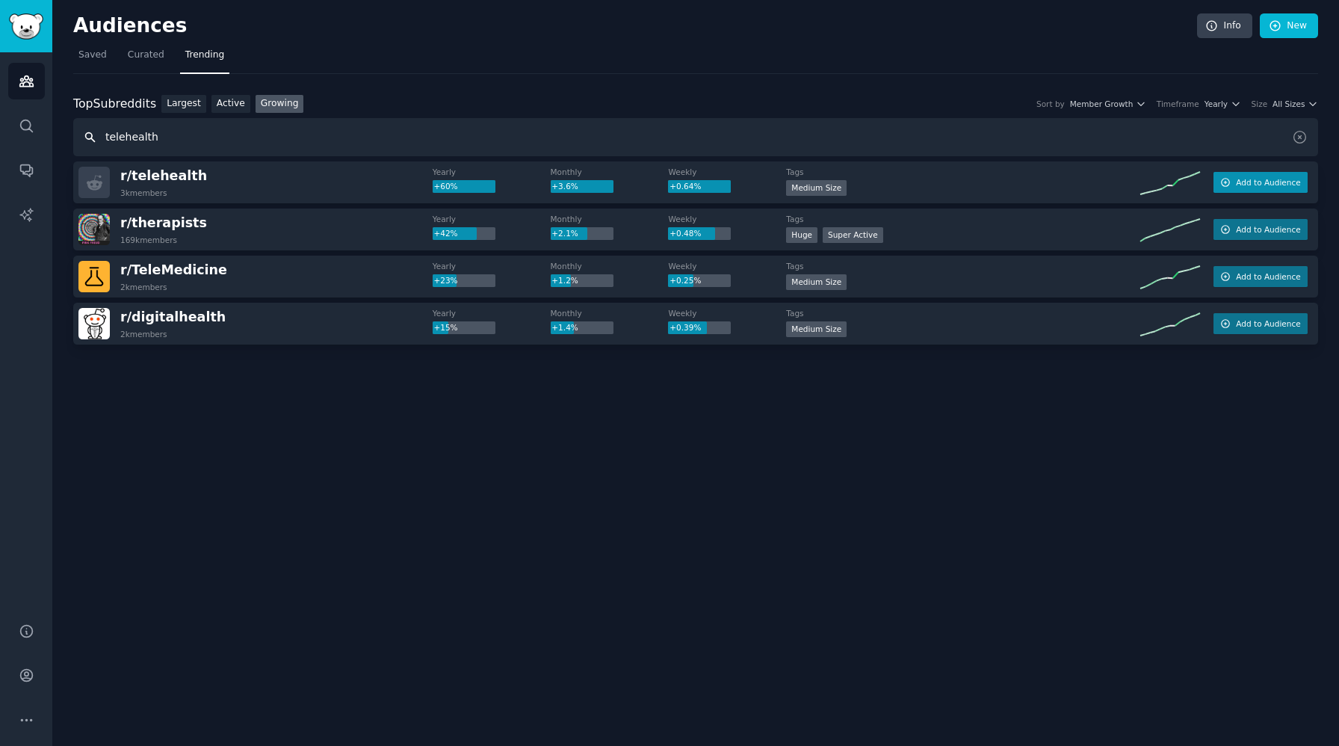
click at [1270, 178] on span "Add to Audience" at bounding box center [1268, 182] width 64 height 10
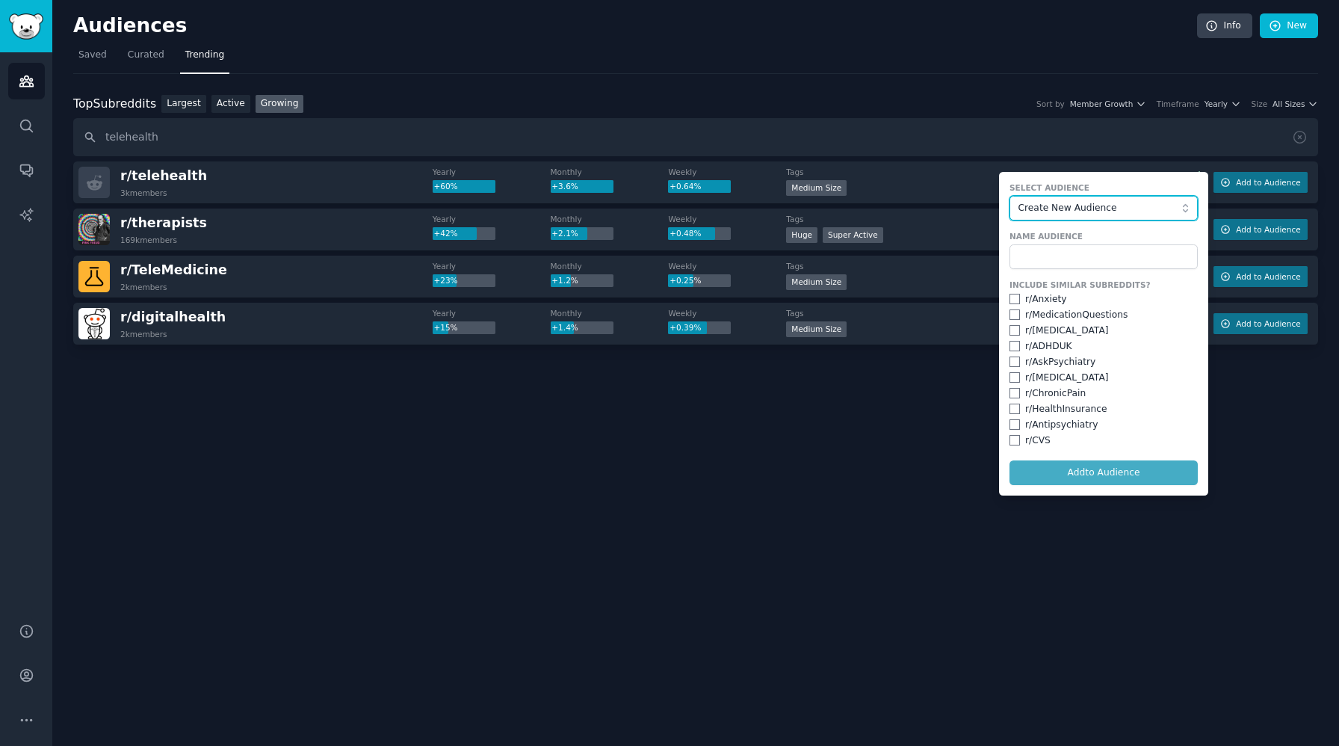
click at [1082, 206] on span "Create New Audience" at bounding box center [1101, 208] width 164 height 13
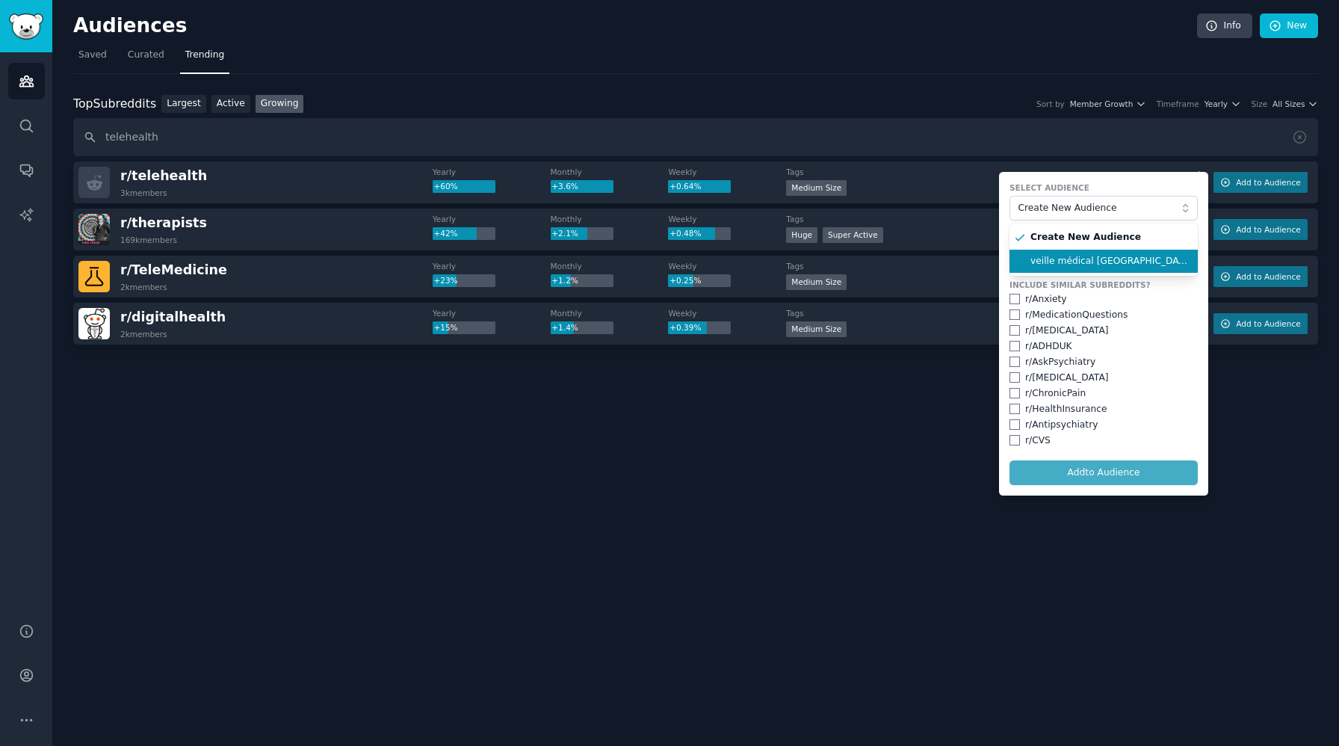
click at [1068, 262] on span "veille médical USA" at bounding box center [1109, 261] width 157 height 13
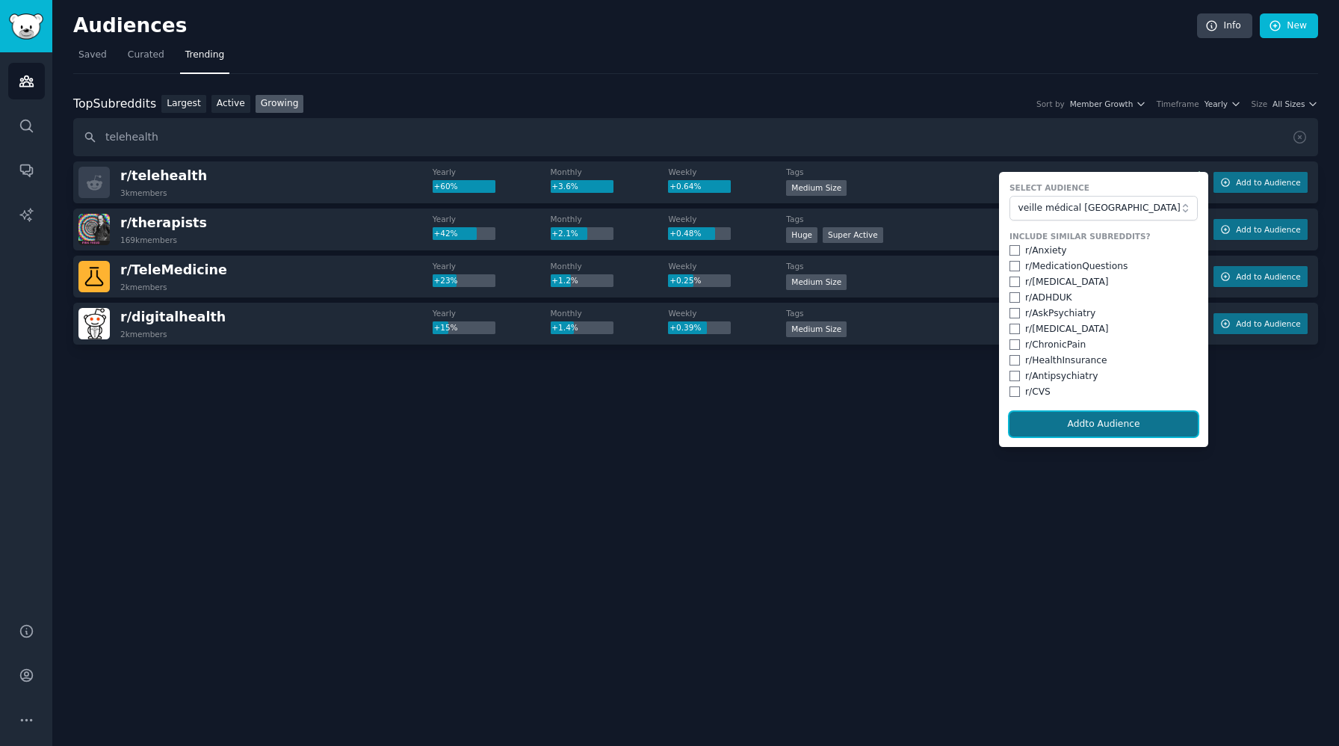
click at [1094, 418] on button "Add to Audience" at bounding box center [1104, 424] width 188 height 25
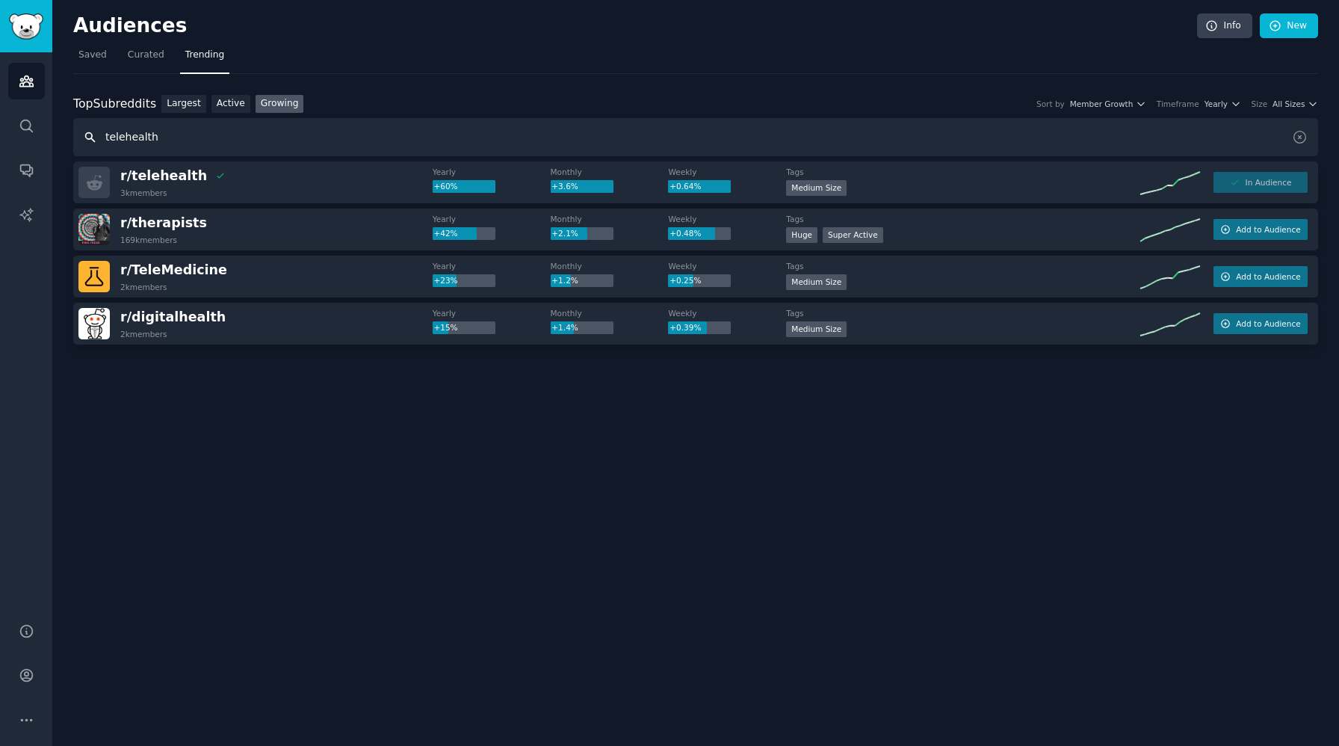
click at [129, 143] on input "telehealth" at bounding box center [695, 137] width 1245 height 38
paste input "pharmacy"
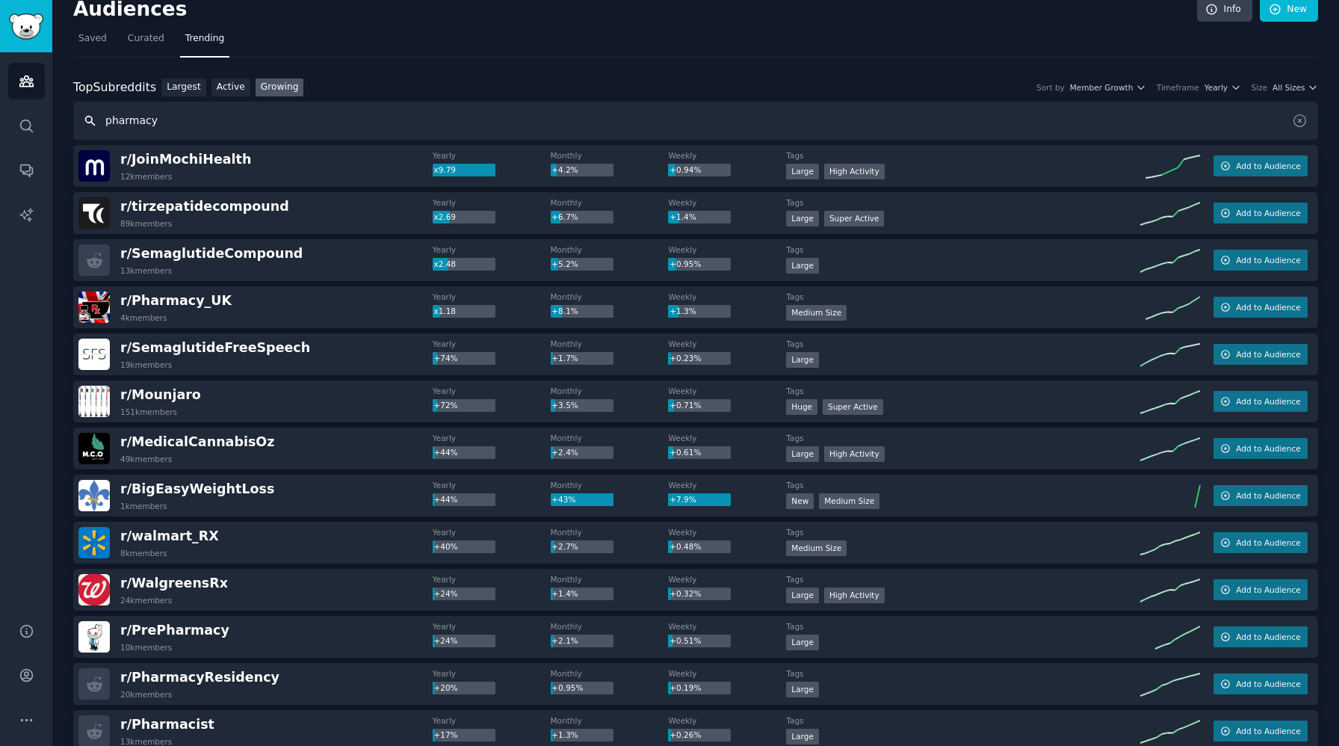
scroll to position [7, 0]
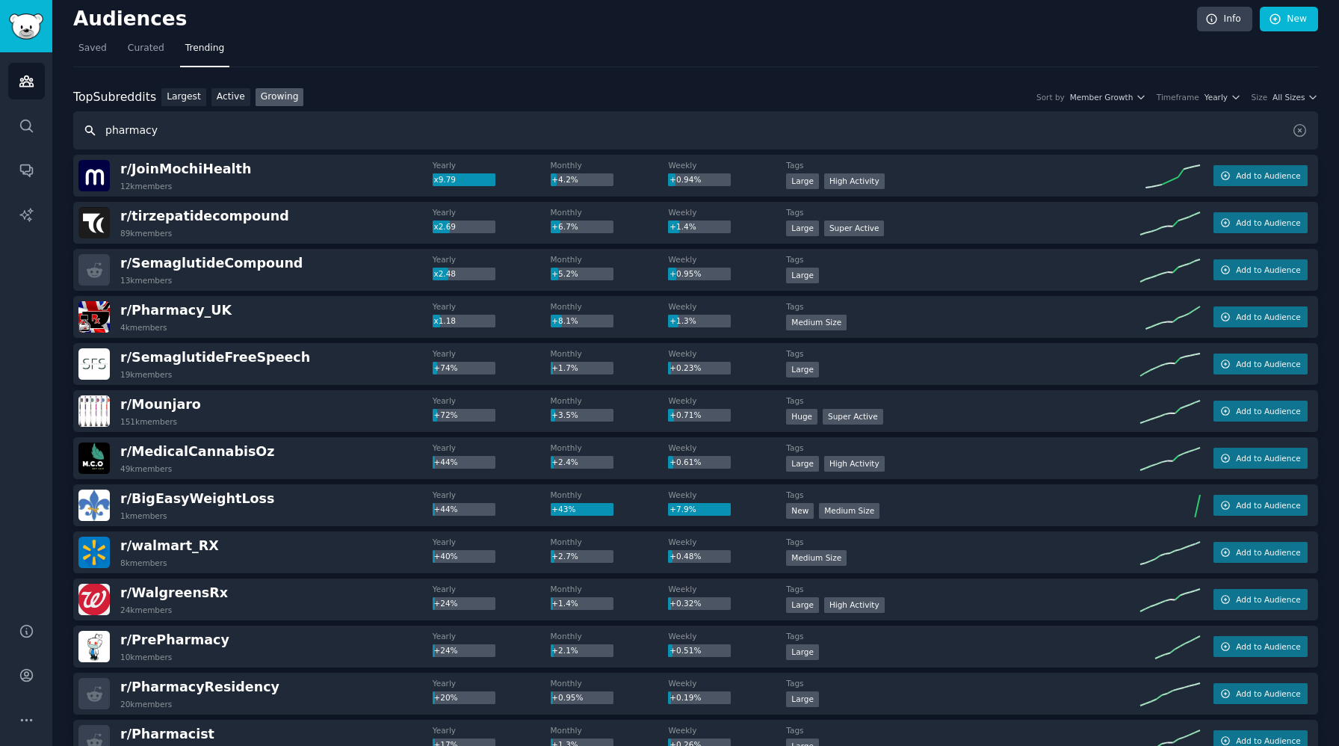
paste input "r/PharmacyTechnician"
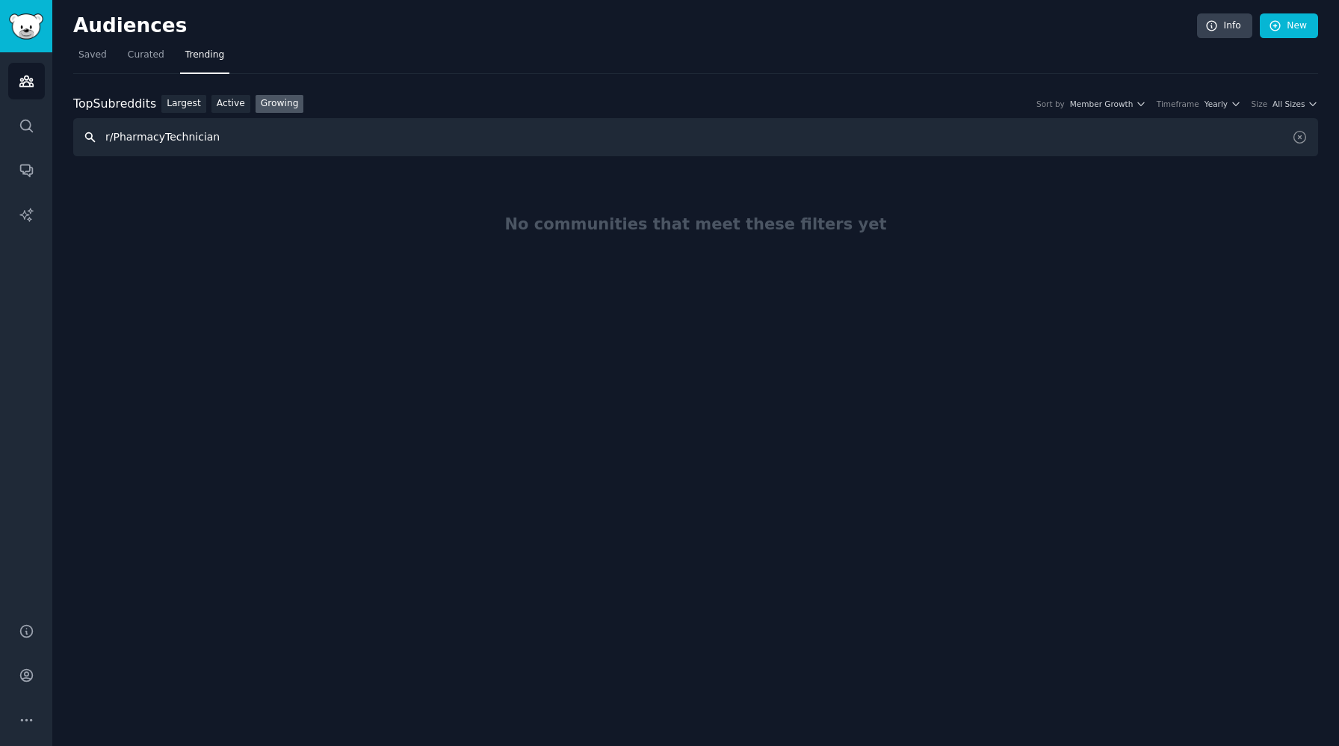
scroll to position [0, 0]
click at [113, 137] on input "r/PharmacyTechnician" at bounding box center [695, 137] width 1245 height 38
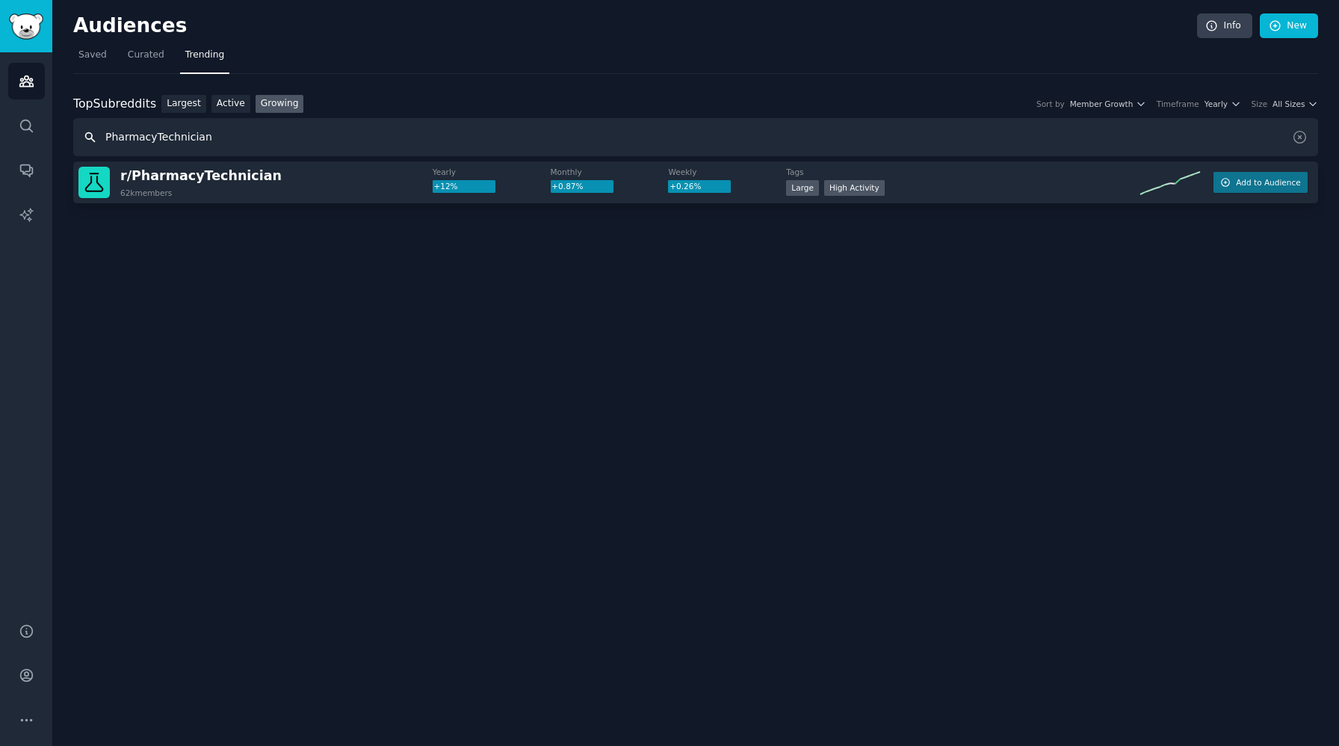
drag, startPoint x: 215, startPoint y: 141, endPoint x: 155, endPoint y: 143, distance: 59.8
click at [155, 143] on input "PharmacyTechnician" at bounding box center [695, 137] width 1245 height 38
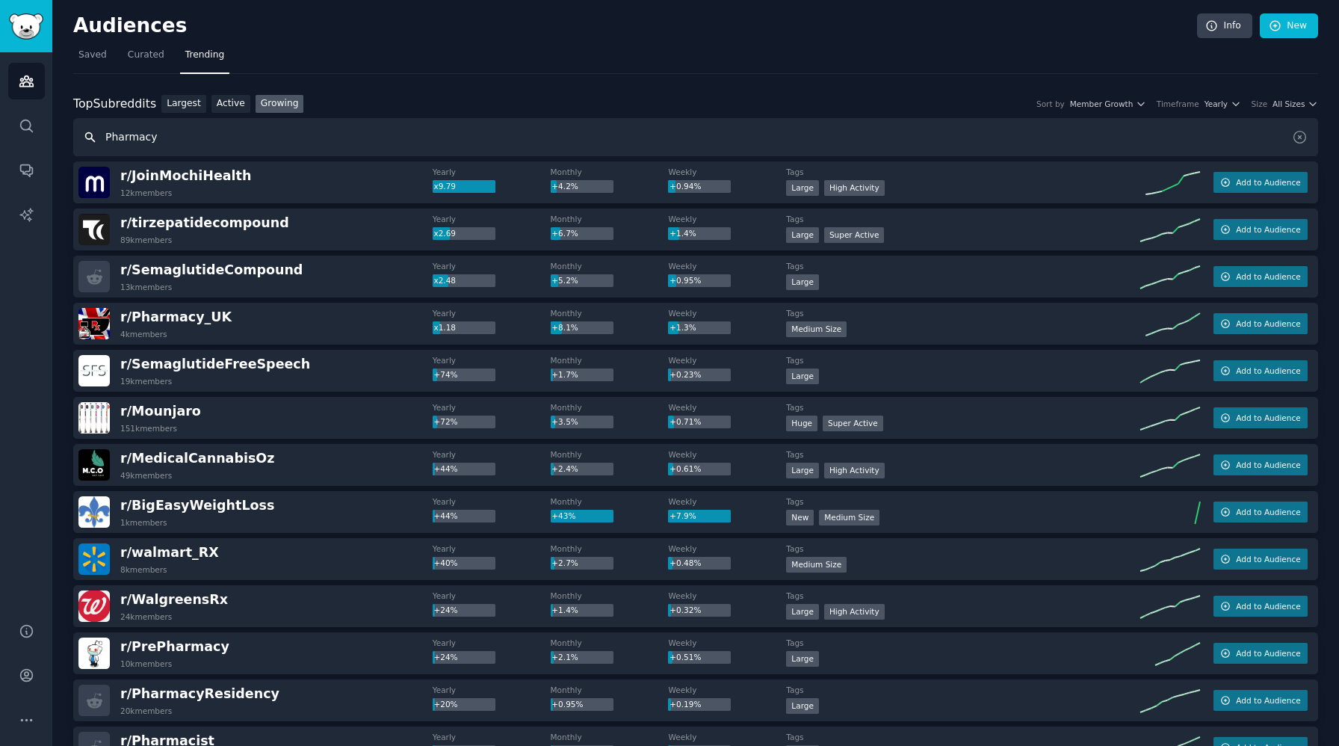
paste input "Technician"
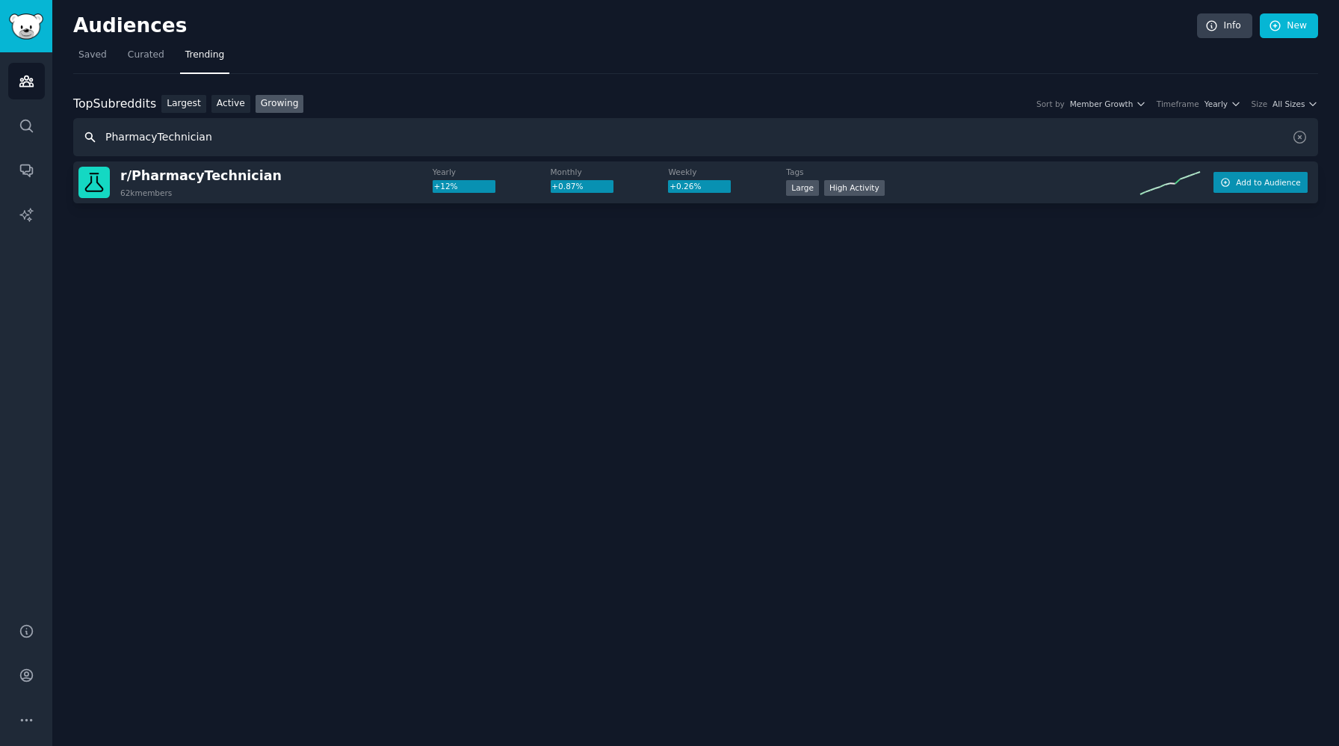
click at [1254, 189] on button "Add to Audience" at bounding box center [1261, 182] width 94 height 21
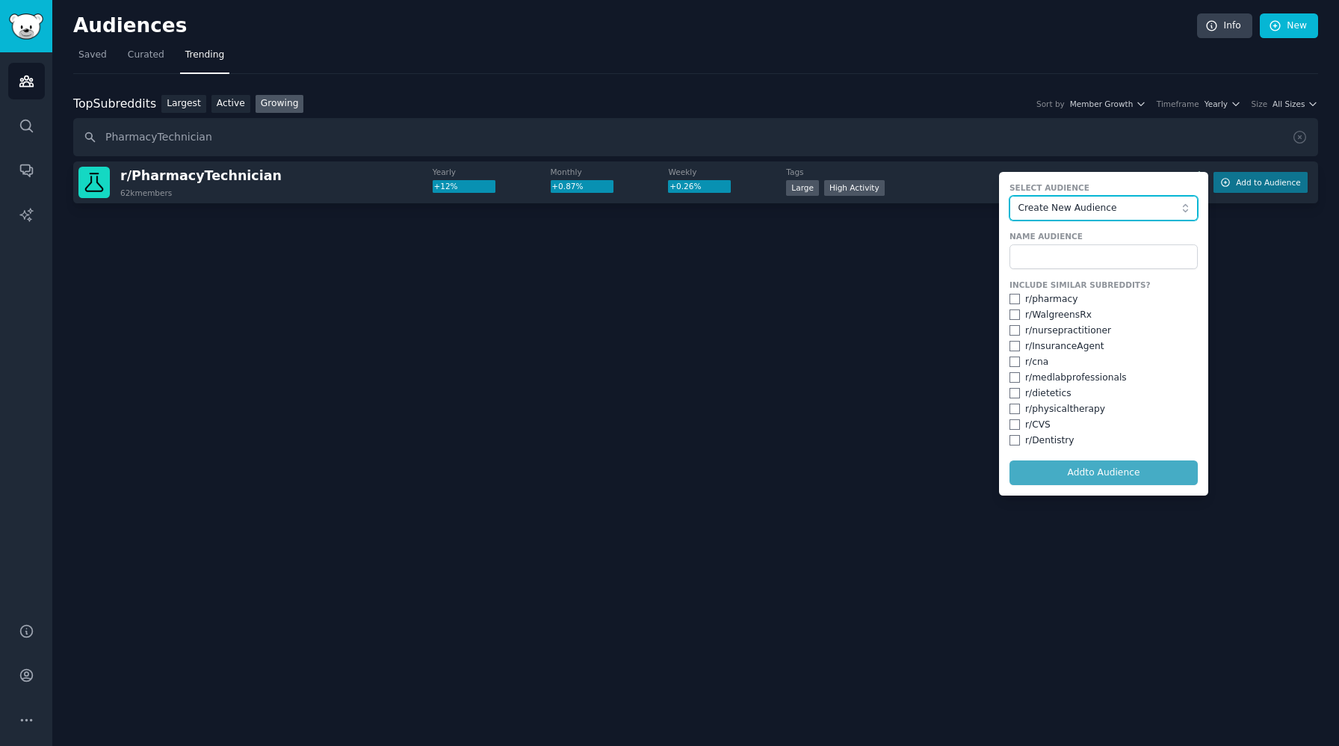
click at [1155, 206] on span "Create New Audience" at bounding box center [1101, 208] width 164 height 13
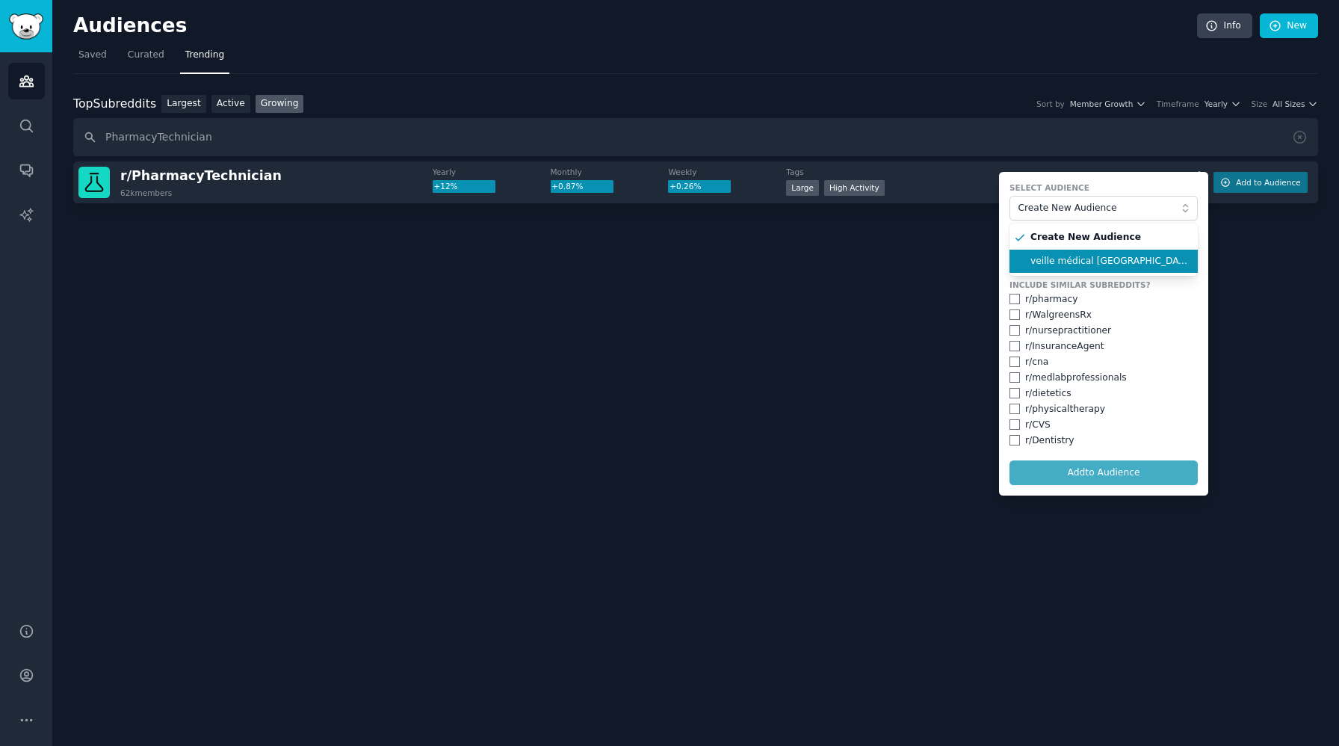
click at [1108, 257] on span "veille médical USA" at bounding box center [1109, 261] width 157 height 13
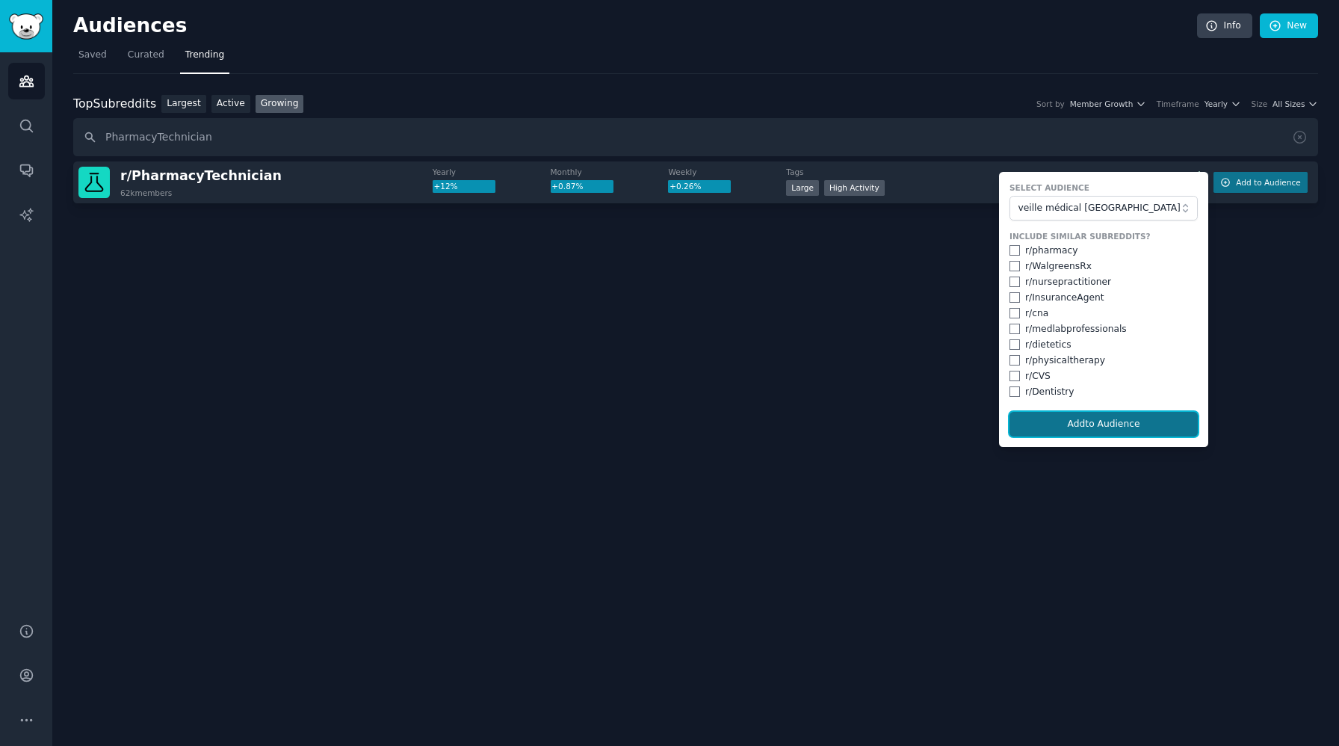
click at [1130, 427] on button "Add to Audience" at bounding box center [1104, 424] width 188 height 25
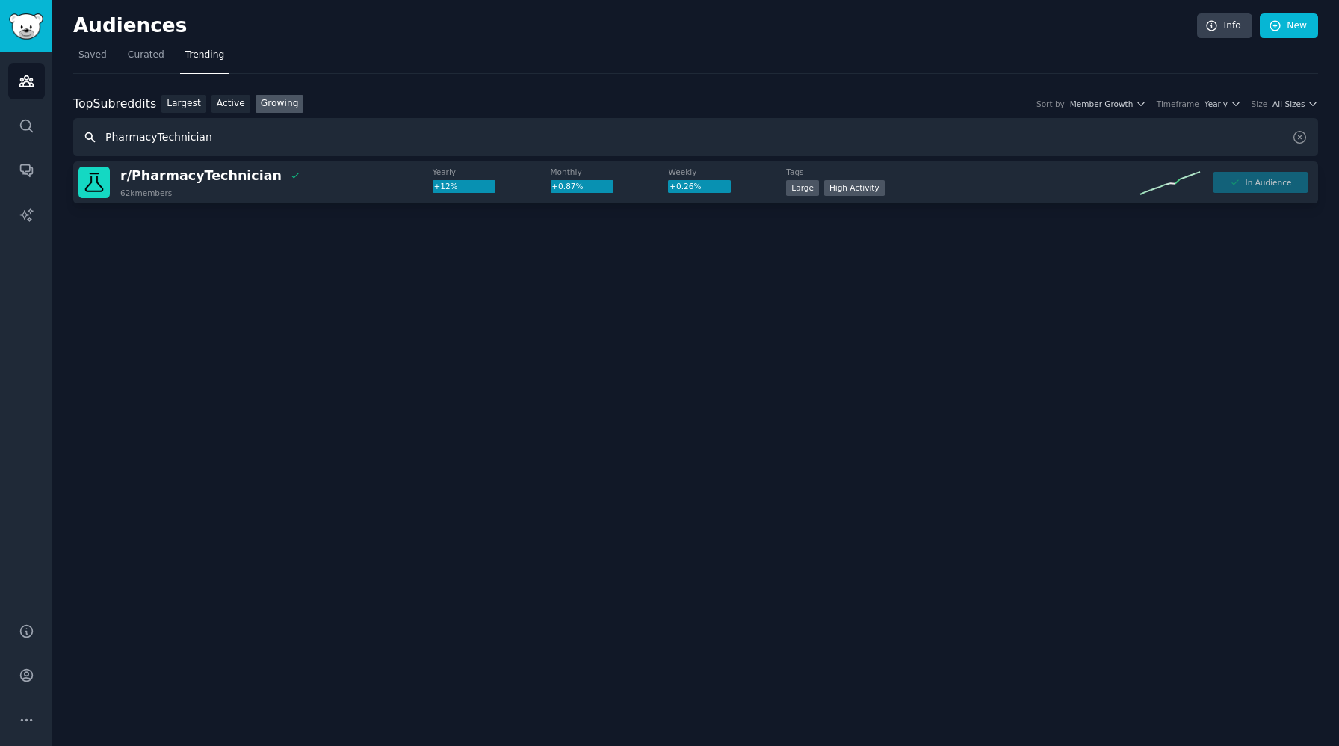
click at [173, 125] on input "PharmacyTechnician" at bounding box center [695, 137] width 1245 height 38
paste input "rivatePracticeDocs"
click at [88, 135] on input "PrivatePracticeDocs" at bounding box center [695, 137] width 1245 height 38
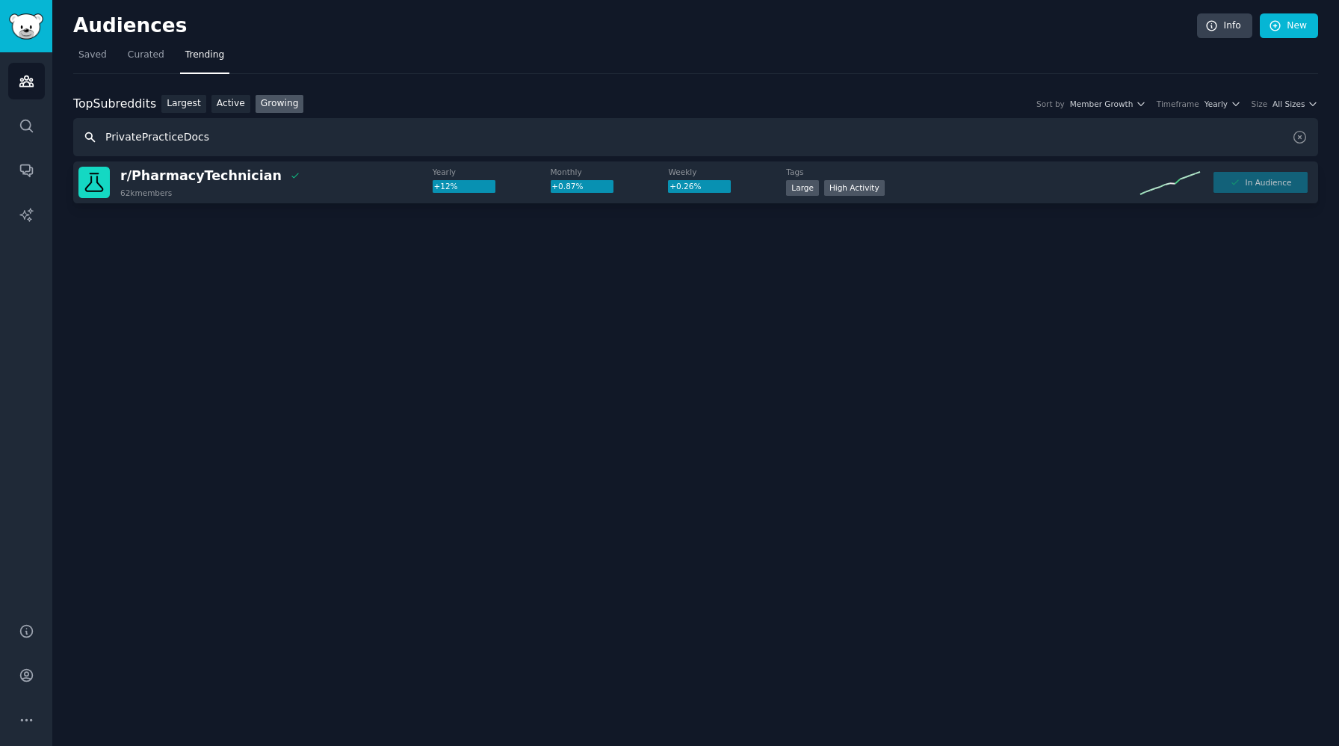
click at [212, 138] on input "PrivatePracticeDocs" at bounding box center [695, 137] width 1245 height 38
type input "PrivatePracticeDocs"
click at [1250, 176] on button "Add to Audience" at bounding box center [1261, 182] width 94 height 21
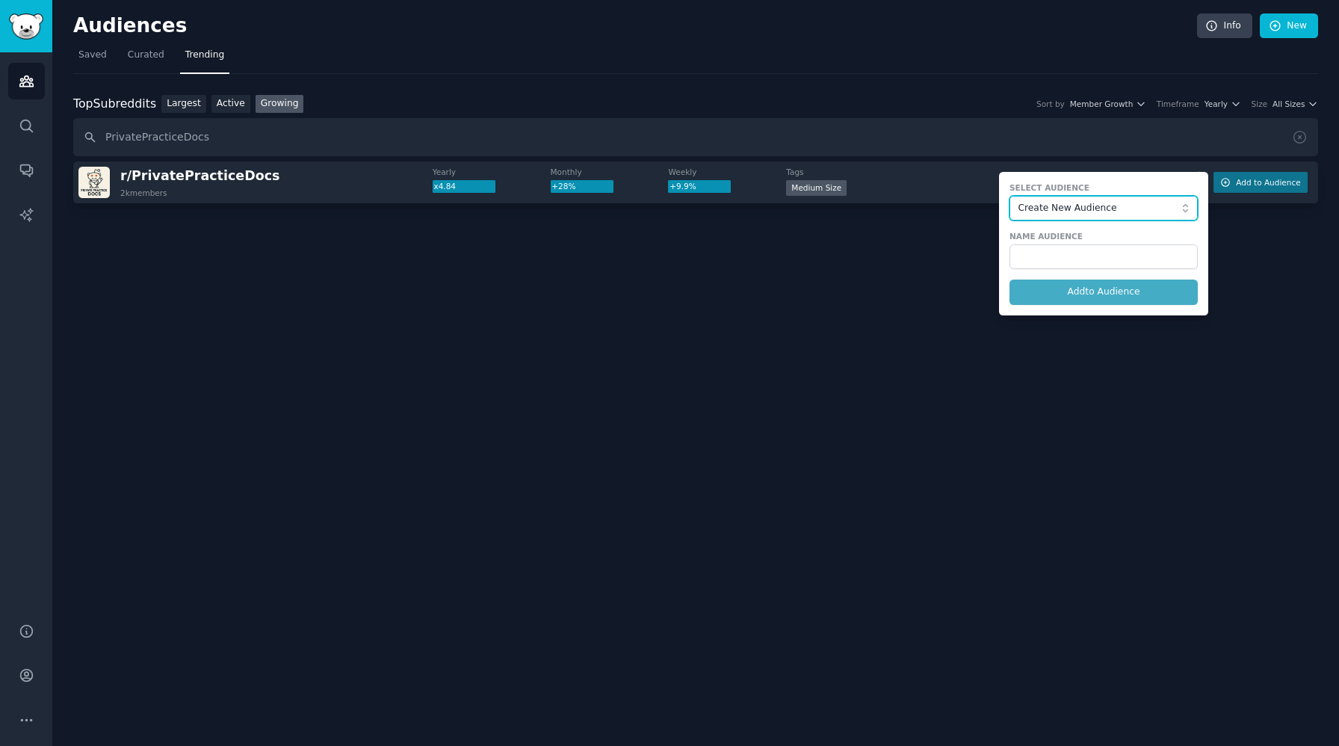
click at [1064, 208] on span "Create New Audience" at bounding box center [1101, 208] width 164 height 13
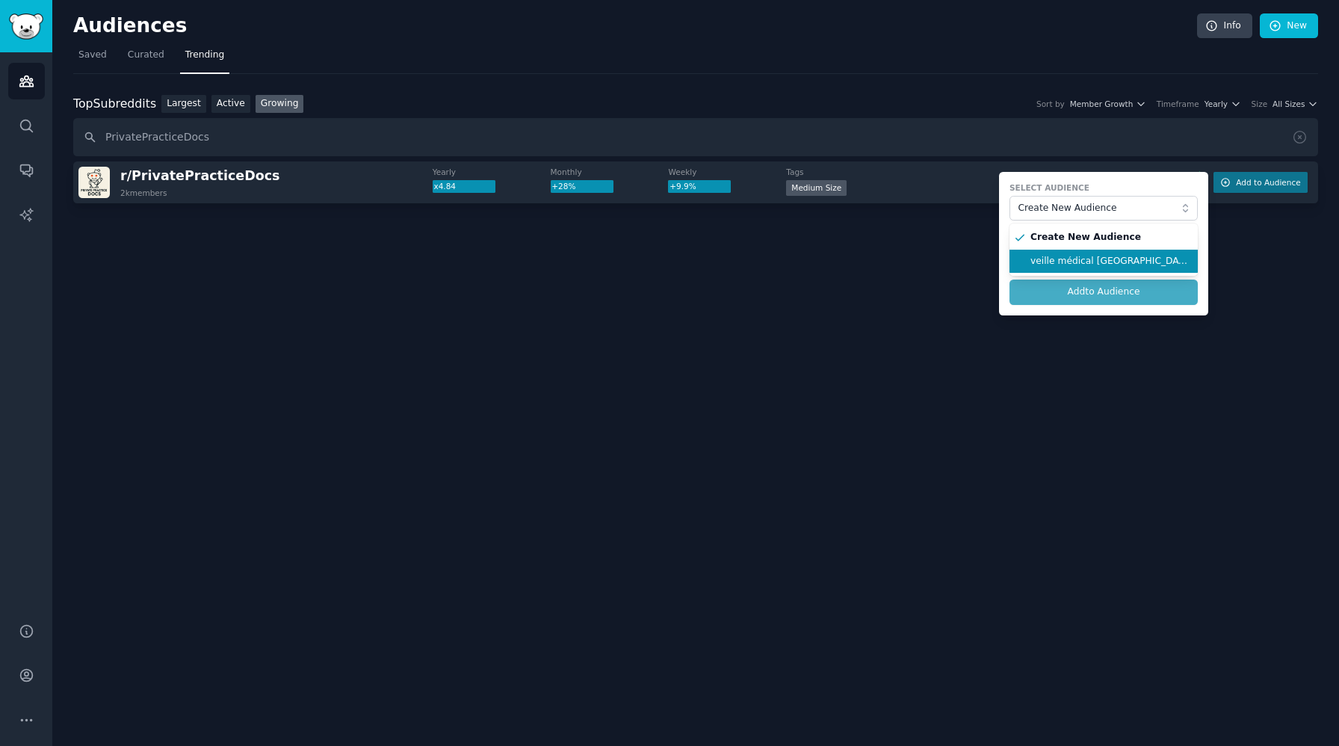
click at [1067, 255] on span "veille médical USA" at bounding box center [1109, 261] width 157 height 13
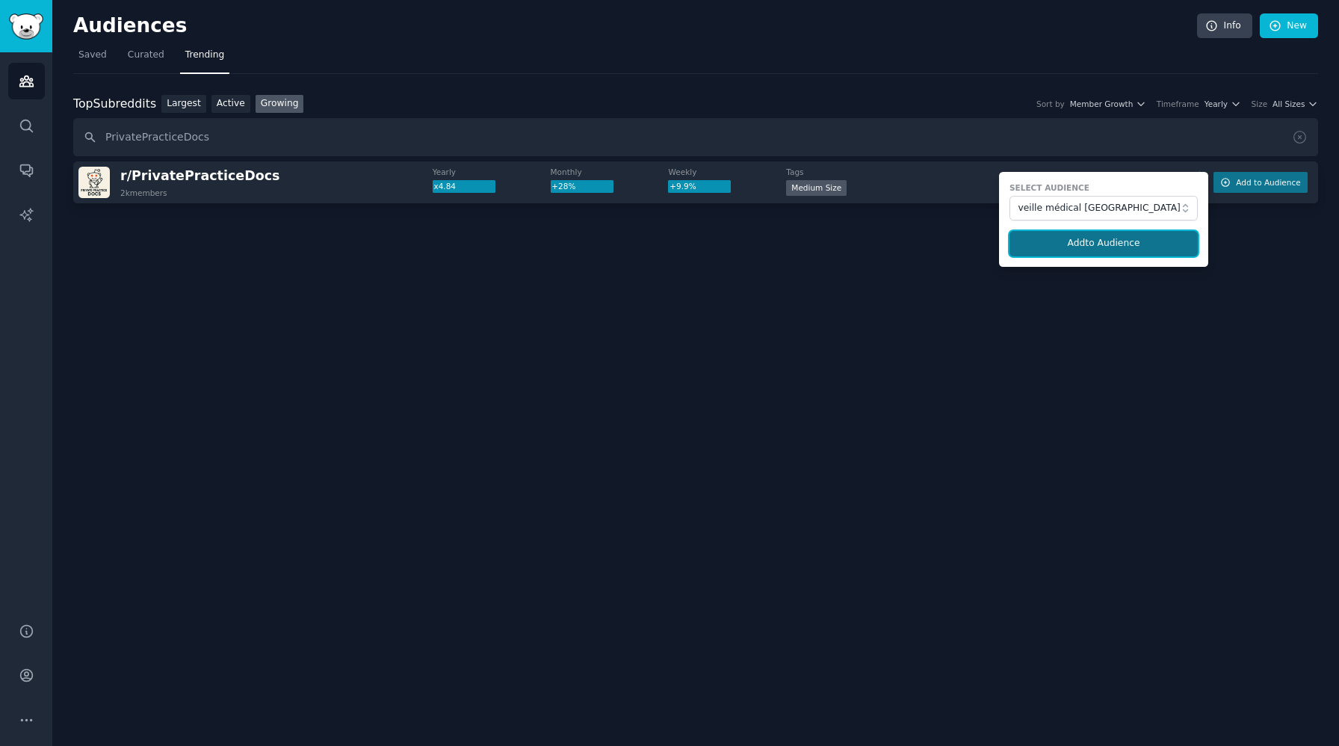
click at [1081, 242] on button "Add to Audience" at bounding box center [1104, 243] width 188 height 25
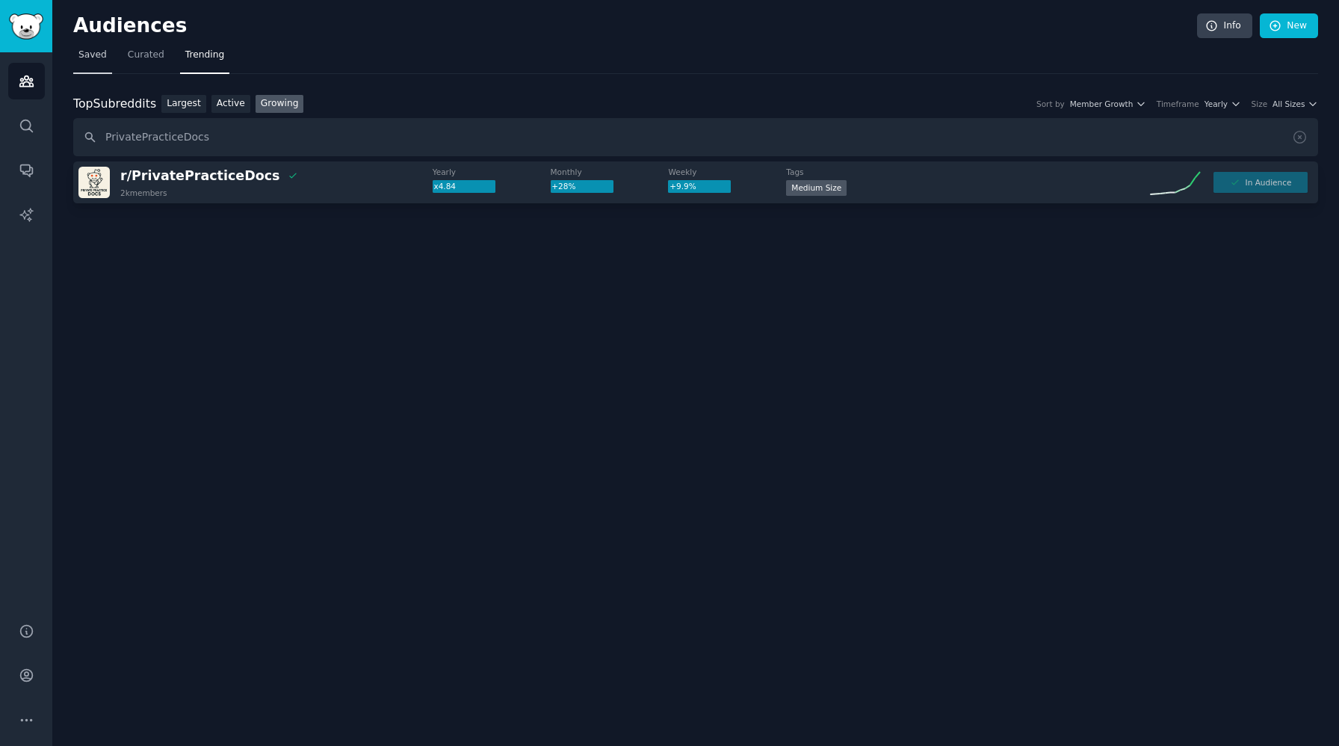
click at [94, 55] on span "Saved" at bounding box center [92, 55] width 28 height 13
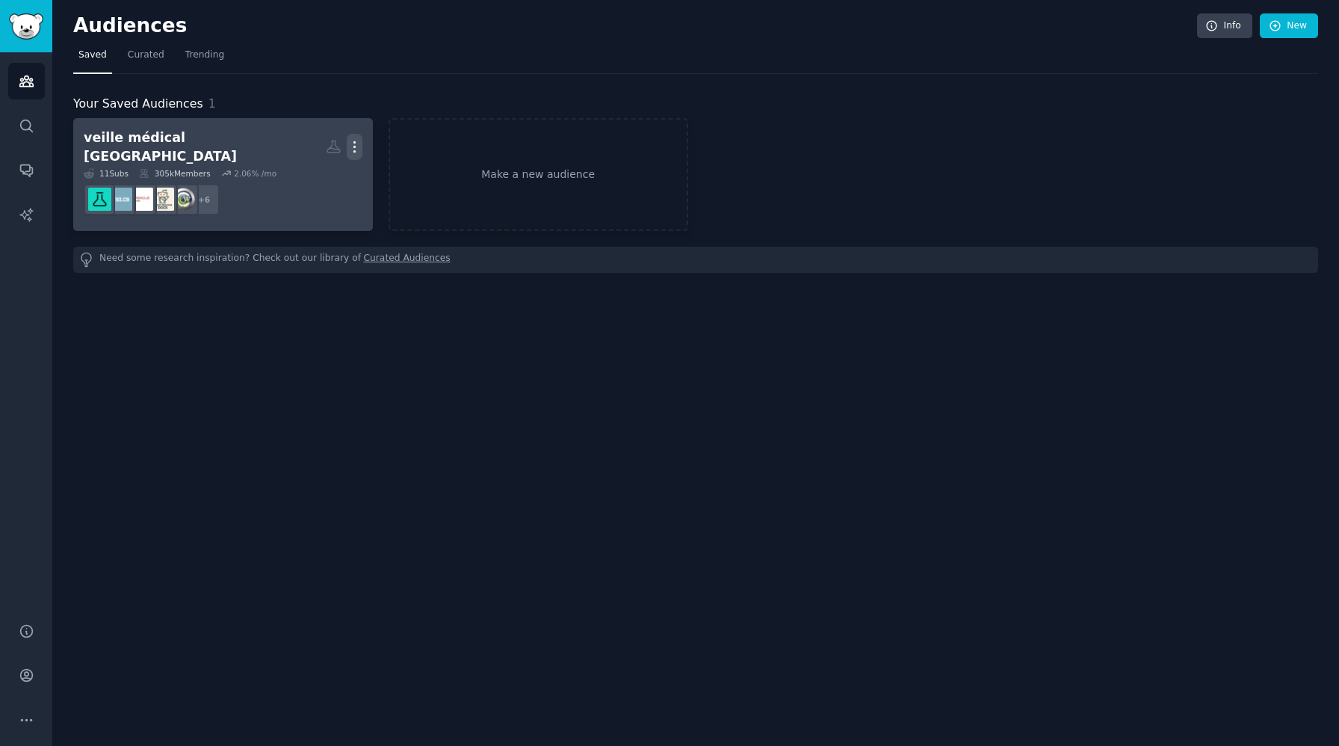
click at [354, 144] on icon "button" at bounding box center [355, 147] width 16 height 16
click at [306, 148] on p "View" at bounding box center [309, 152] width 25 height 16
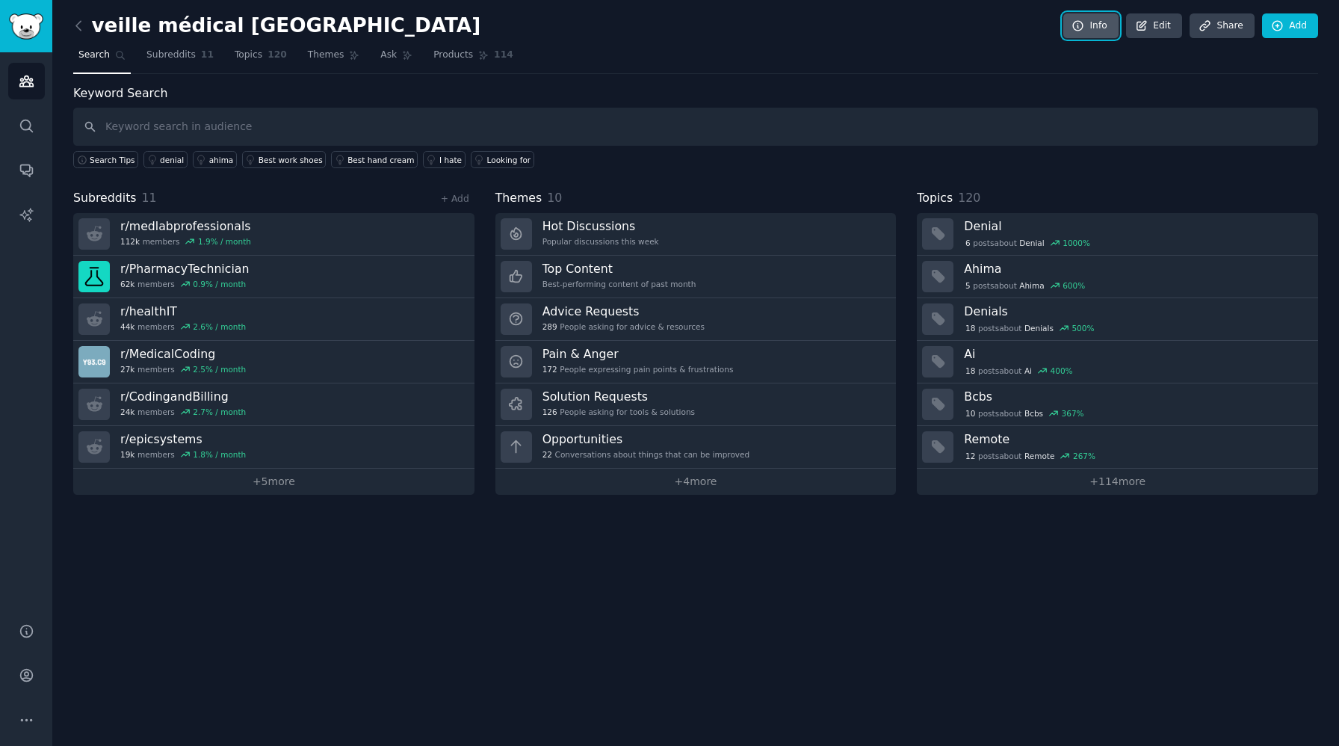
click at [1099, 27] on link "Info" at bounding box center [1091, 25] width 55 height 25
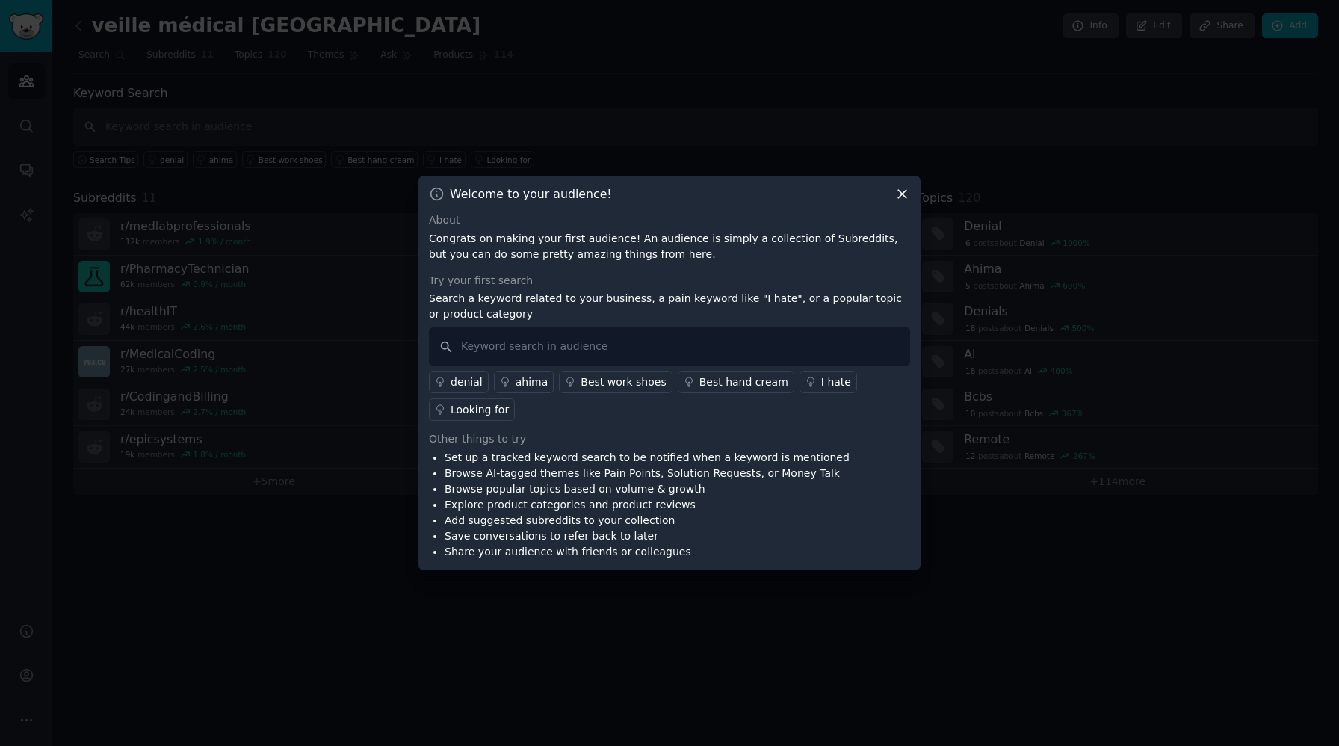
click at [900, 194] on icon at bounding box center [903, 194] width 16 height 16
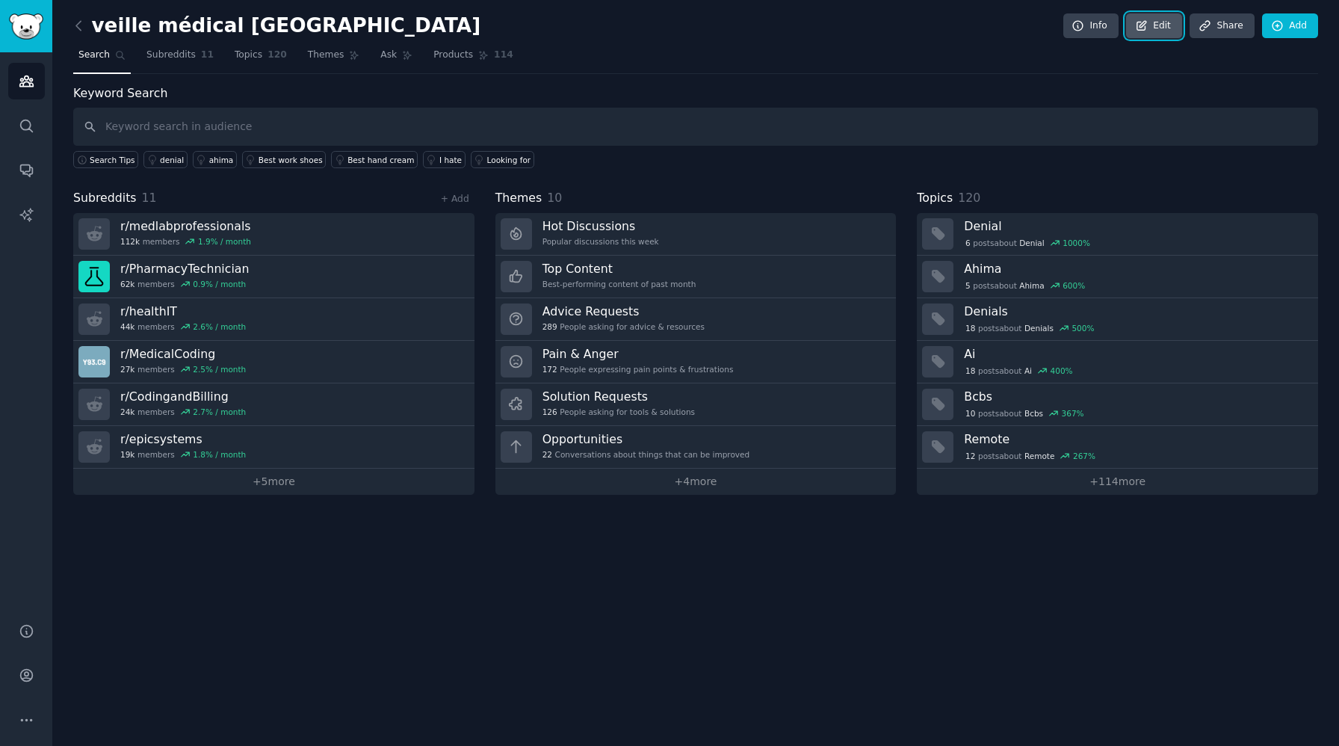
click at [1167, 28] on link "Edit" at bounding box center [1154, 25] width 56 height 25
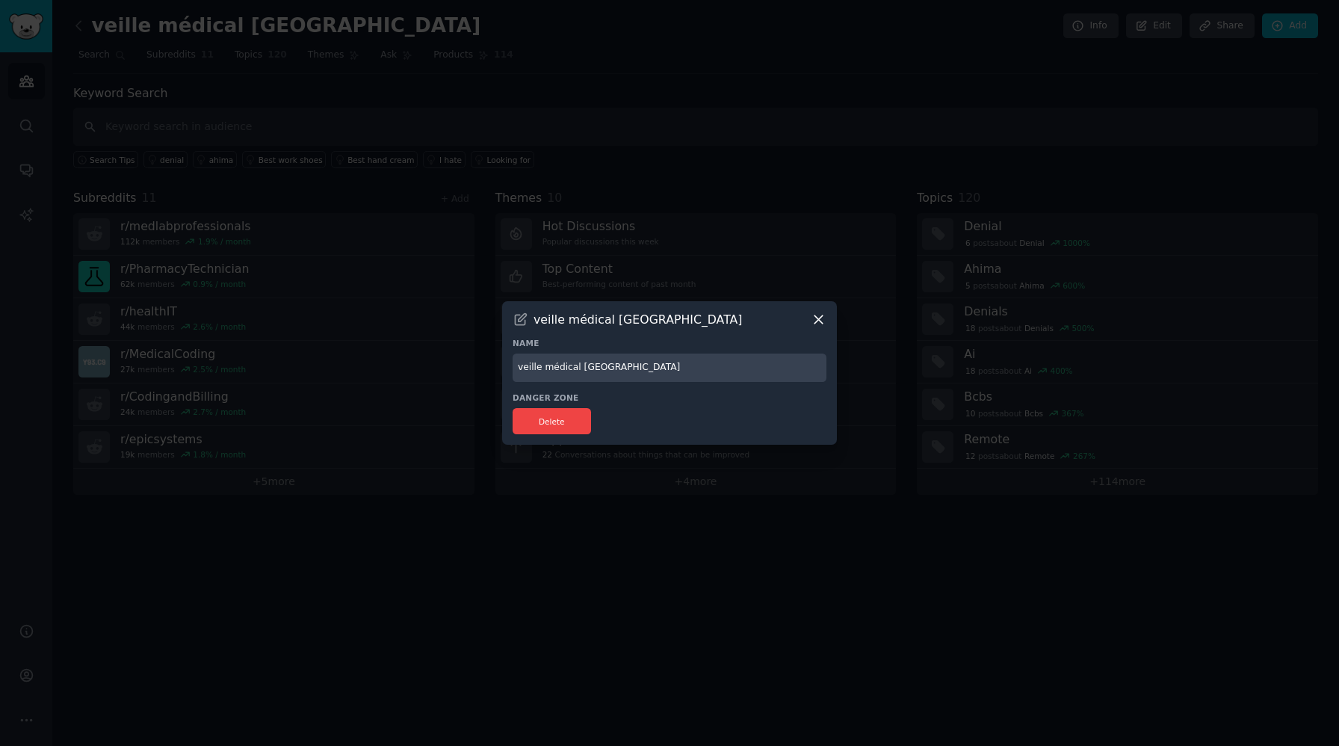
click at [822, 319] on icon at bounding box center [819, 320] width 16 height 16
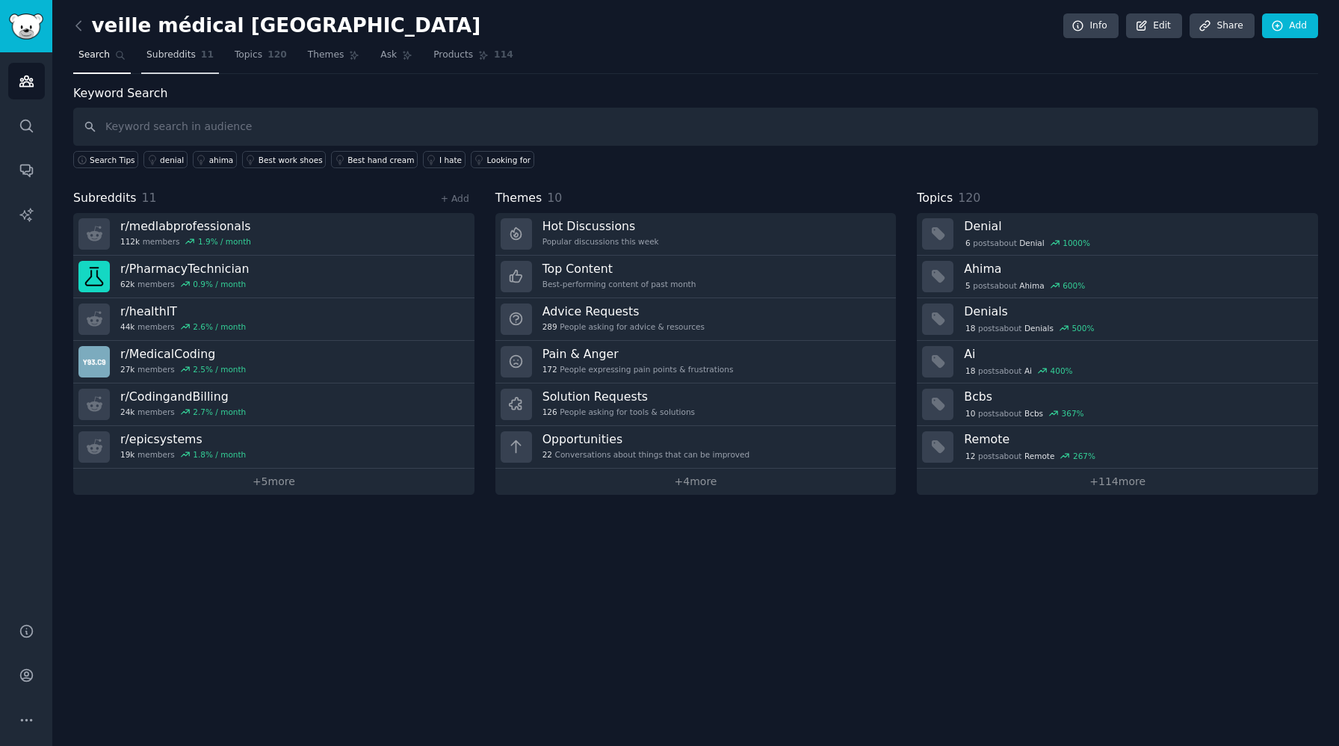
click at [176, 57] on span "Subreddits" at bounding box center [170, 55] width 49 height 13
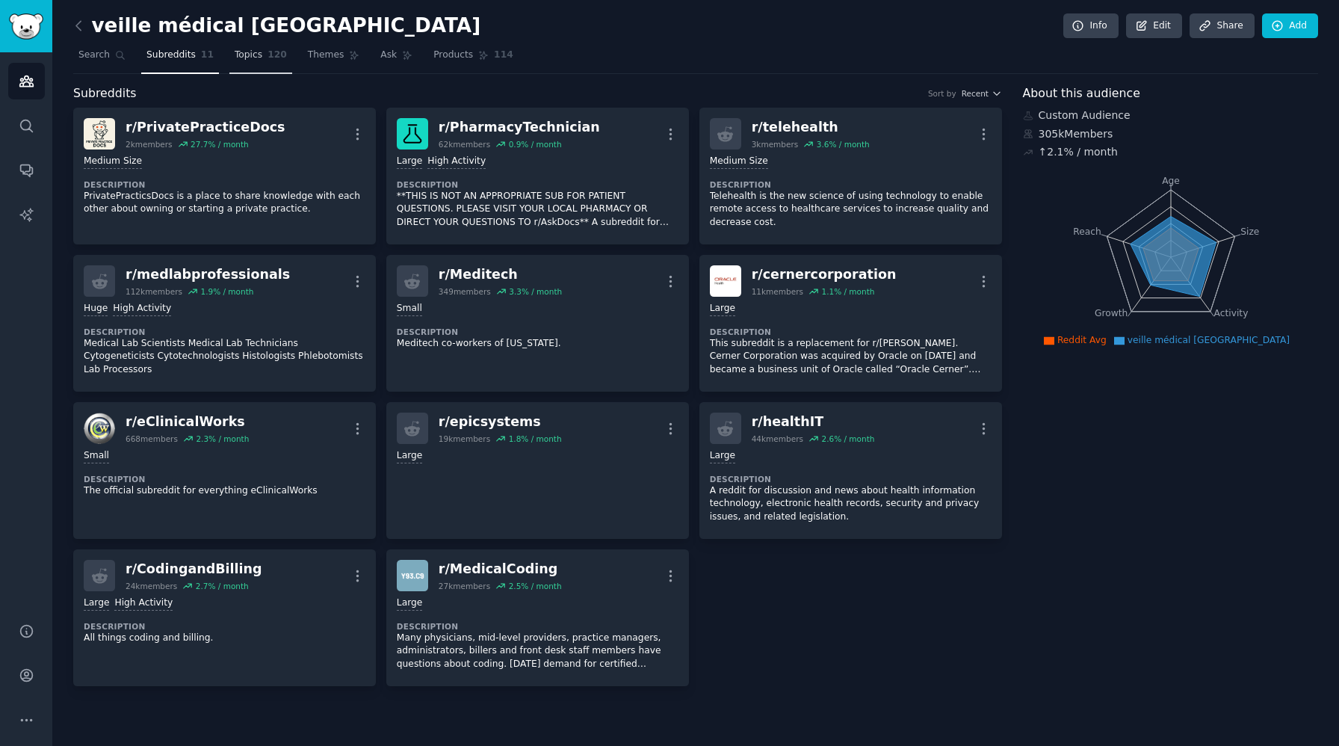
click at [251, 55] on span "Topics" at bounding box center [249, 55] width 28 height 13
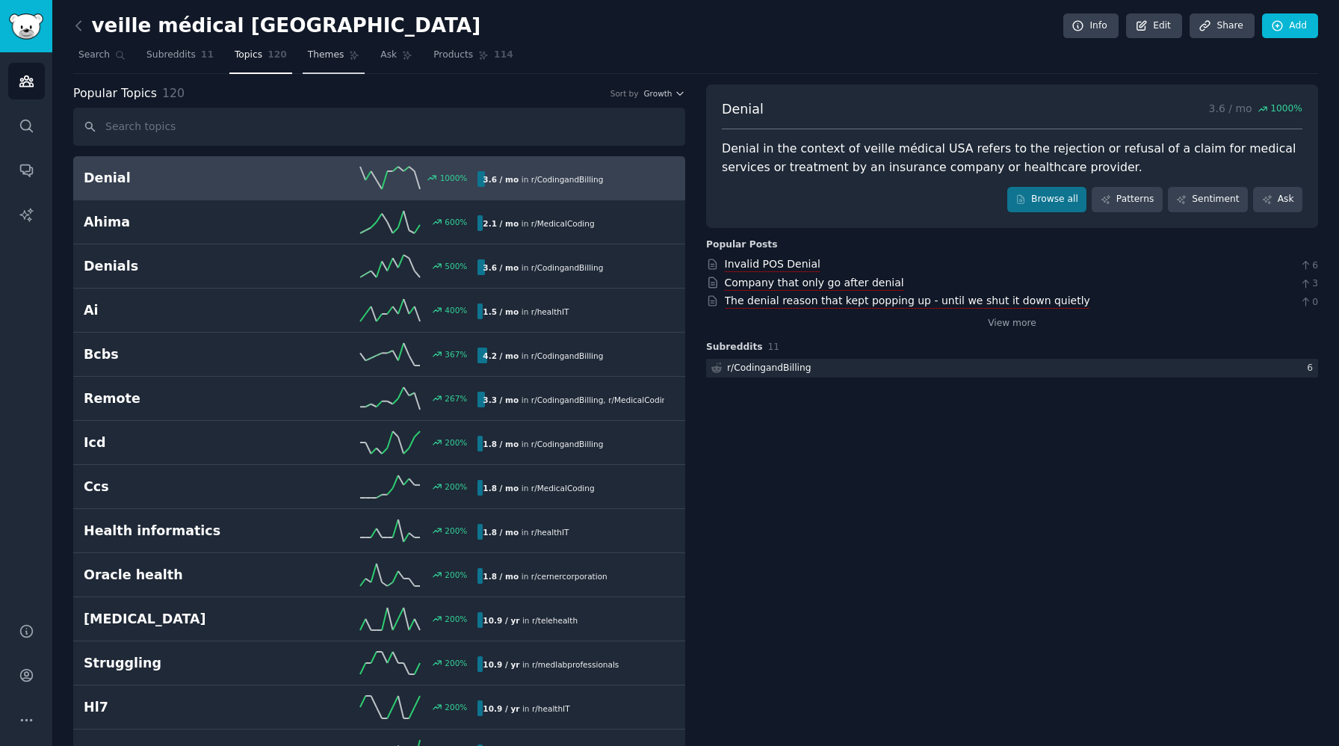
click at [318, 66] on link "Themes" at bounding box center [334, 58] width 63 height 31
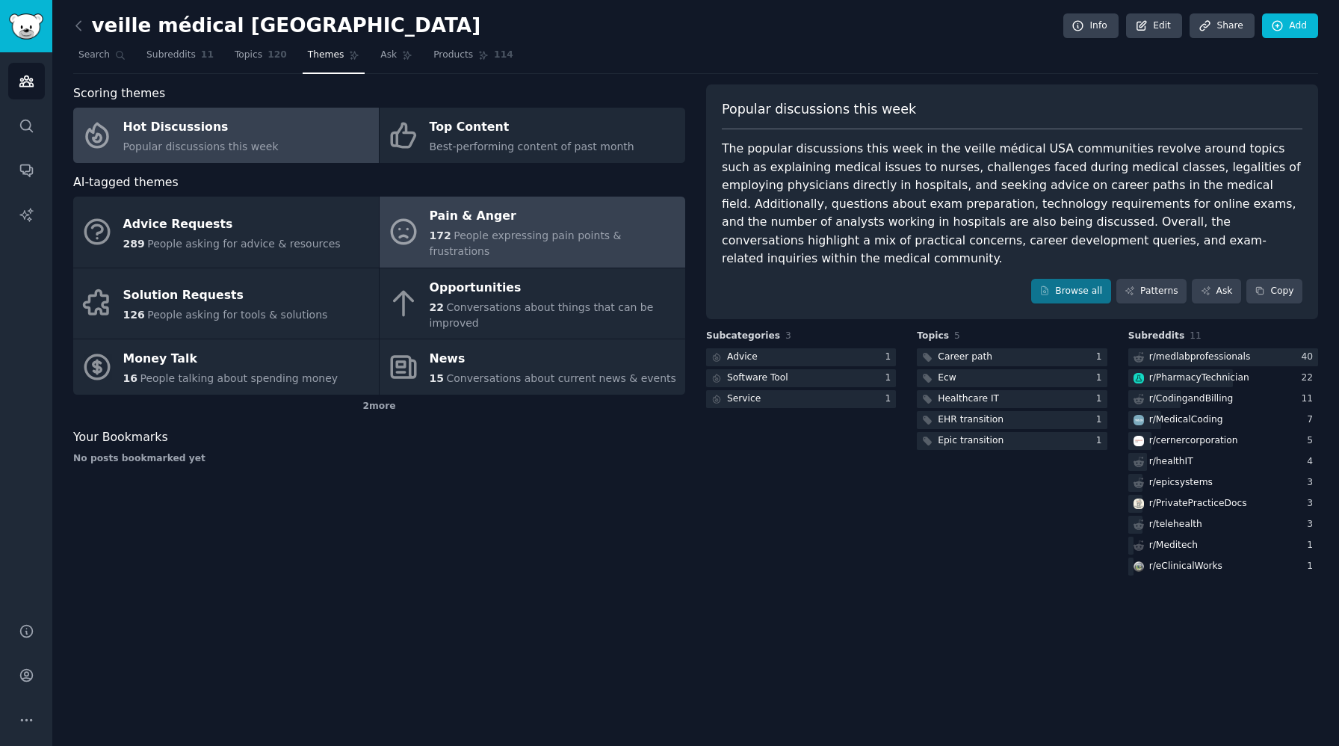
click at [535, 220] on div "Pain & Anger" at bounding box center [554, 217] width 248 height 24
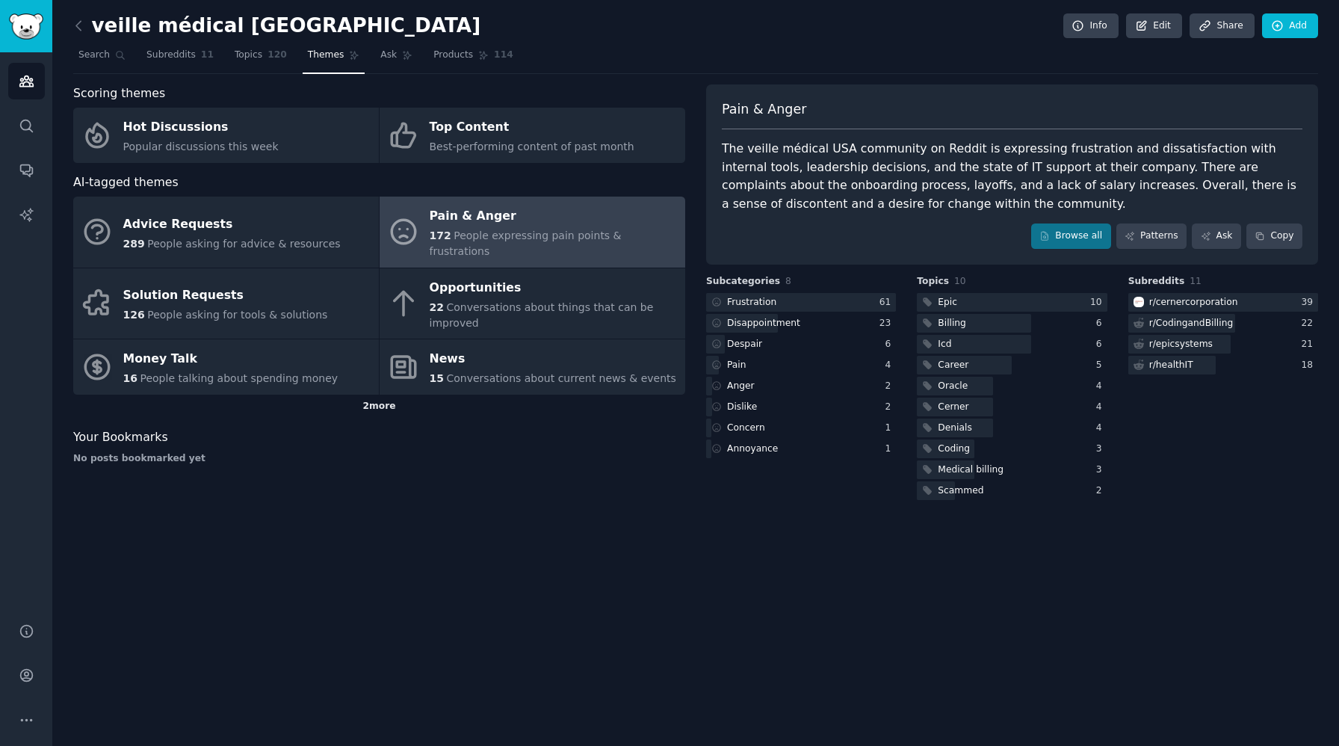
click at [373, 395] on div "2 more" at bounding box center [379, 407] width 612 height 24
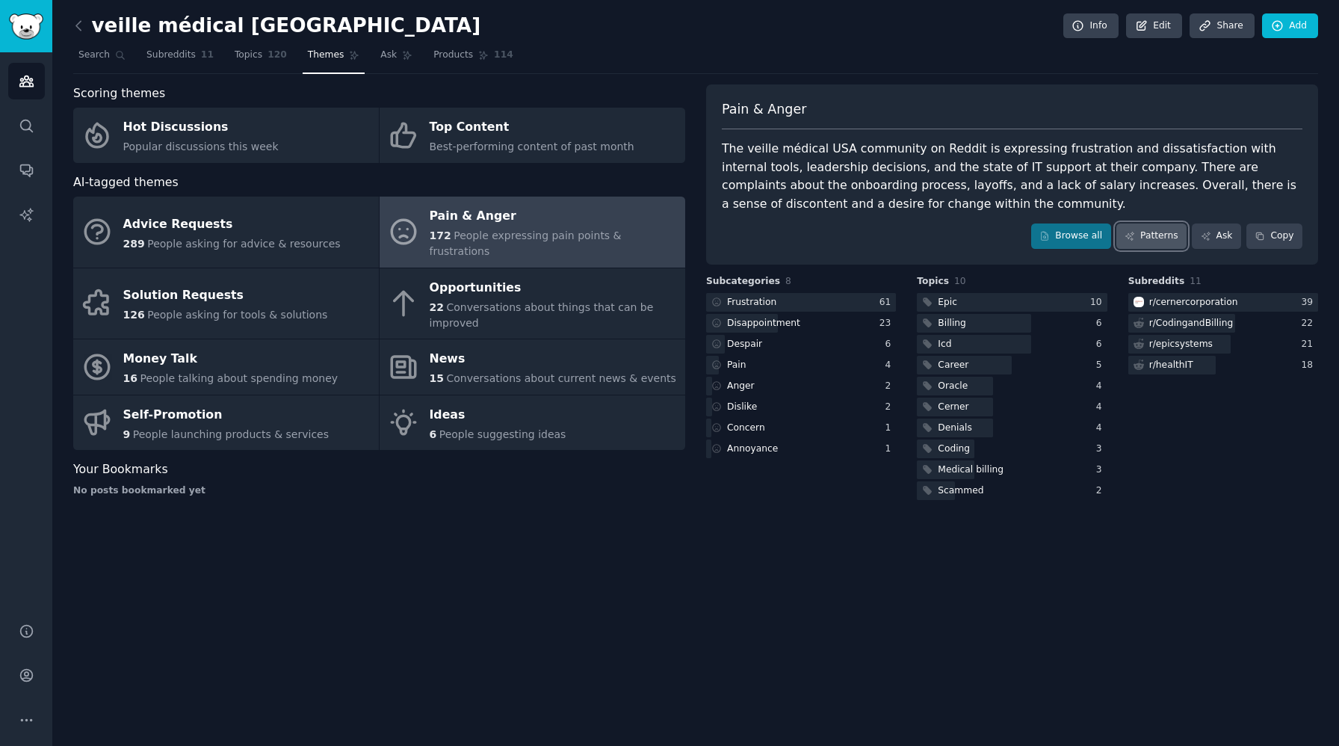
click at [1159, 241] on link "Patterns" at bounding box center [1152, 235] width 70 height 25
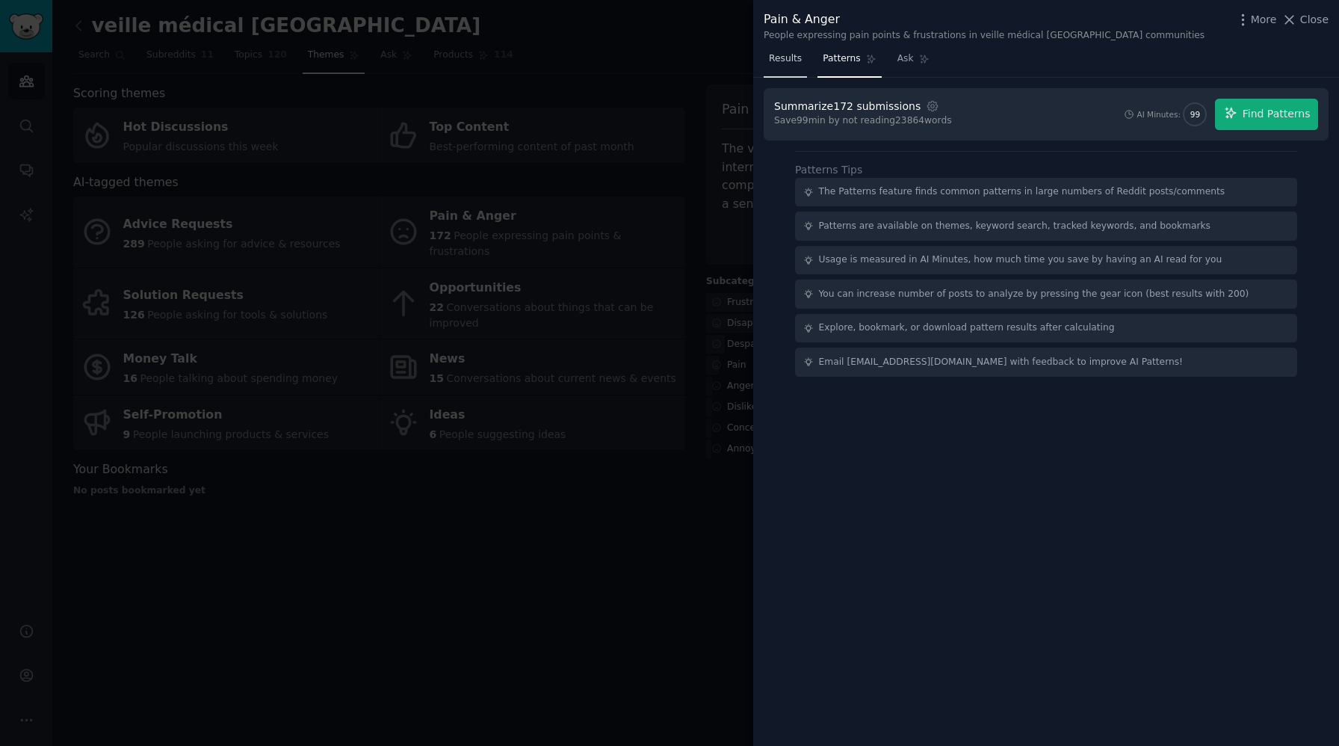
click at [790, 58] on span "Results" at bounding box center [785, 58] width 33 height 13
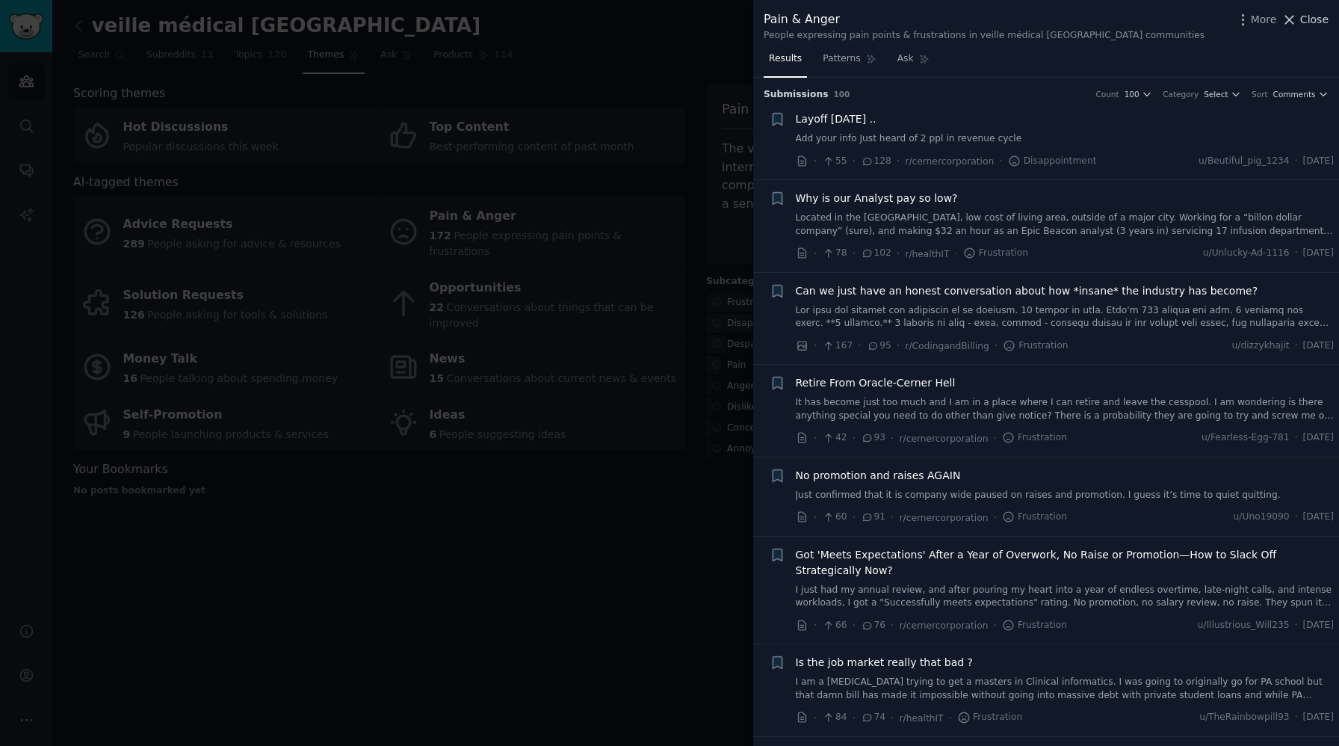
click at [1289, 20] on icon at bounding box center [1290, 20] width 8 height 8
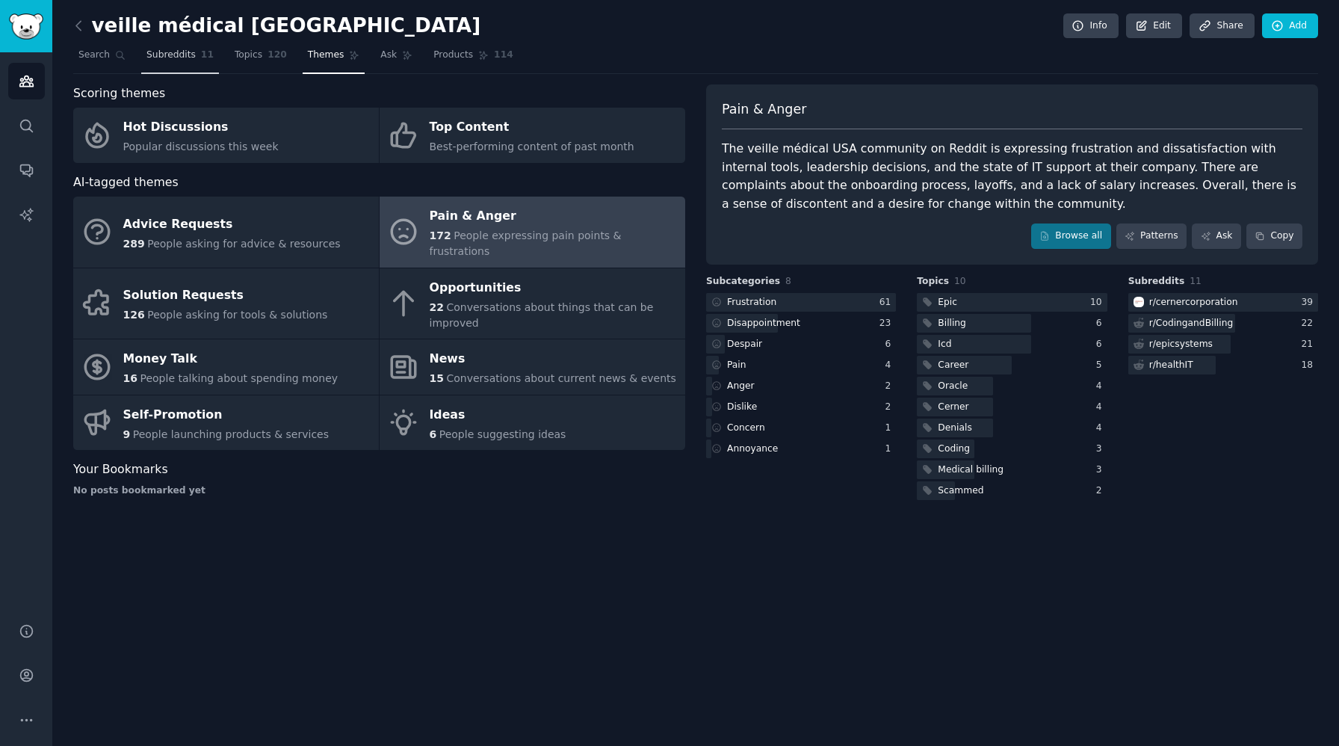
click at [161, 59] on span "Subreddits" at bounding box center [170, 55] width 49 height 13
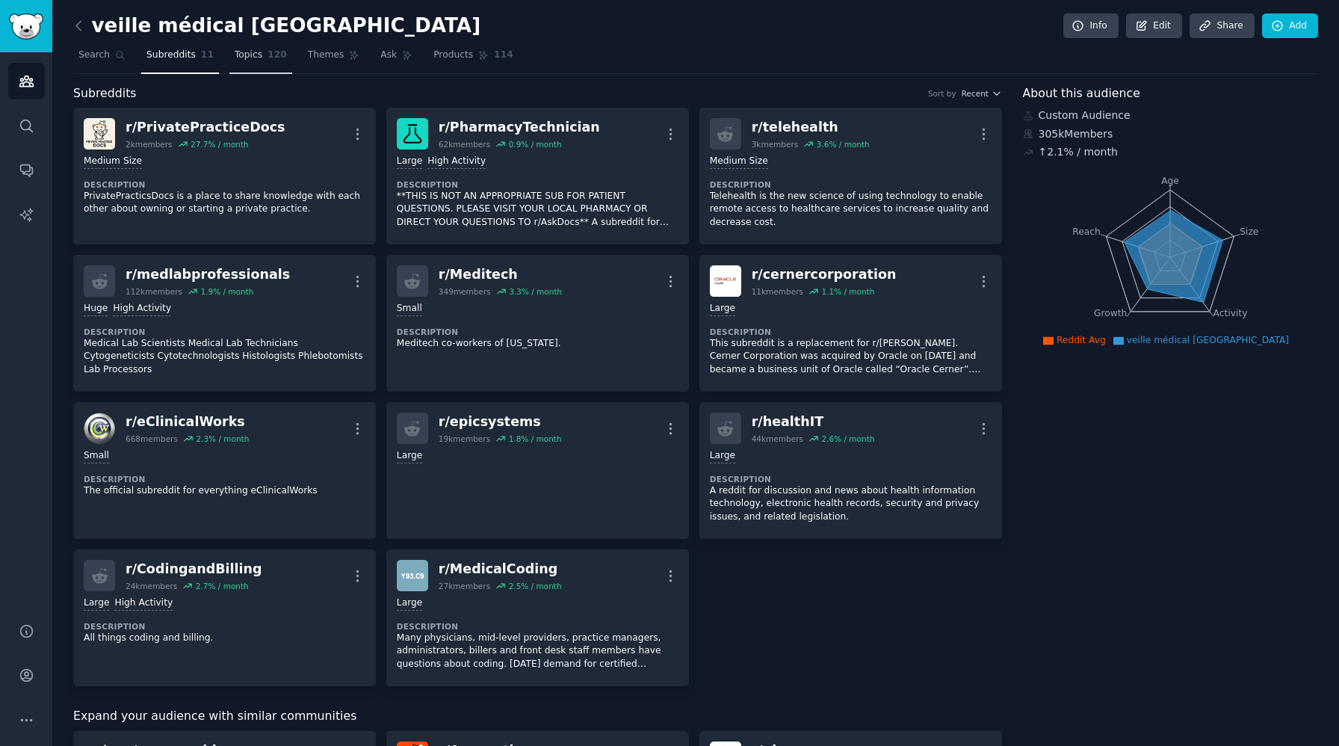
click at [239, 54] on span "Topics" at bounding box center [249, 55] width 28 height 13
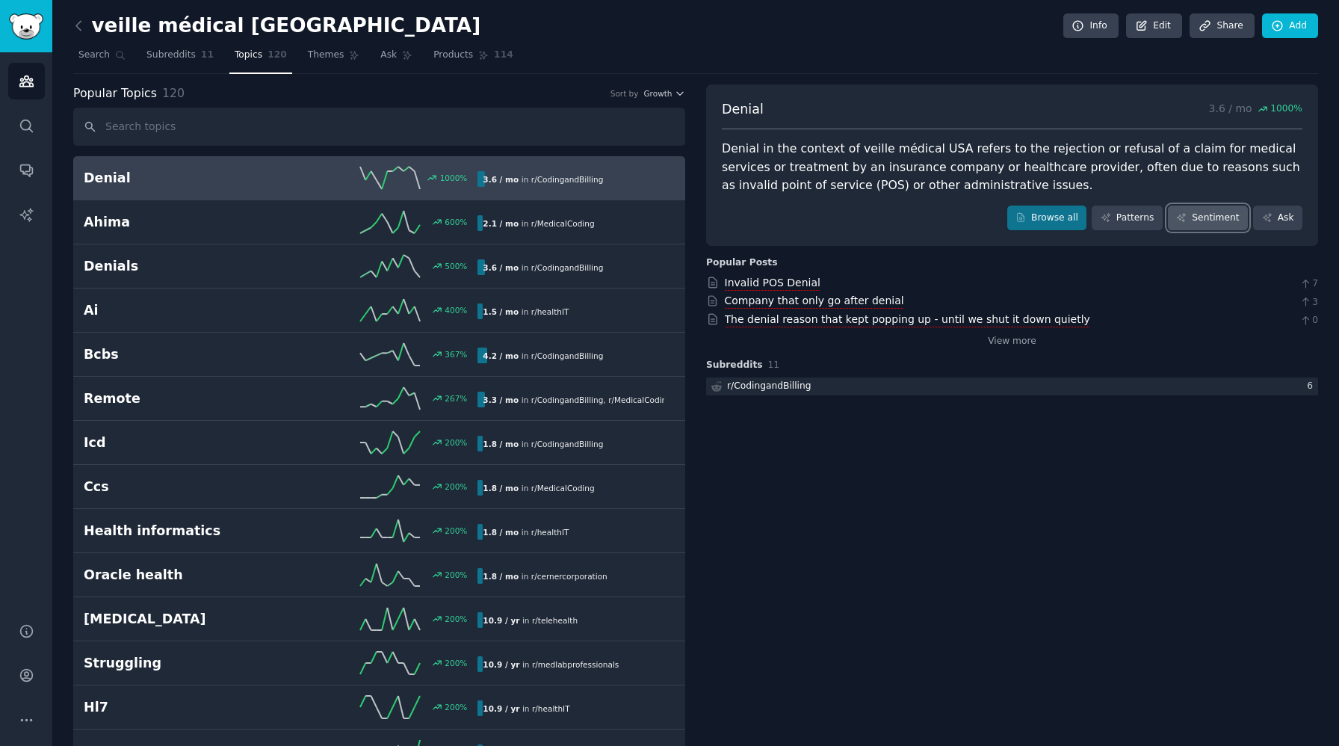
click at [1215, 218] on link "Sentiment" at bounding box center [1208, 218] width 80 height 25
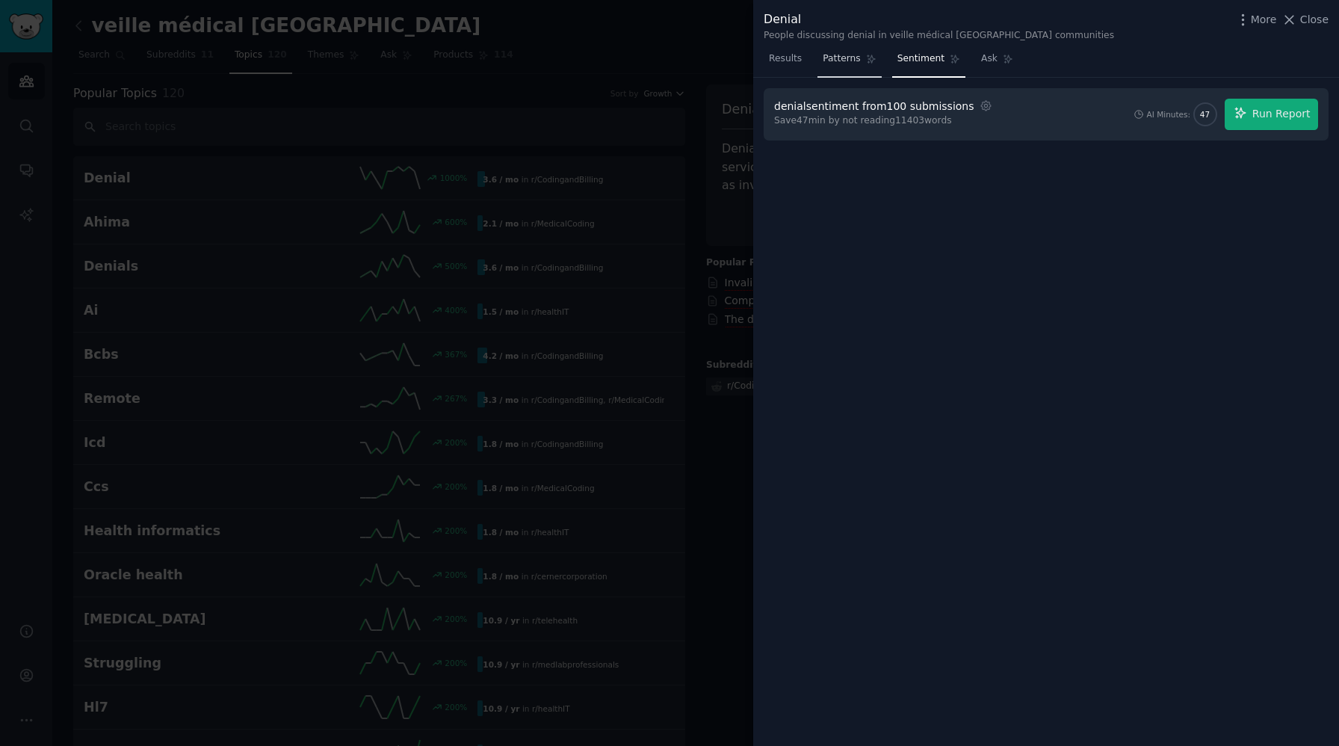
click at [852, 62] on span "Patterns" at bounding box center [841, 58] width 37 height 13
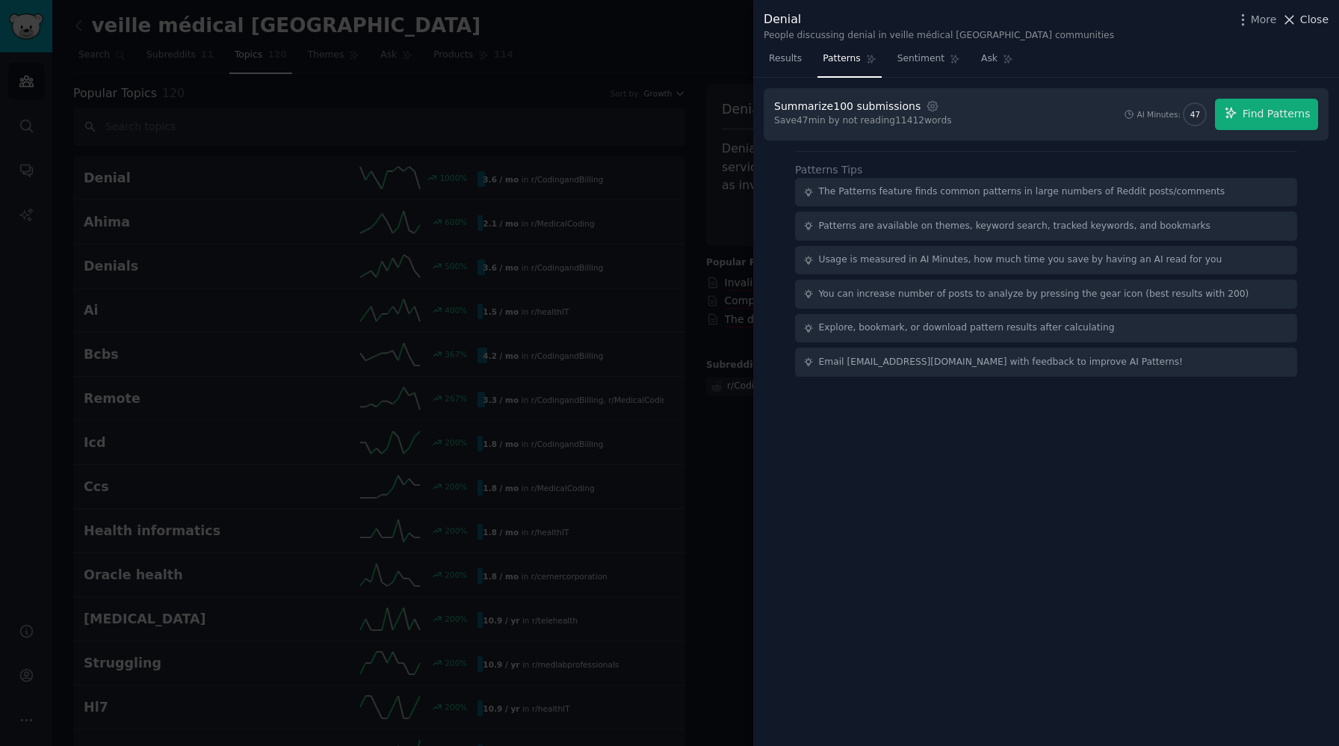
click at [1291, 23] on icon at bounding box center [1290, 20] width 16 height 16
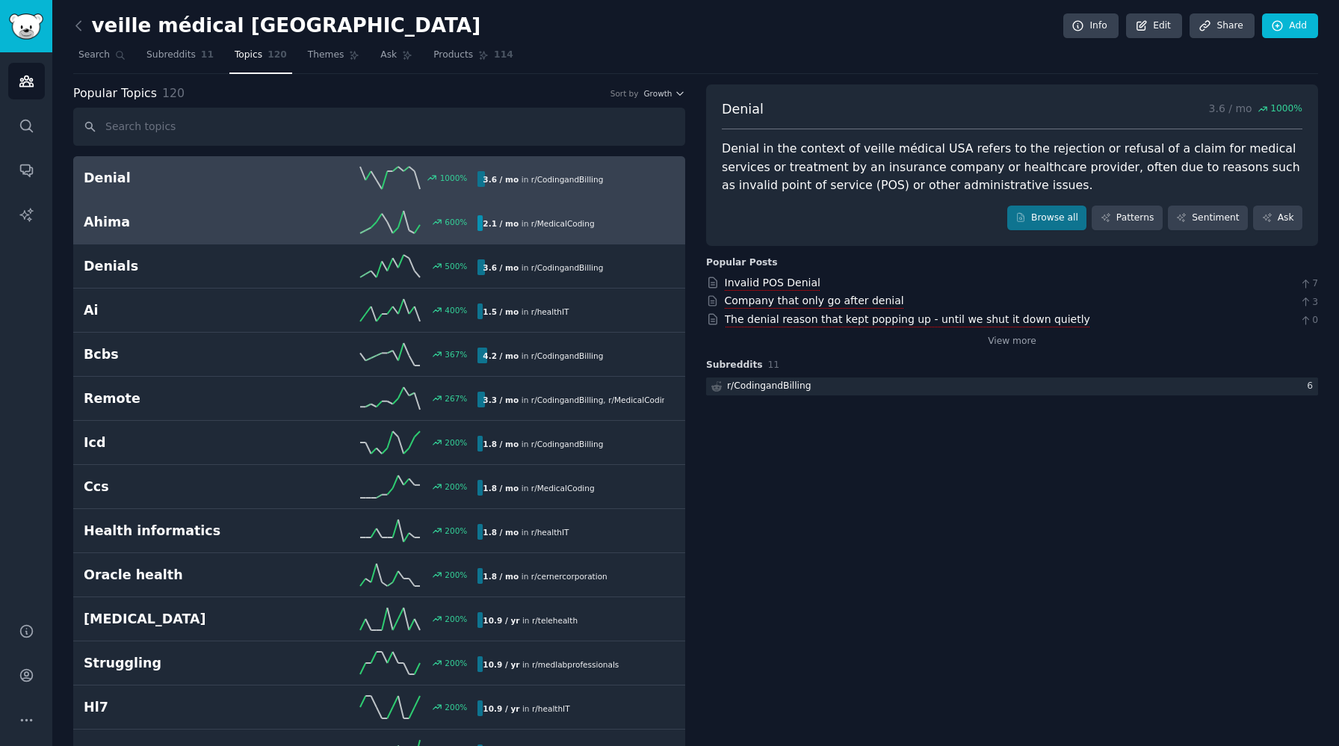
click at [147, 213] on h2 "Ahima" at bounding box center [182, 222] width 197 height 19
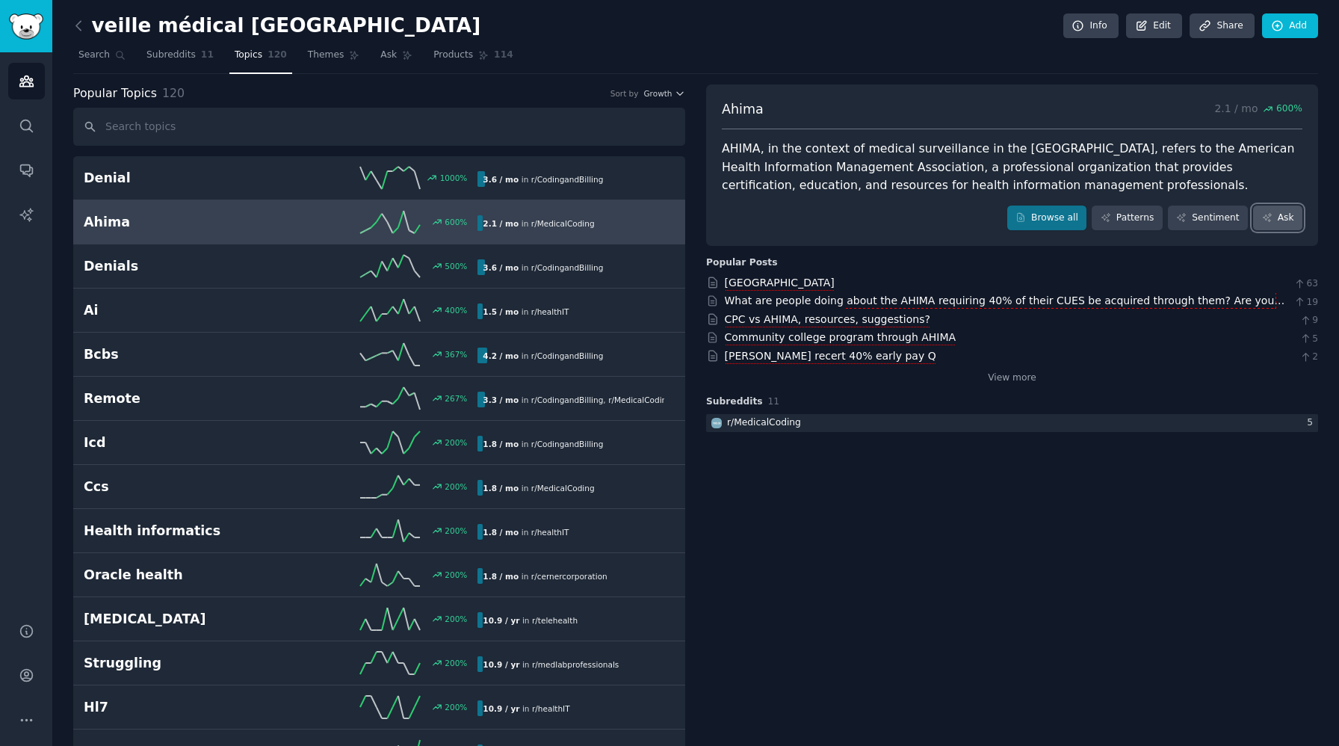
click at [1270, 225] on link "Ask" at bounding box center [1277, 218] width 49 height 25
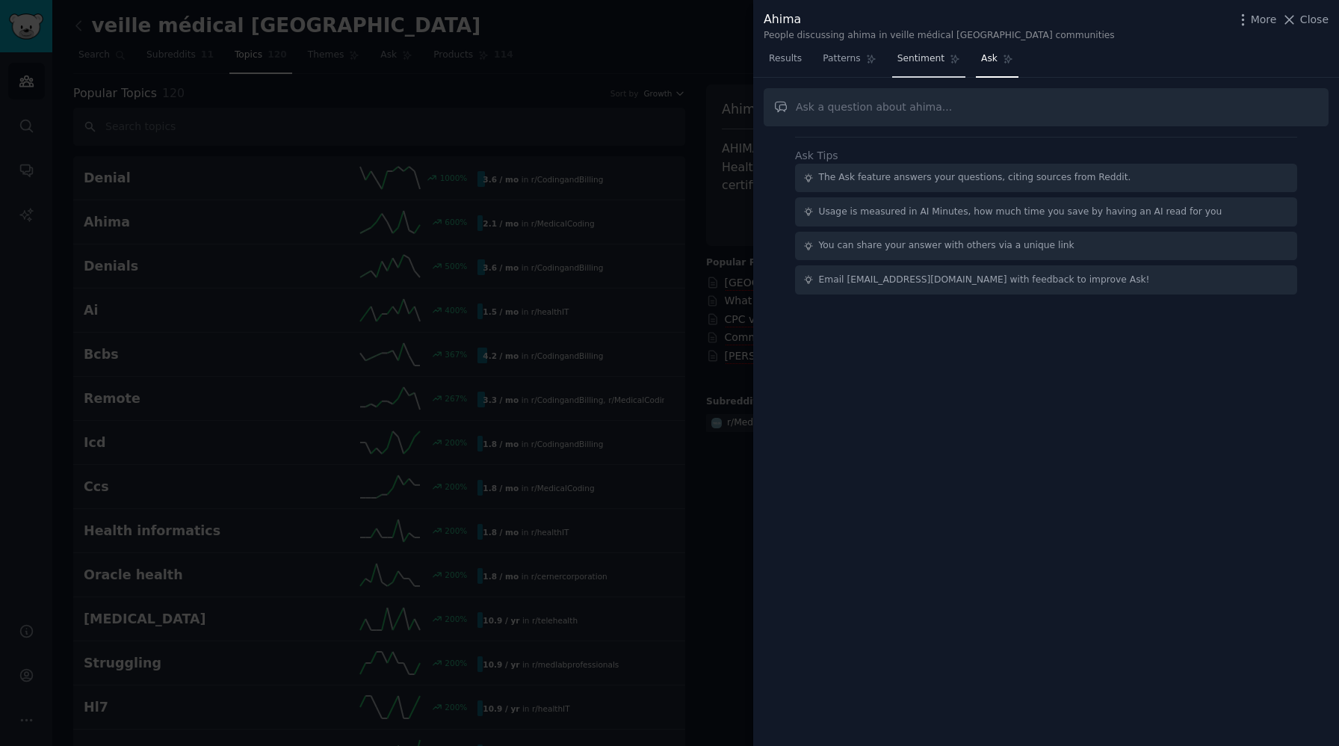
click at [934, 64] on span "Sentiment" at bounding box center [921, 58] width 47 height 13
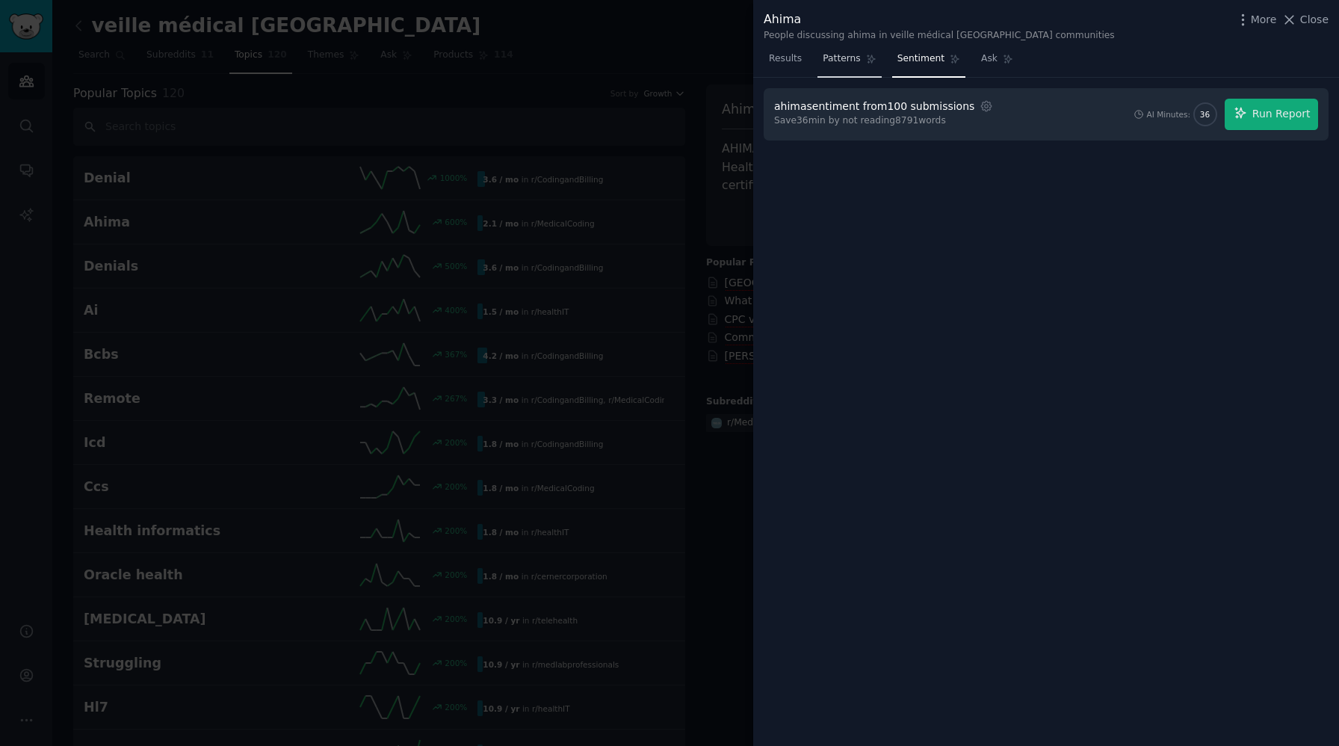
click at [824, 62] on span "Patterns" at bounding box center [841, 58] width 37 height 13
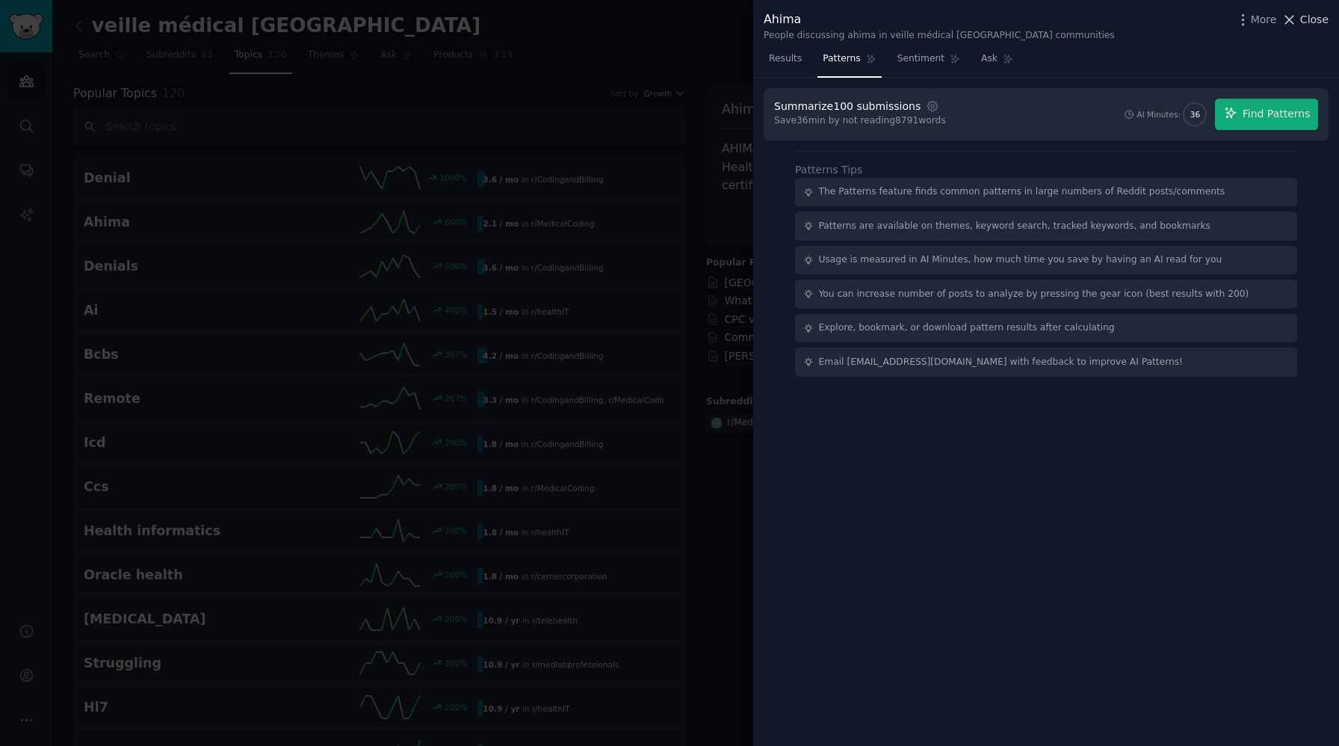
click at [1318, 25] on span "Close" at bounding box center [1315, 20] width 28 height 16
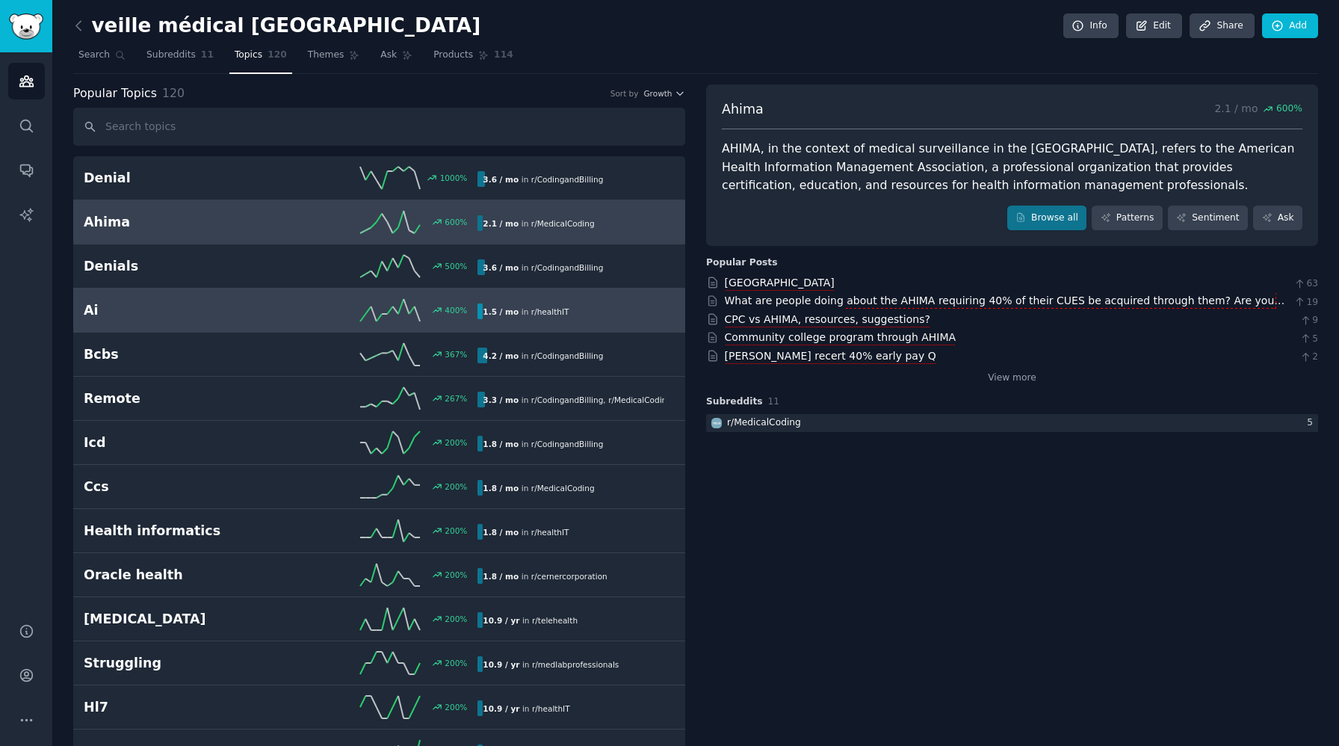
click at [258, 310] on h2 "Ai" at bounding box center [182, 310] width 197 height 19
